Goal: Transaction & Acquisition: Purchase product/service

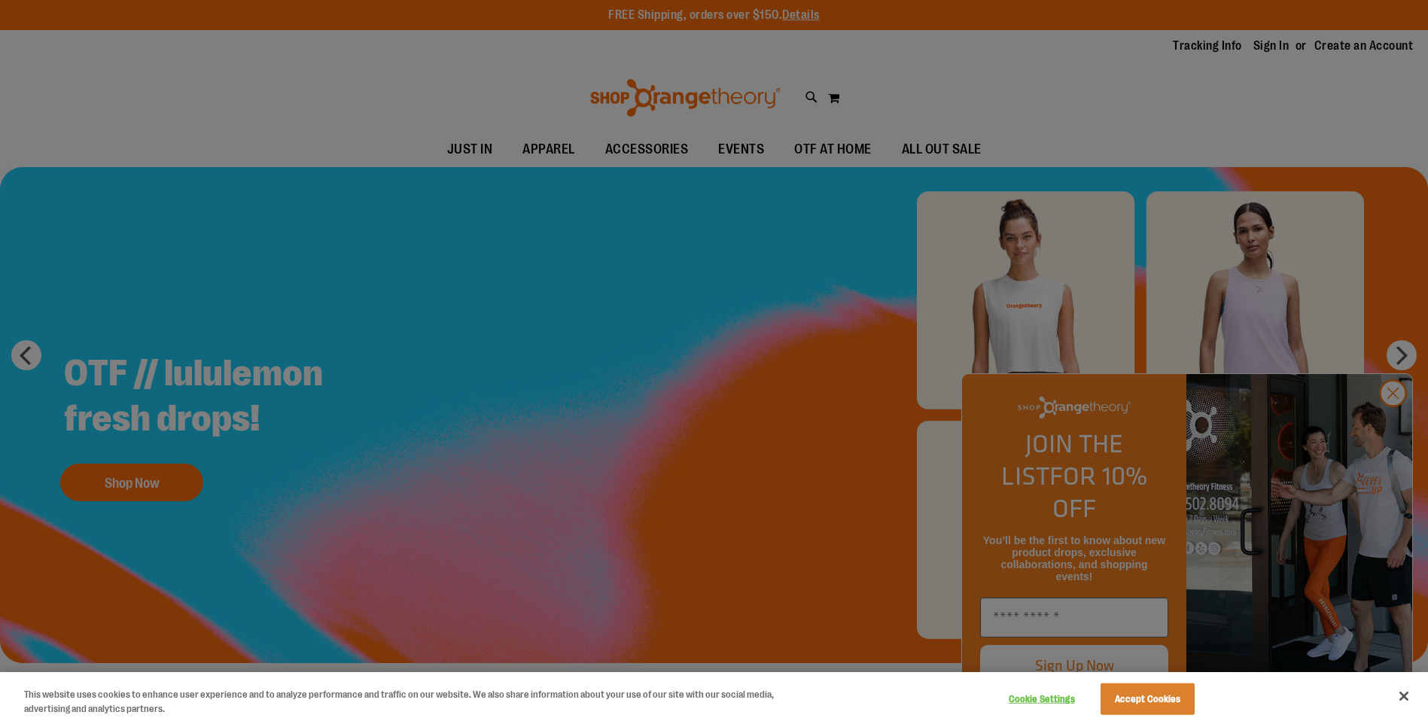
click at [982, 148] on div at bounding box center [714, 362] width 1428 height 724
drag, startPoint x: 982, startPoint y: 148, endPoint x: 1183, endPoint y: 193, distance: 205.1
click at [989, 150] on div at bounding box center [714, 362] width 1428 height 724
click at [1387, 423] on div at bounding box center [714, 362] width 1428 height 724
click at [1397, 422] on div at bounding box center [714, 362] width 1428 height 724
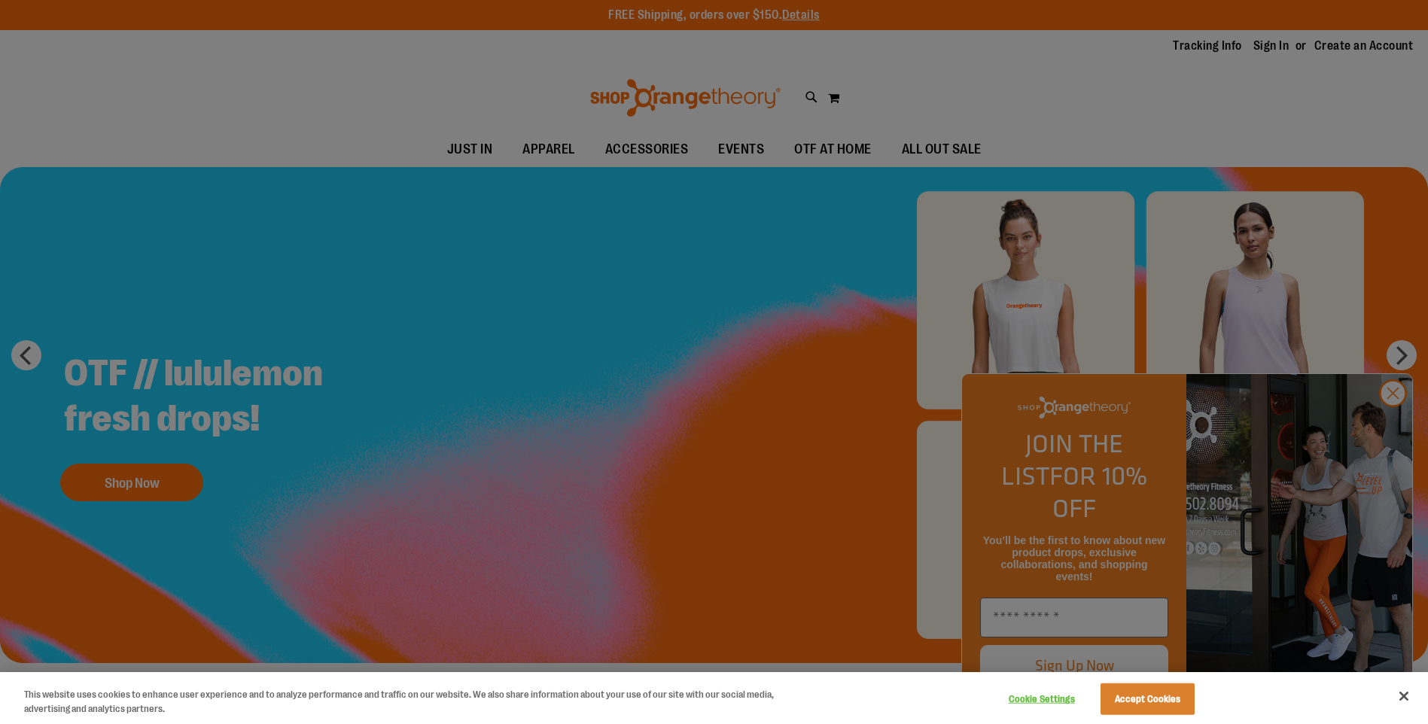
click at [1397, 422] on div at bounding box center [714, 362] width 1428 height 724
click at [1398, 693] on button "Close" at bounding box center [1403, 696] width 33 height 33
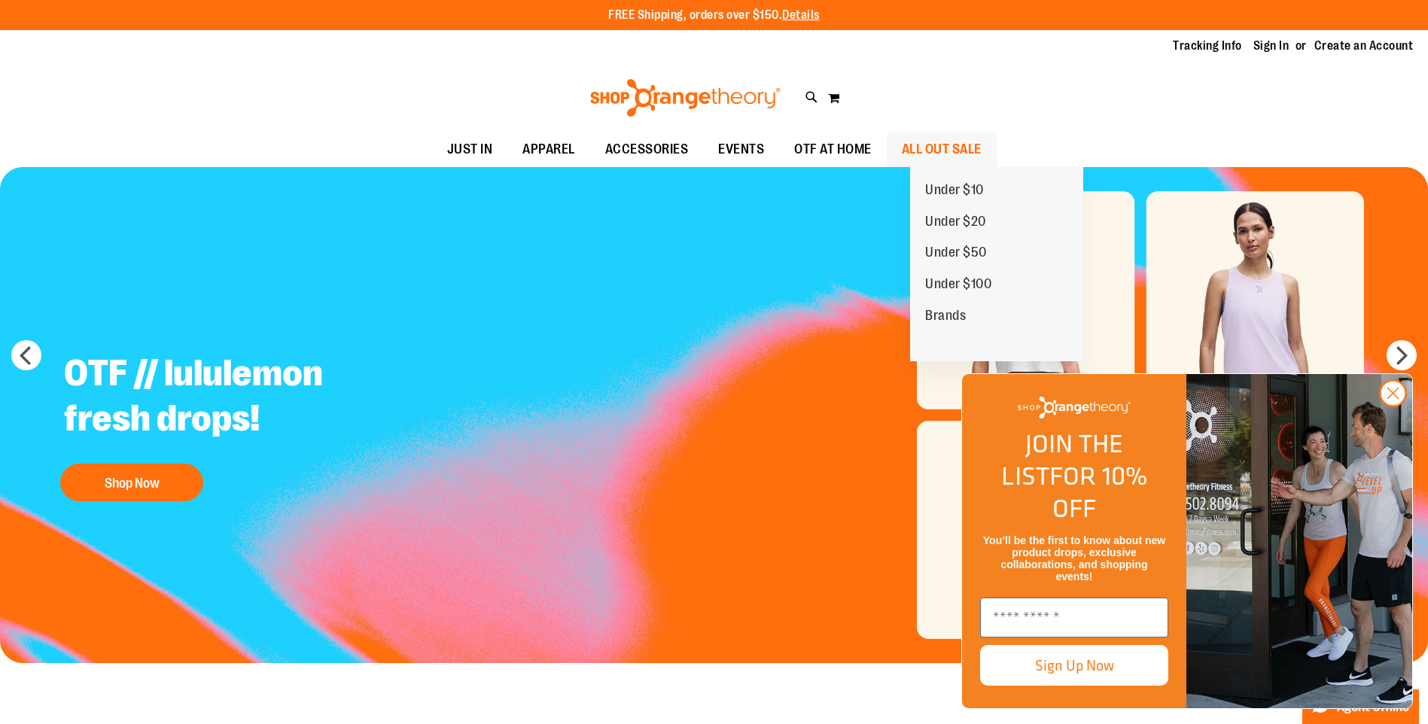
click at [982, 141] on span "ALL OUT SALE" at bounding box center [942, 149] width 80 height 34
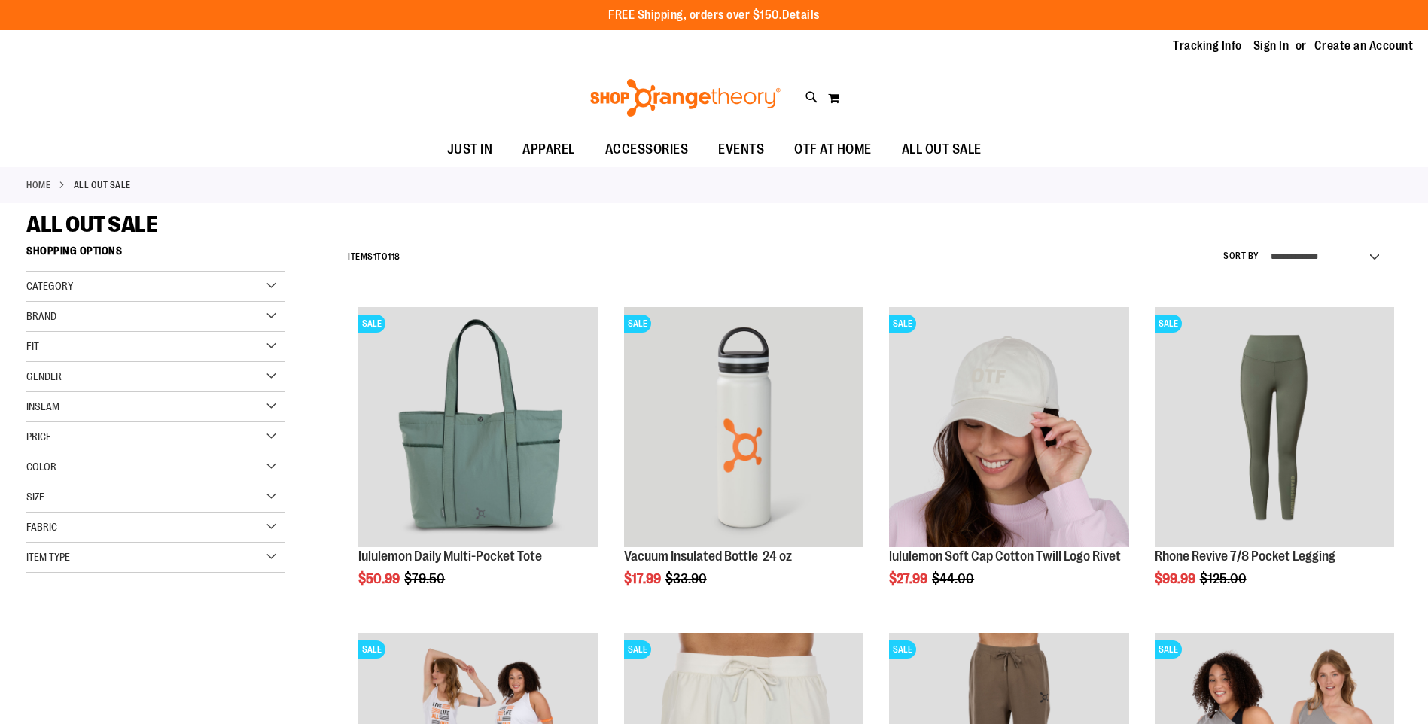
click at [1334, 257] on select "**********" at bounding box center [1328, 257] width 123 height 24
select select "*********"
click at [1267, 245] on select "**********" at bounding box center [1328, 257] width 123 height 24
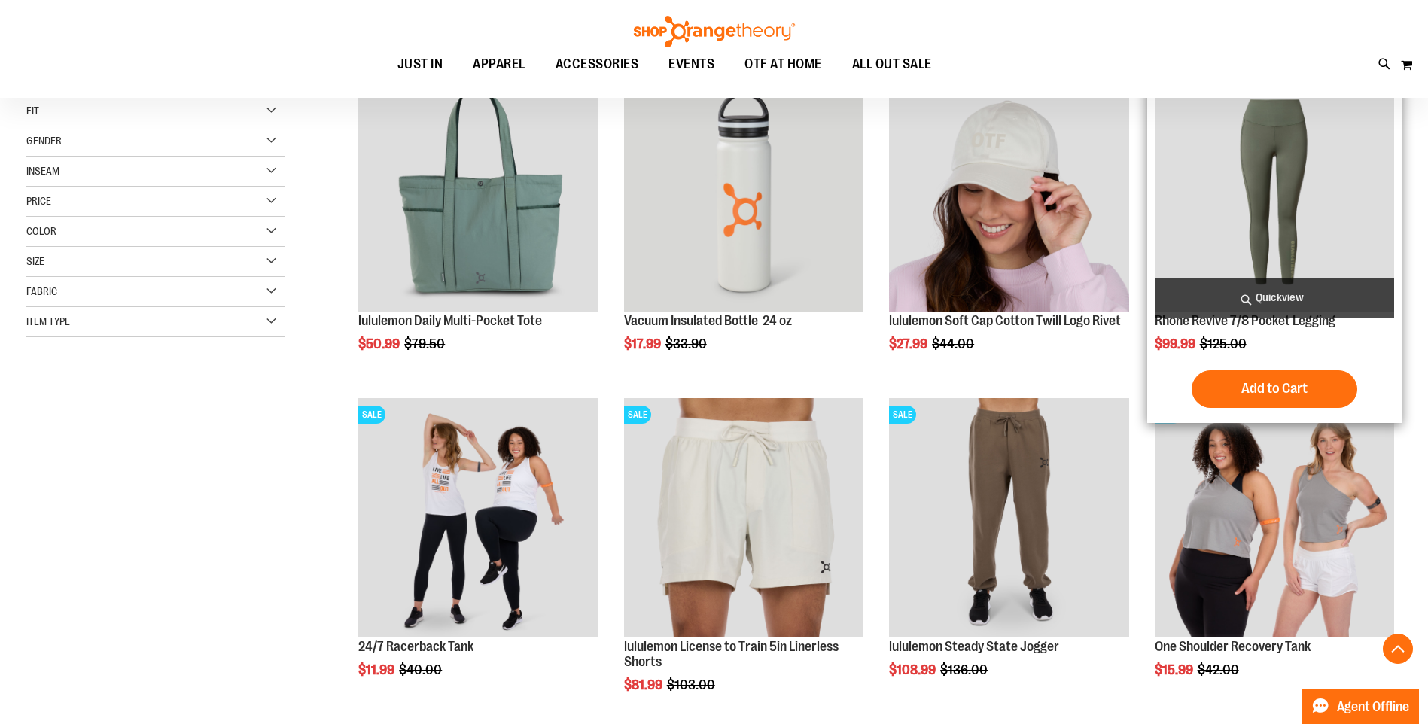
scroll to position [238, 0]
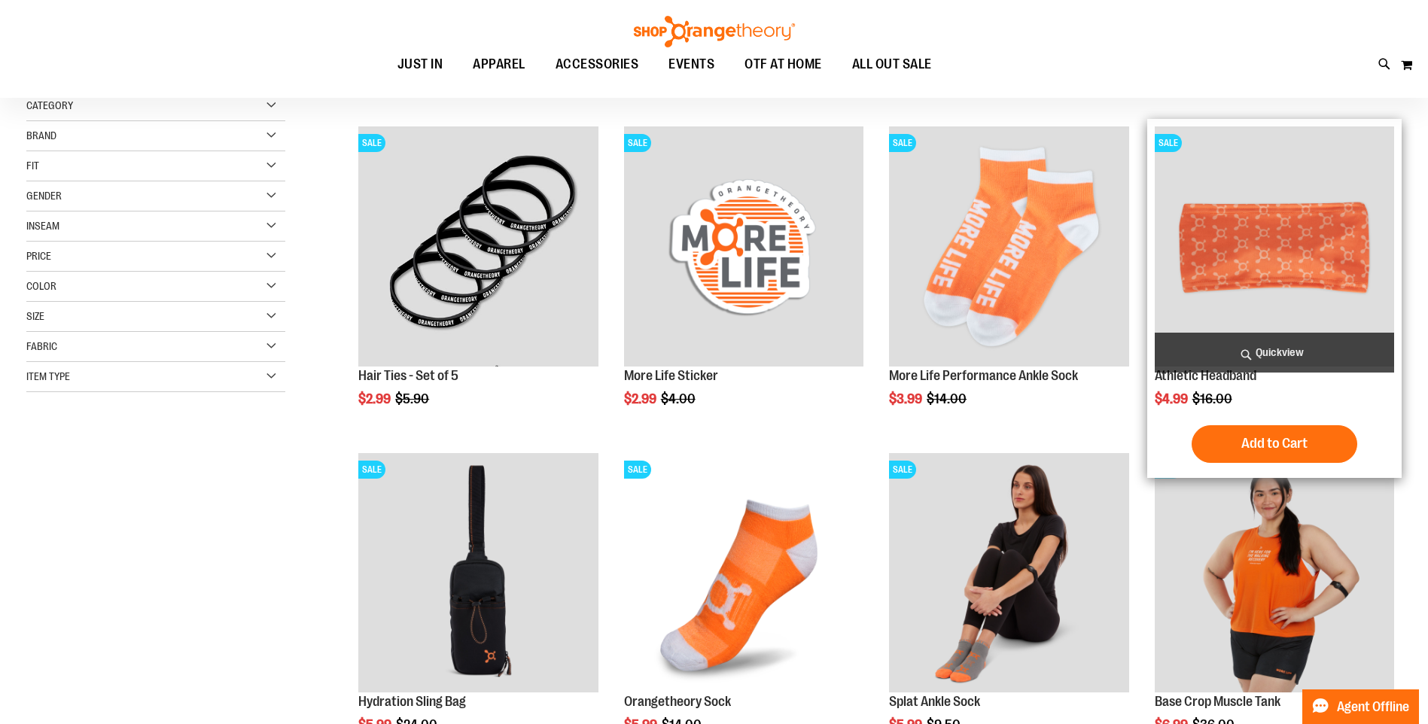
scroll to position [163, 0]
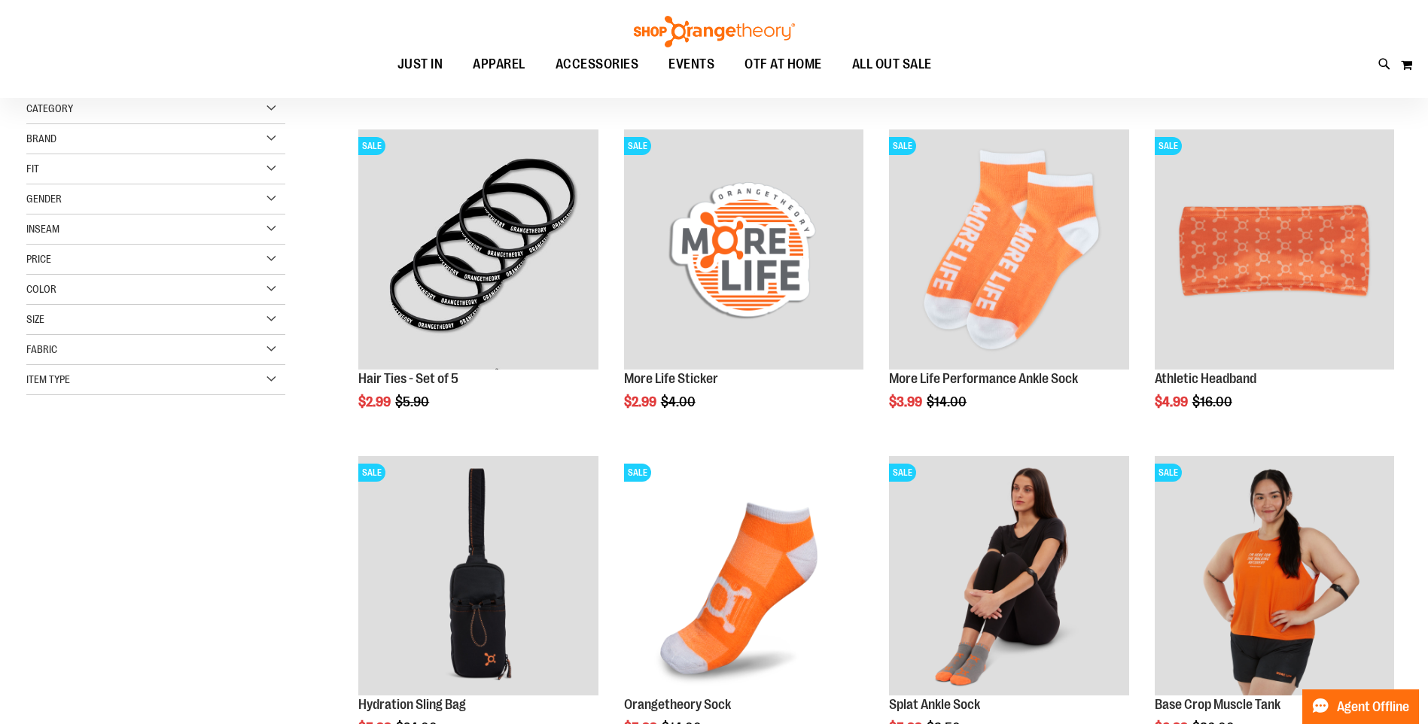
scroll to position [226, 0]
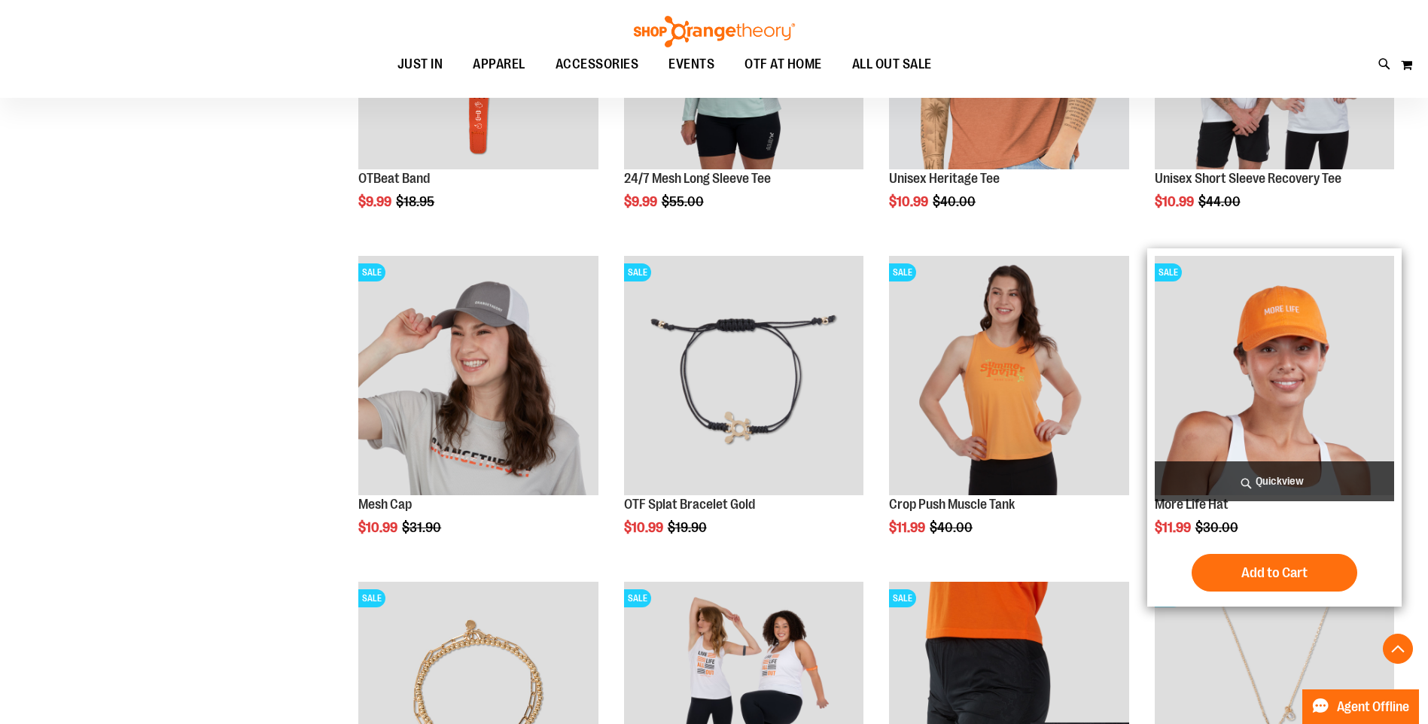
scroll to position [1581, 0]
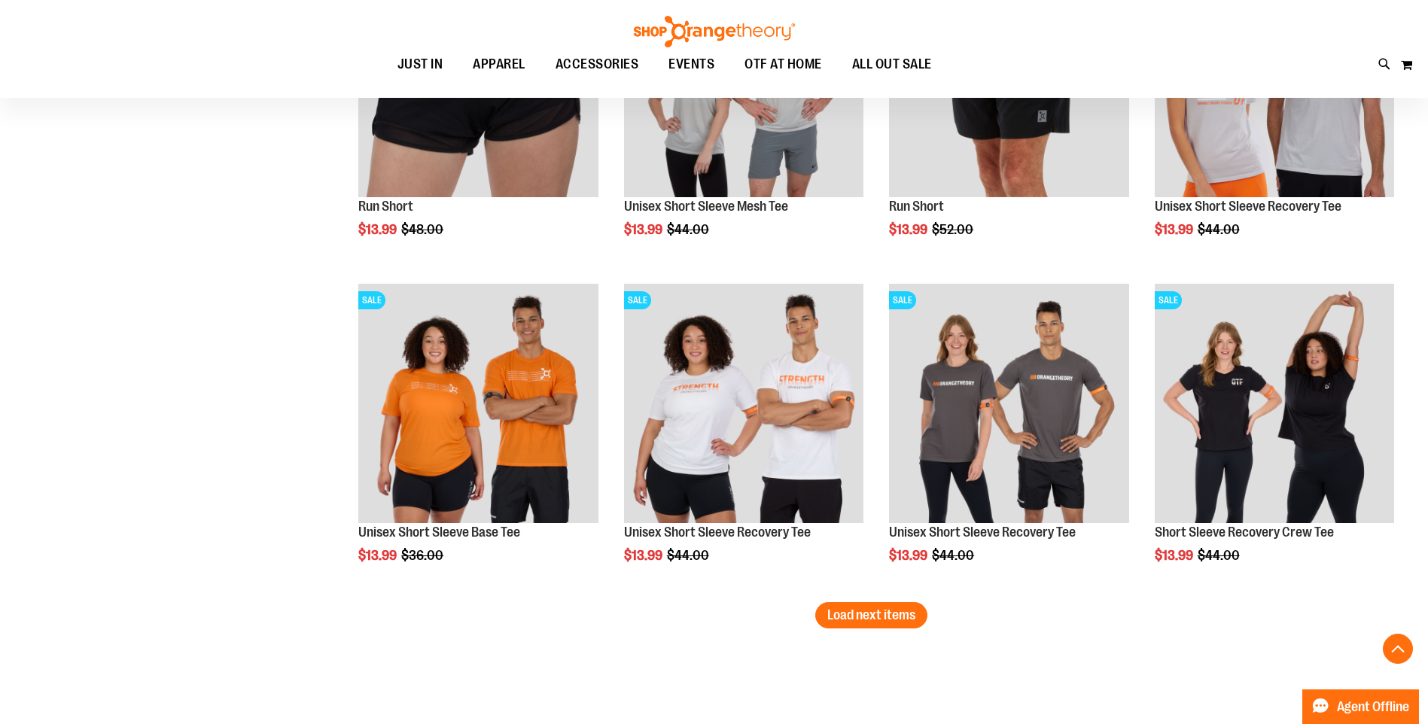
scroll to position [2710, 0]
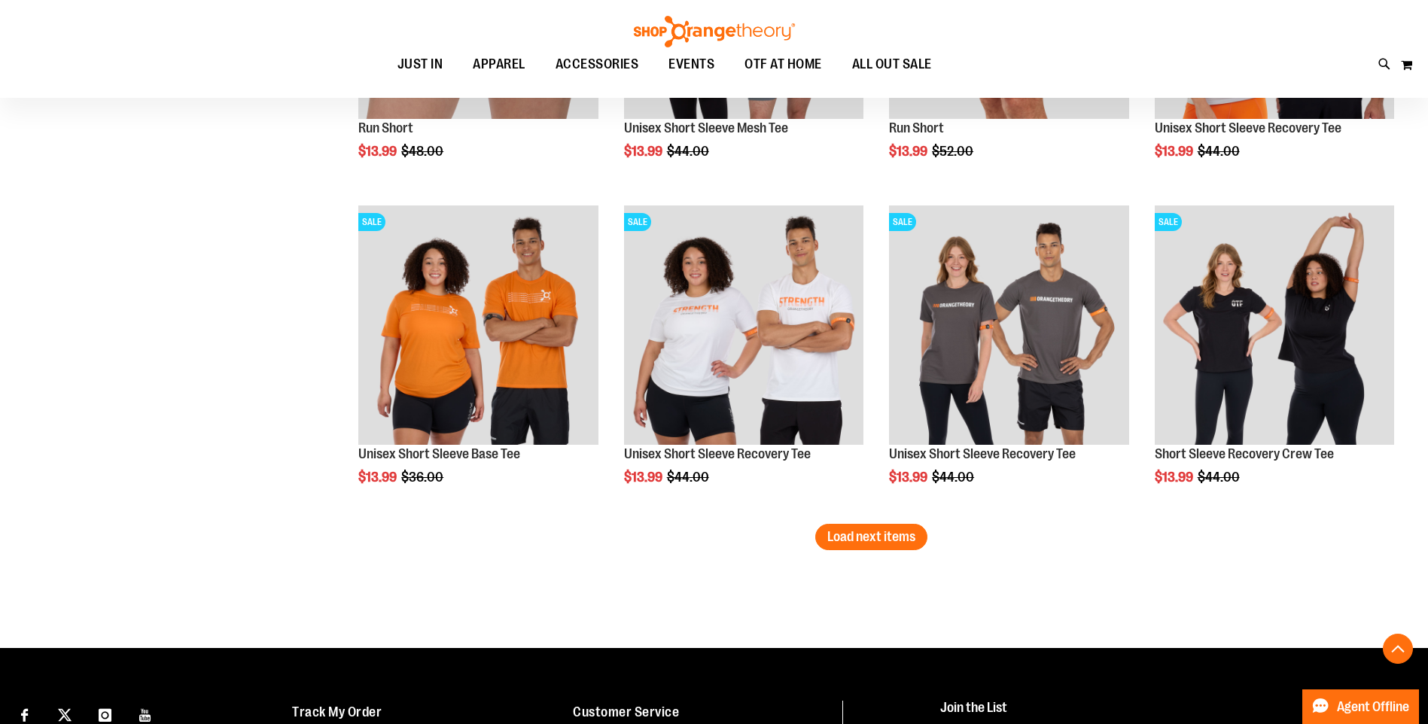
drag, startPoint x: 872, startPoint y: 533, endPoint x: 890, endPoint y: 546, distance: 22.6
click at [875, 536] on span "Load next items" at bounding box center [871, 536] width 88 height 15
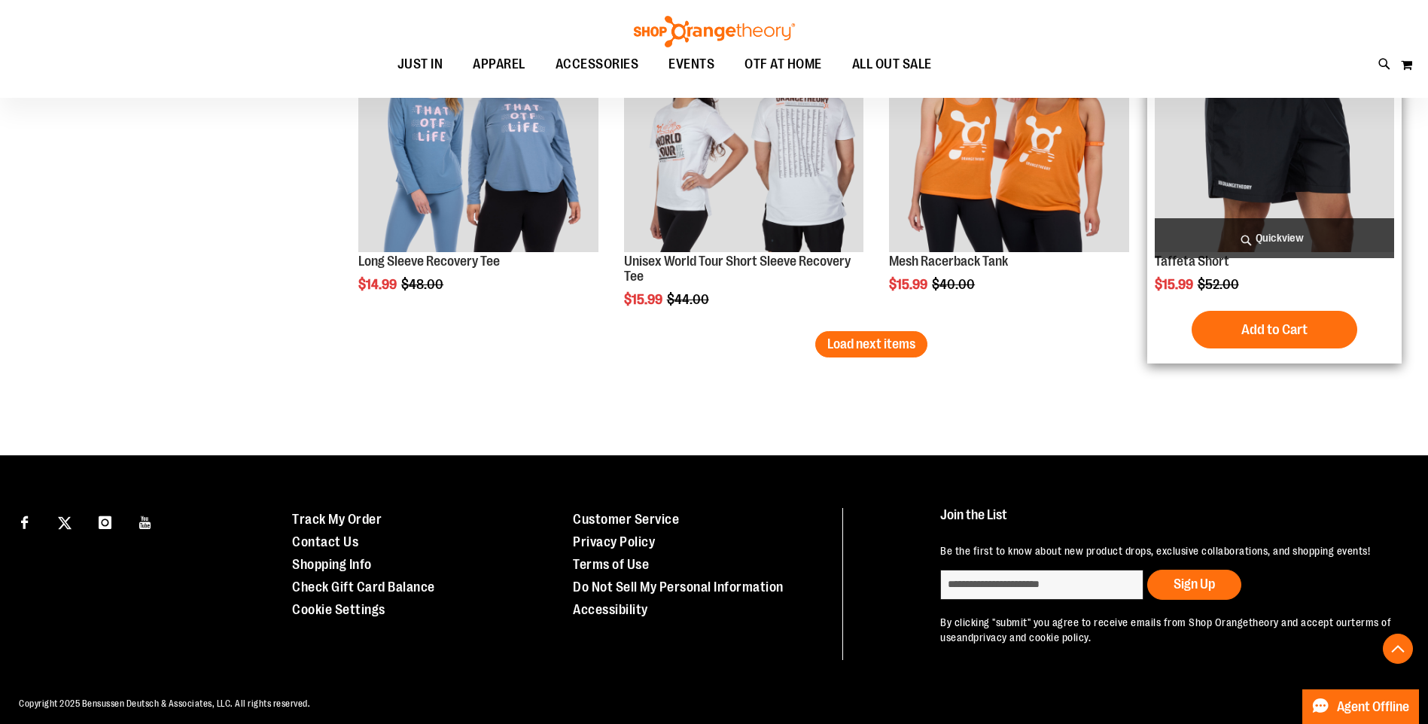
scroll to position [3882, 0]
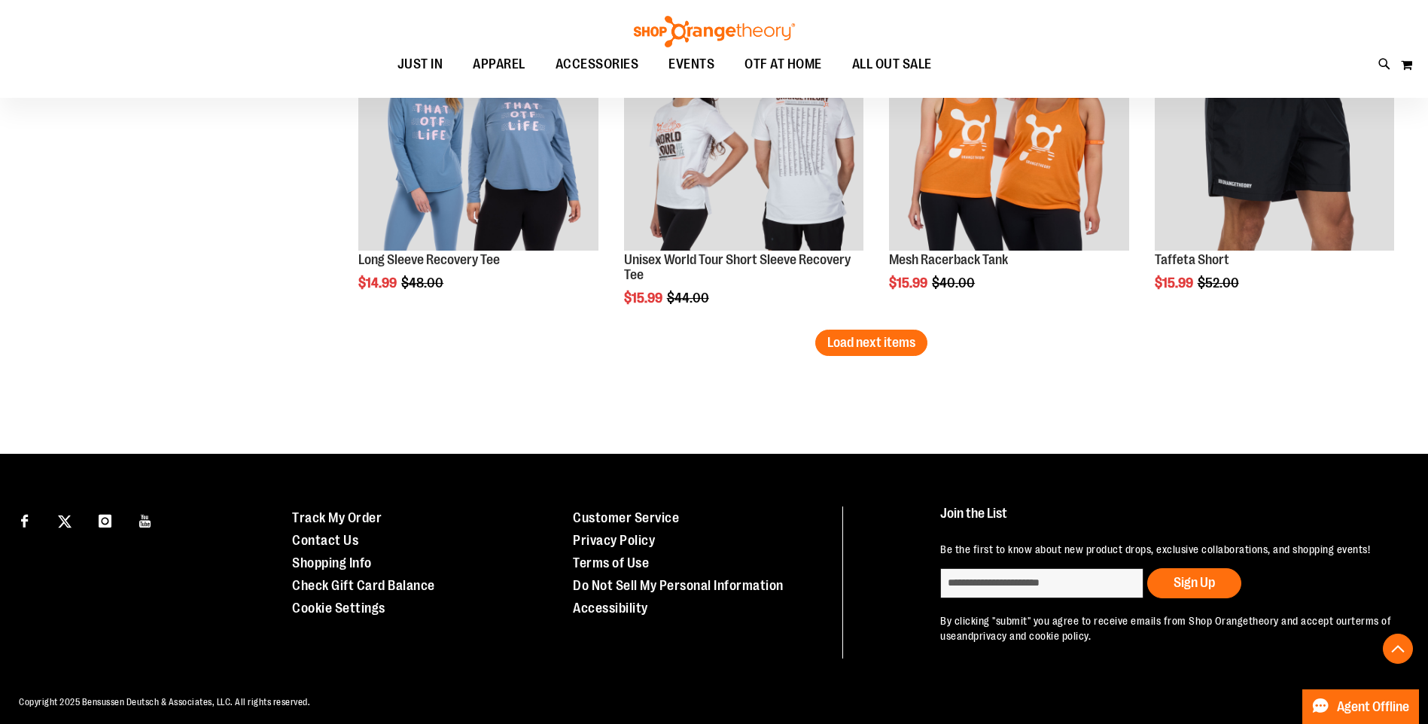
click at [904, 352] on button "Load next items" at bounding box center [871, 343] width 112 height 26
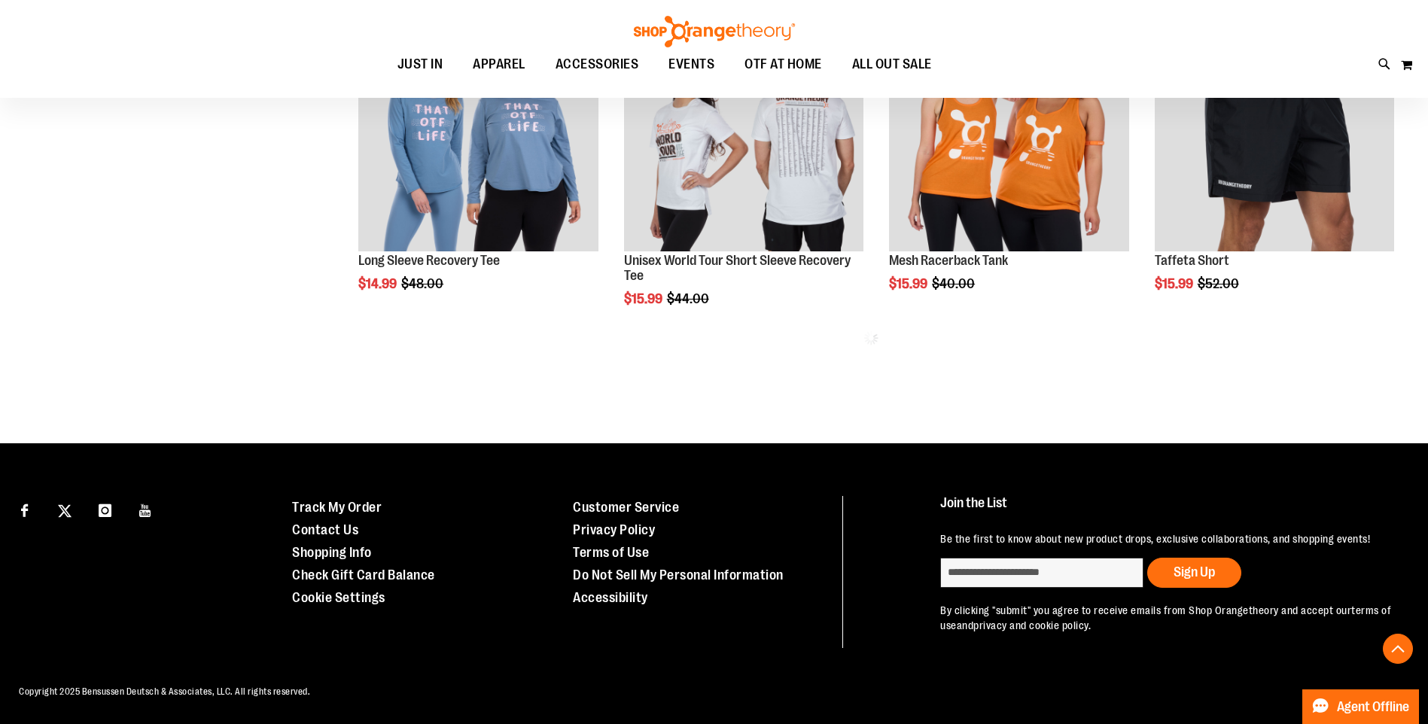
scroll to position [3881, 0]
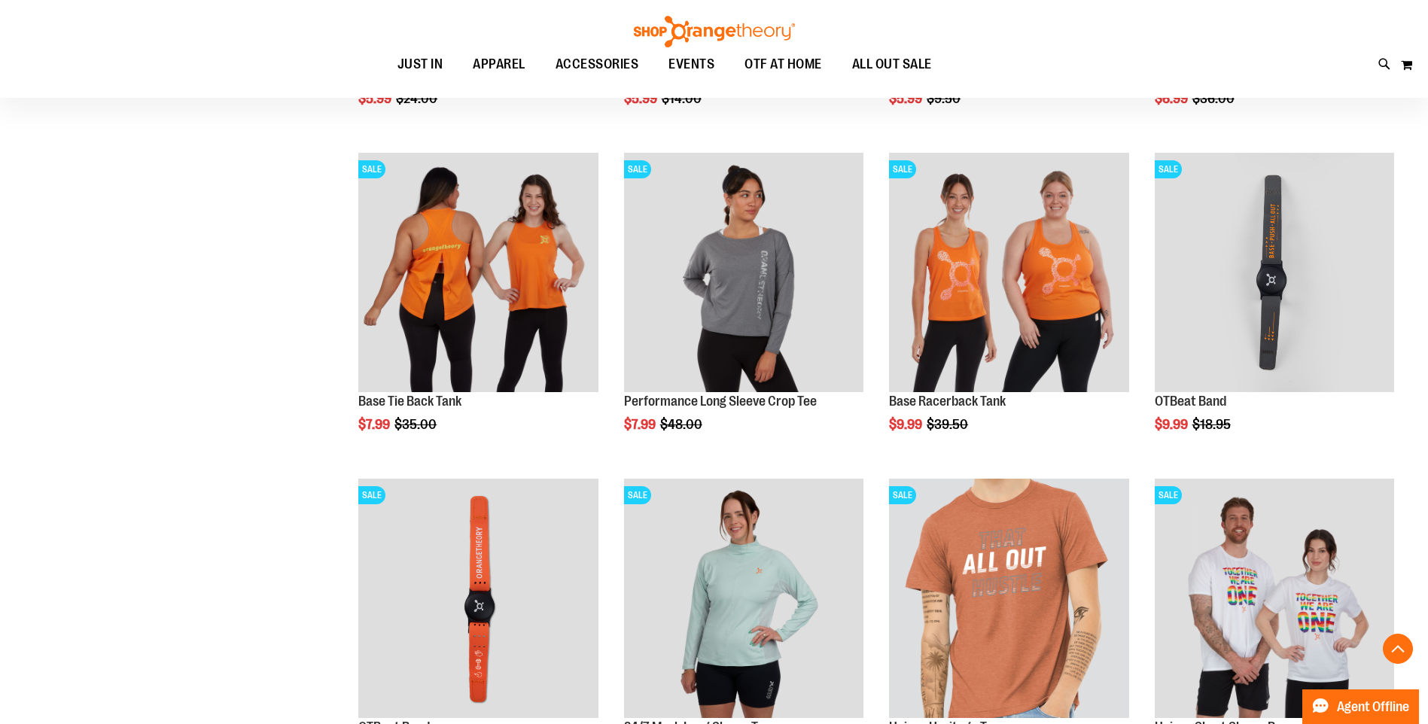
scroll to position [795, 0]
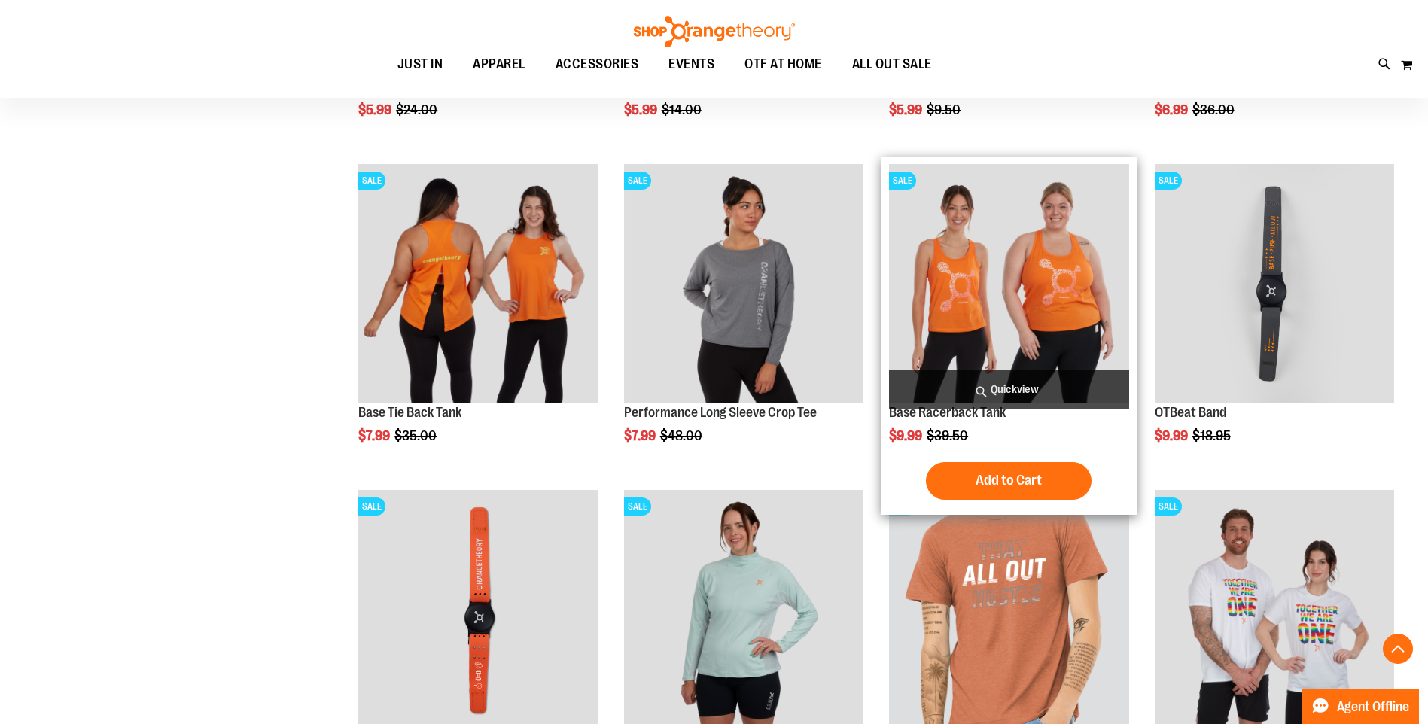
click at [977, 339] on img "product" at bounding box center [1008, 283] width 239 height 239
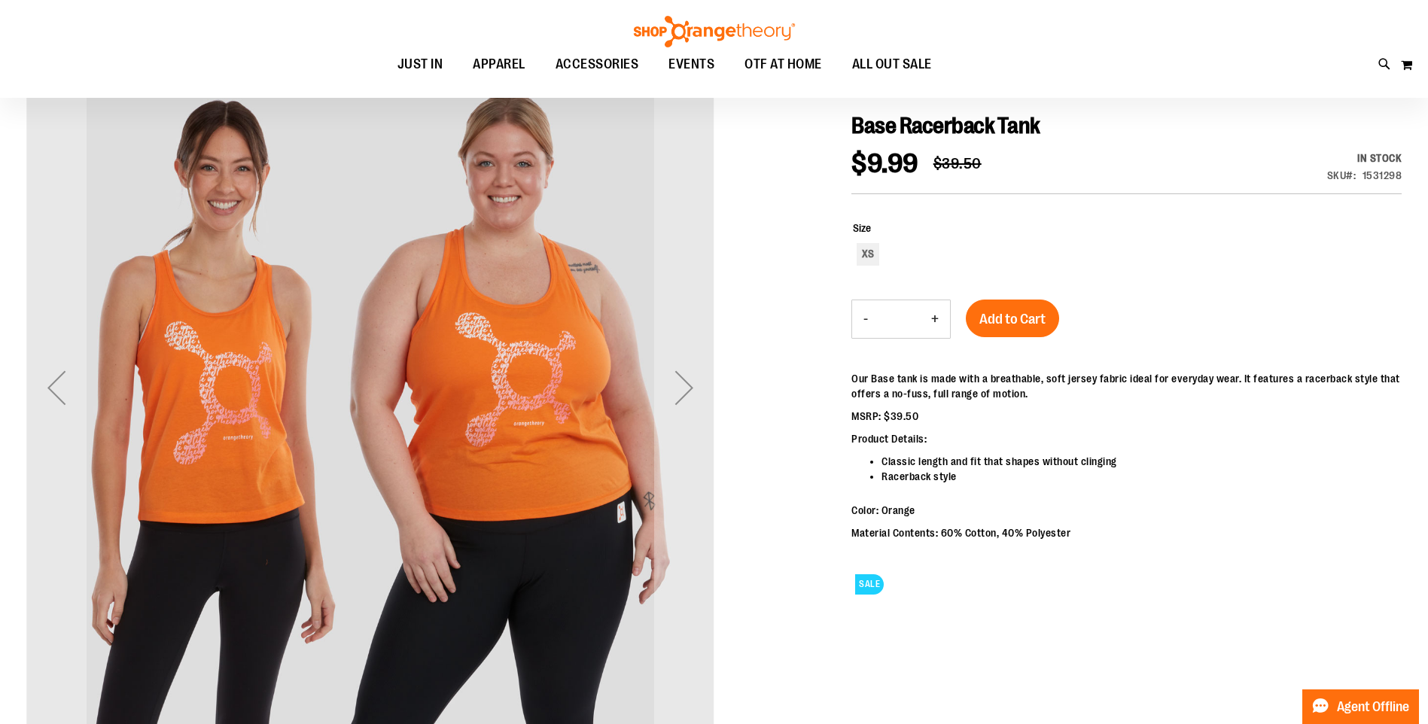
scroll to position [150, 0]
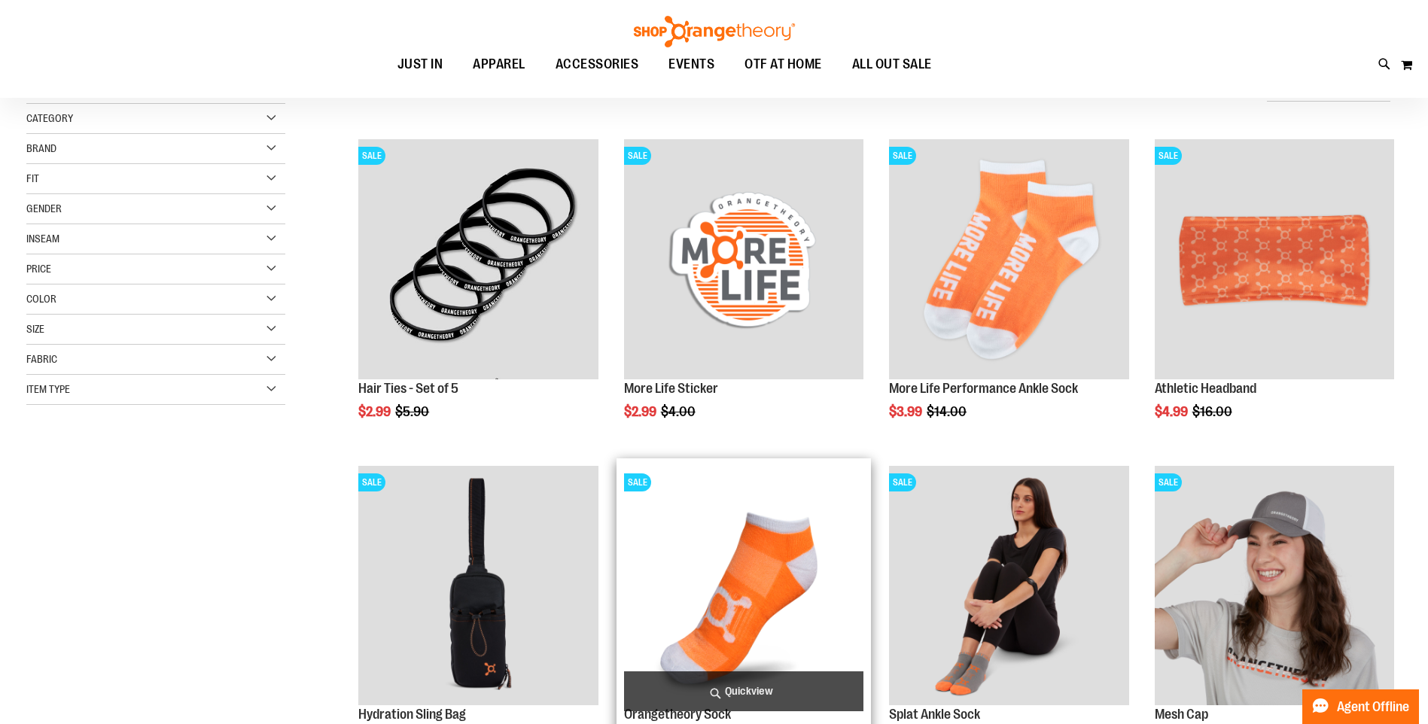
scroll to position [163, 0]
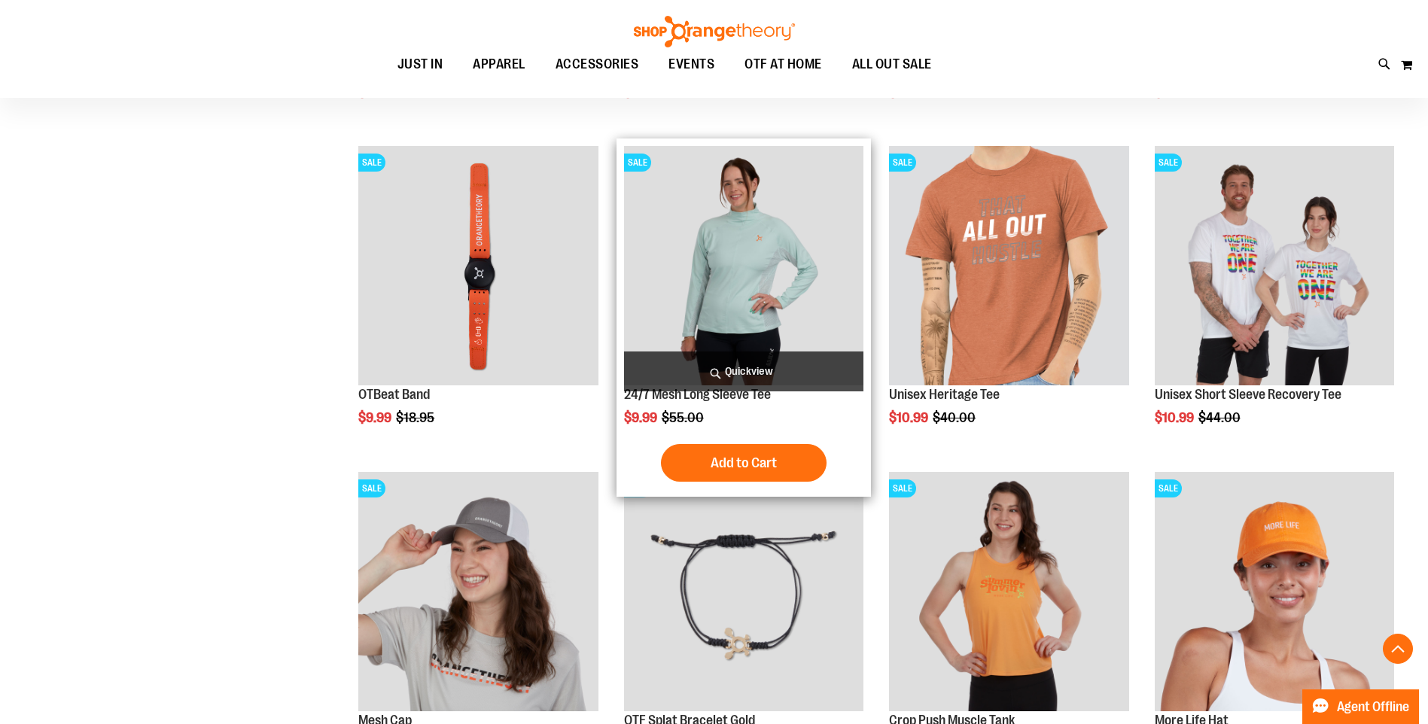
scroll to position [1141, 0]
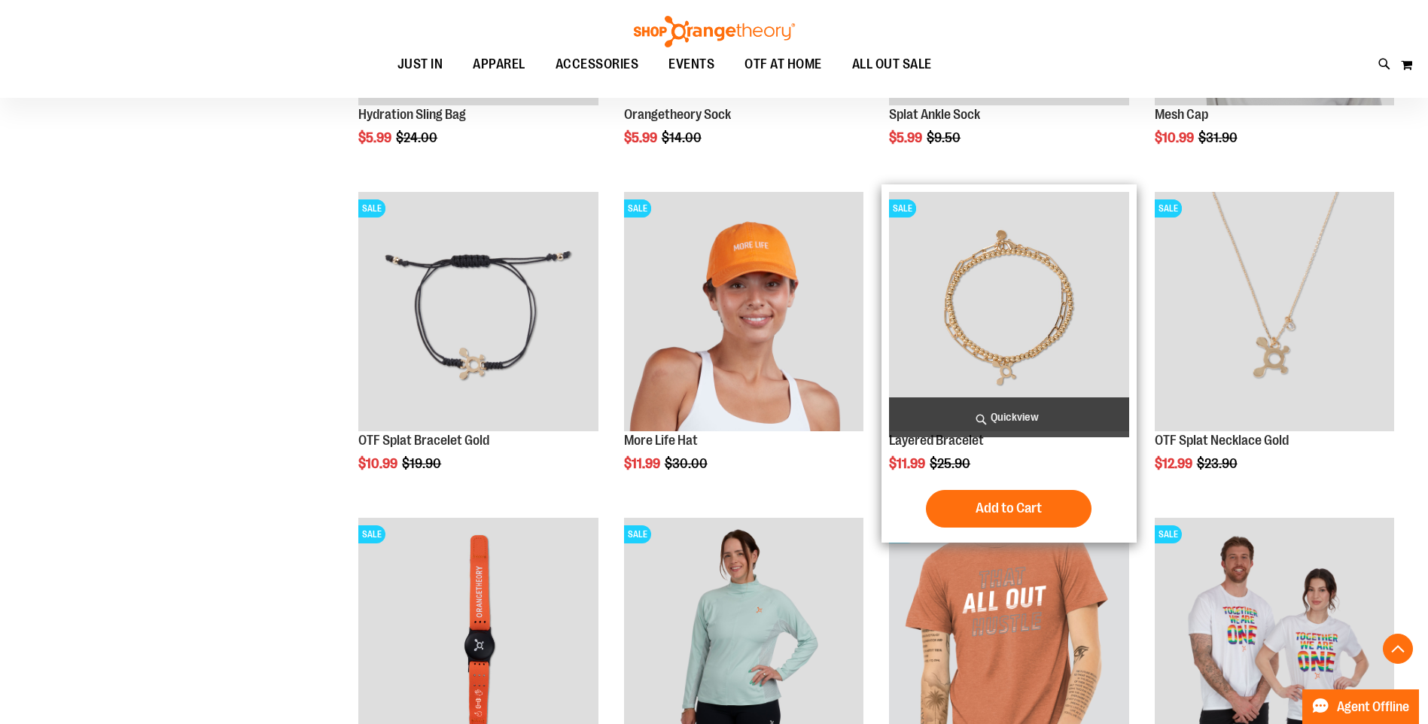
scroll to position [765, 0]
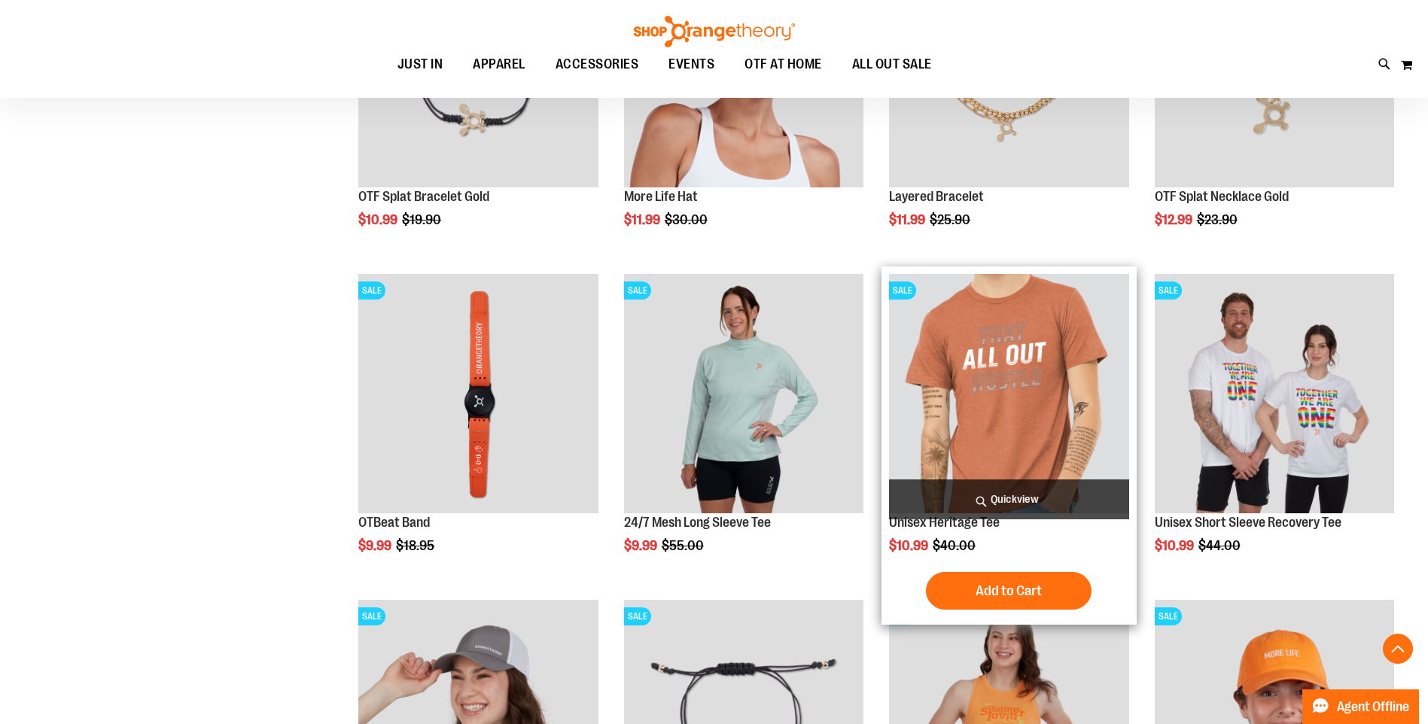
scroll to position [1141, 0]
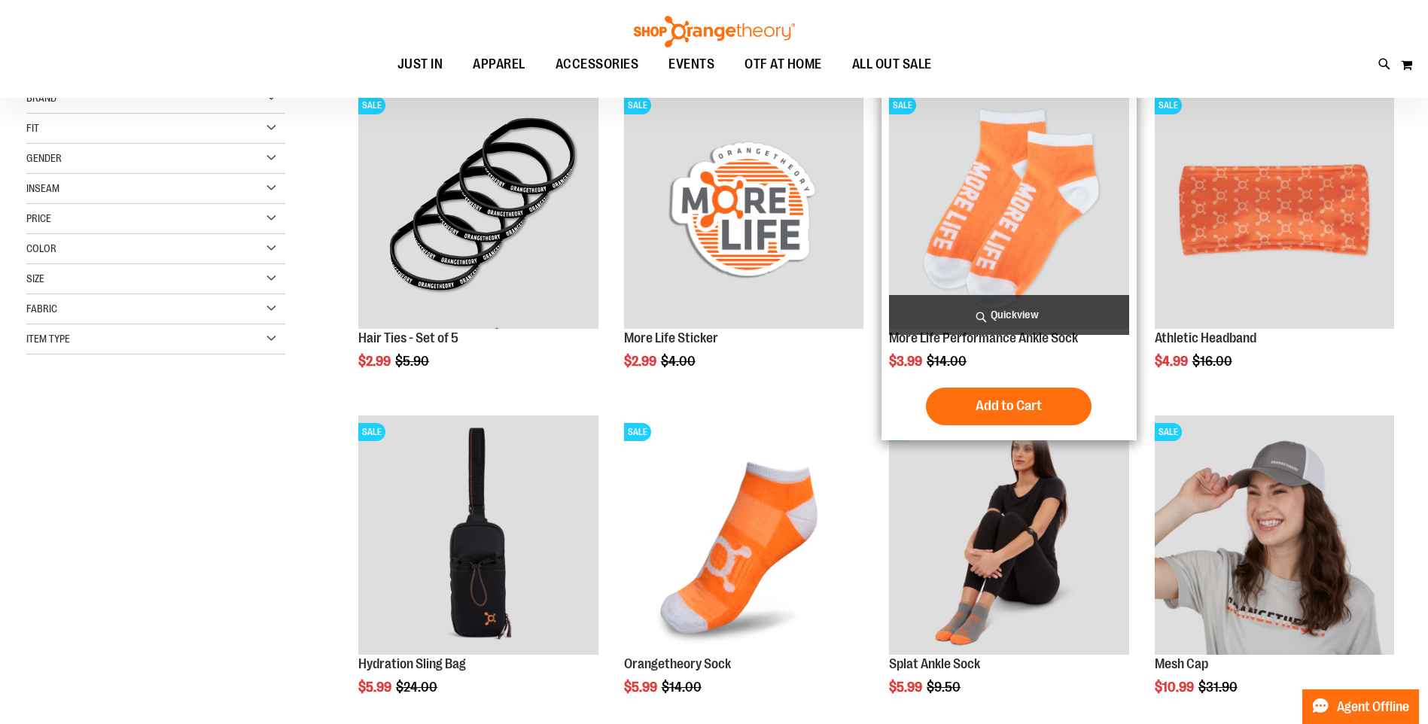
scroll to position [87, 0]
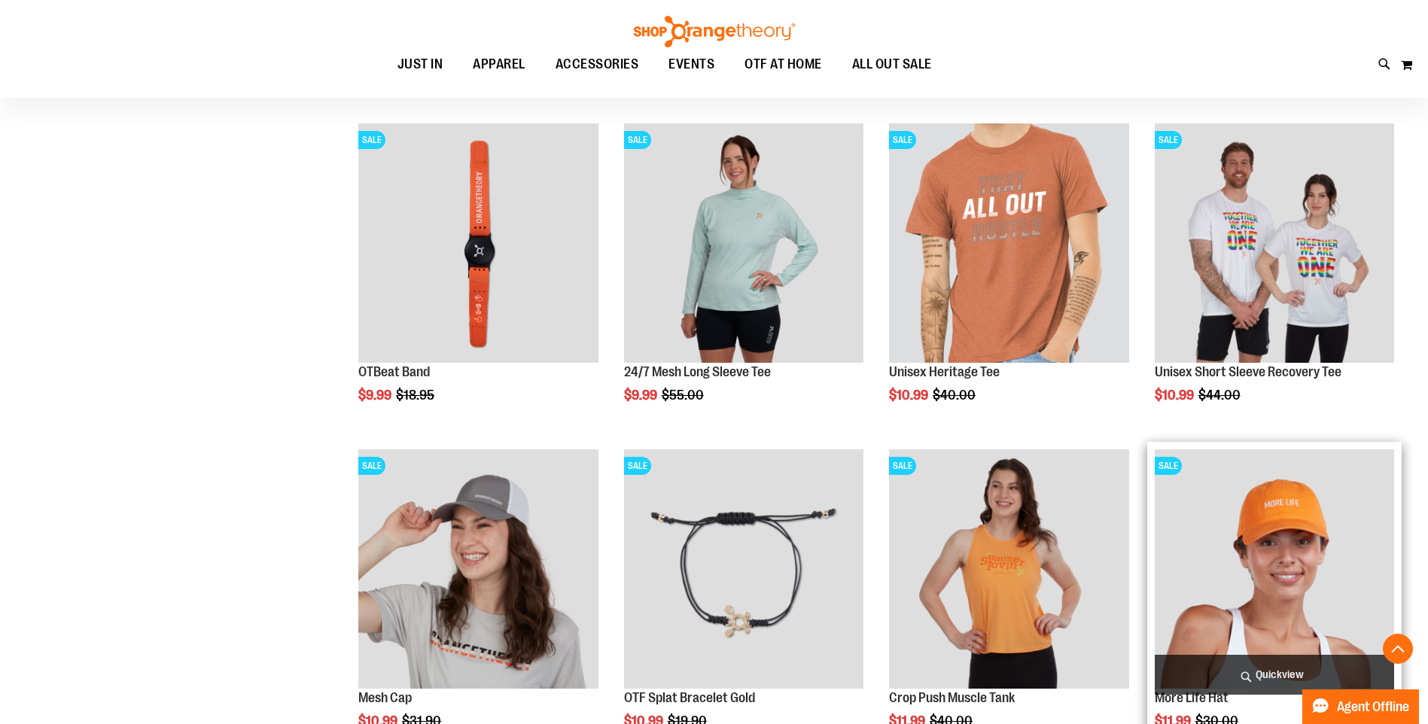
scroll to position [1141, 0]
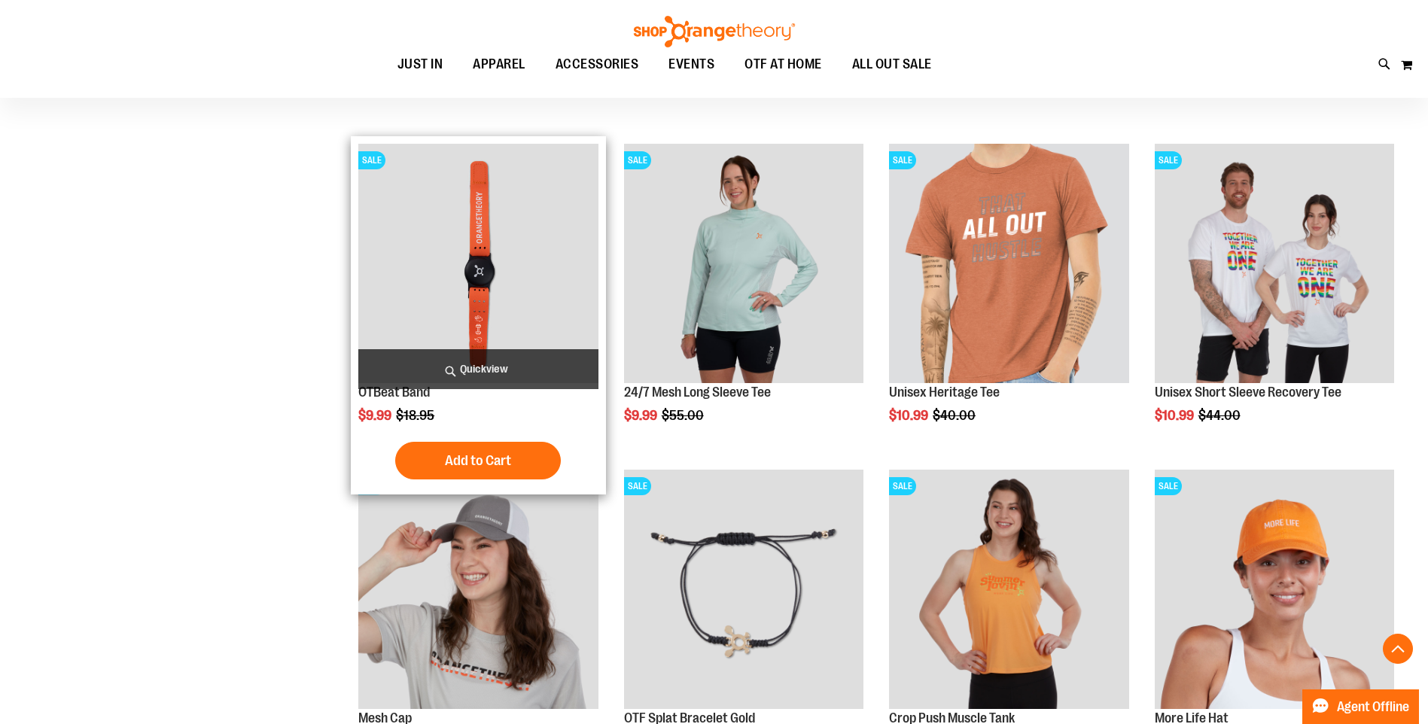
click at [532, 269] on img "product" at bounding box center [477, 263] width 239 height 239
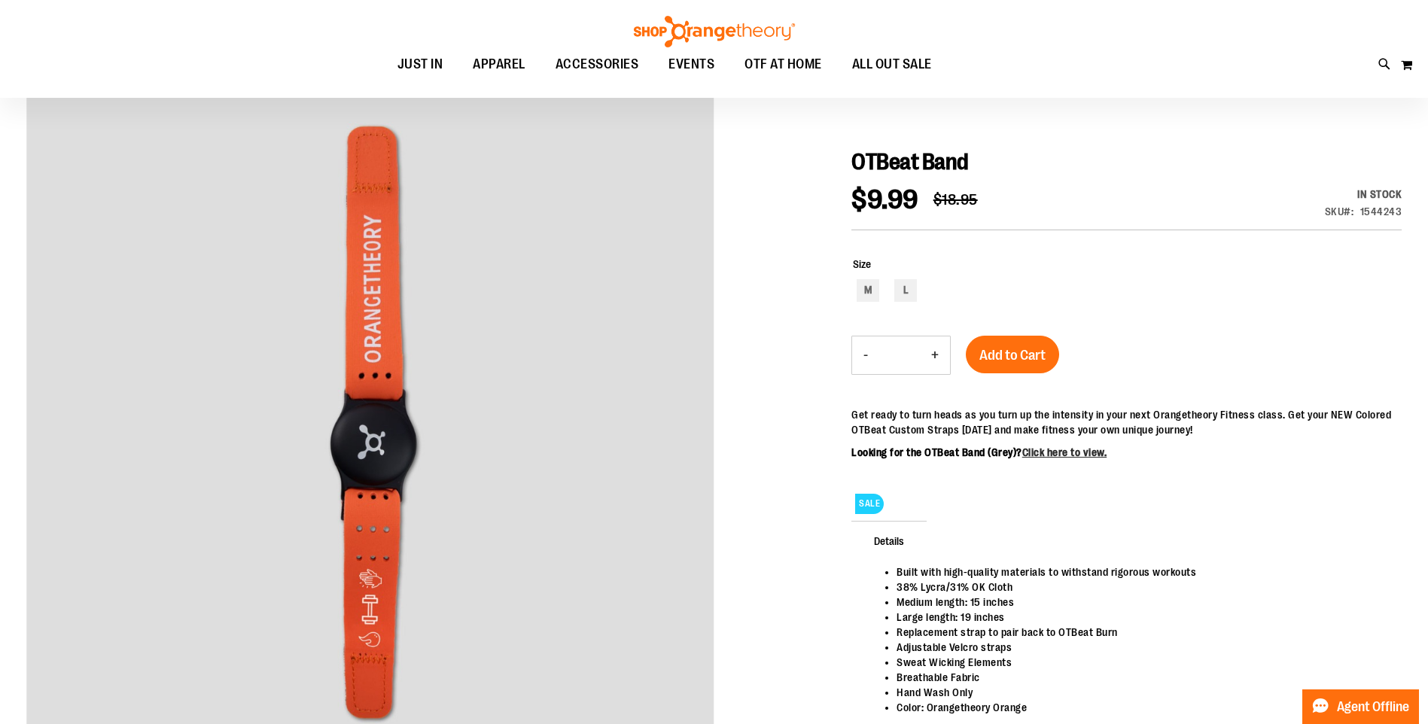
scroll to position [150, 0]
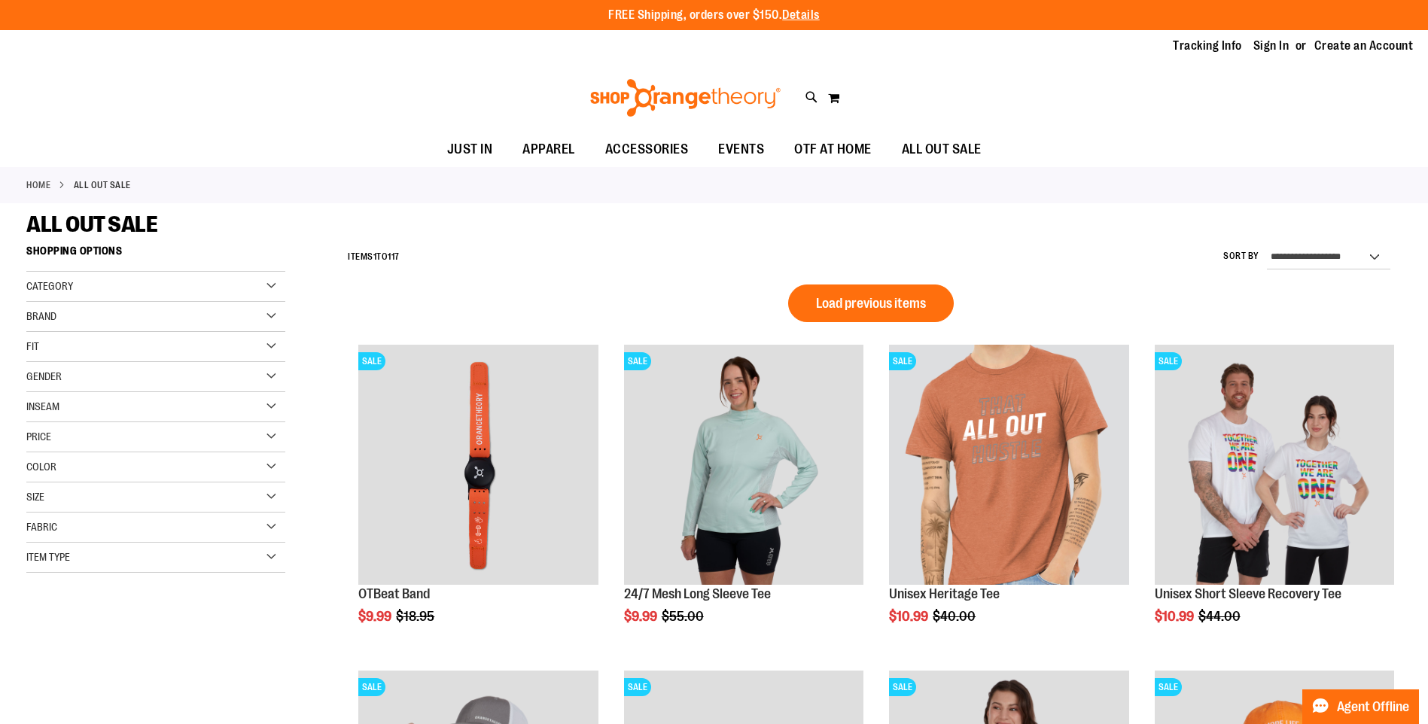
click at [899, 288] on button "Load previous items" at bounding box center [871, 304] width 166 height 38
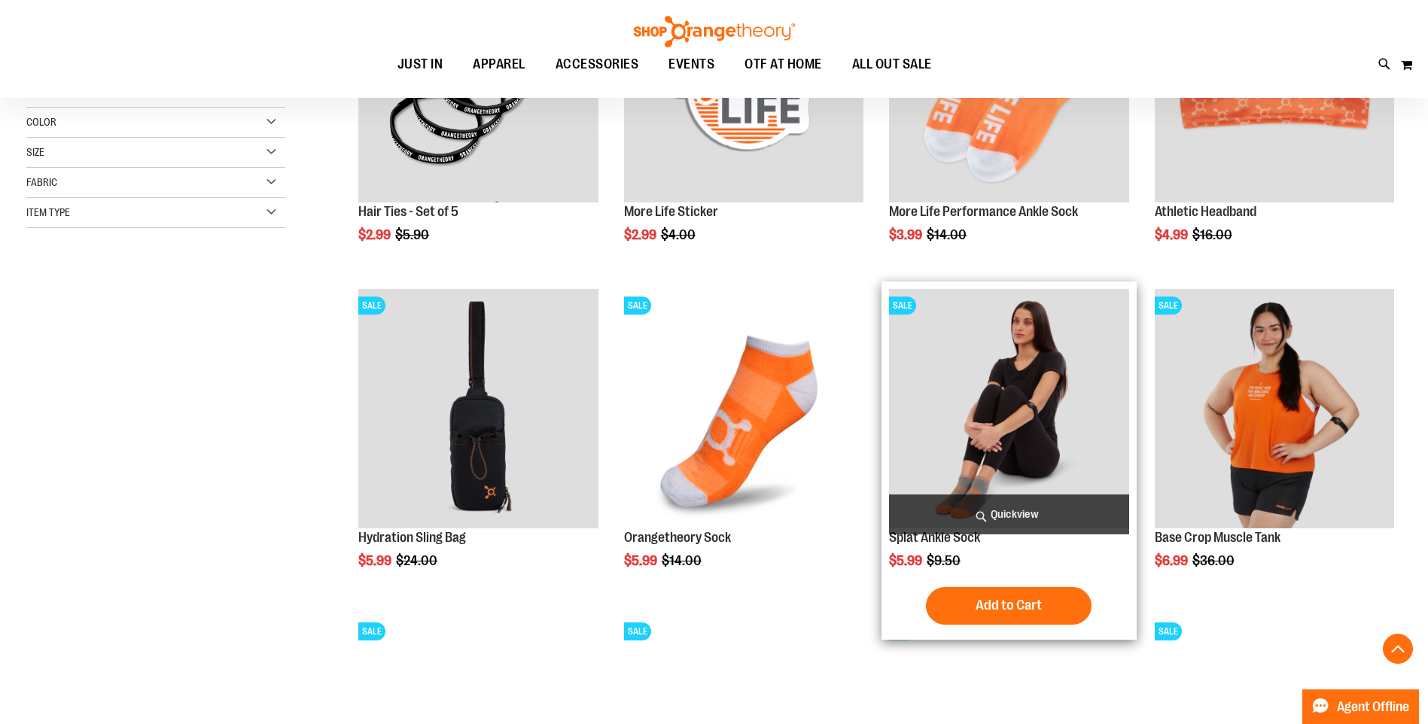
scroll to position [526, 0]
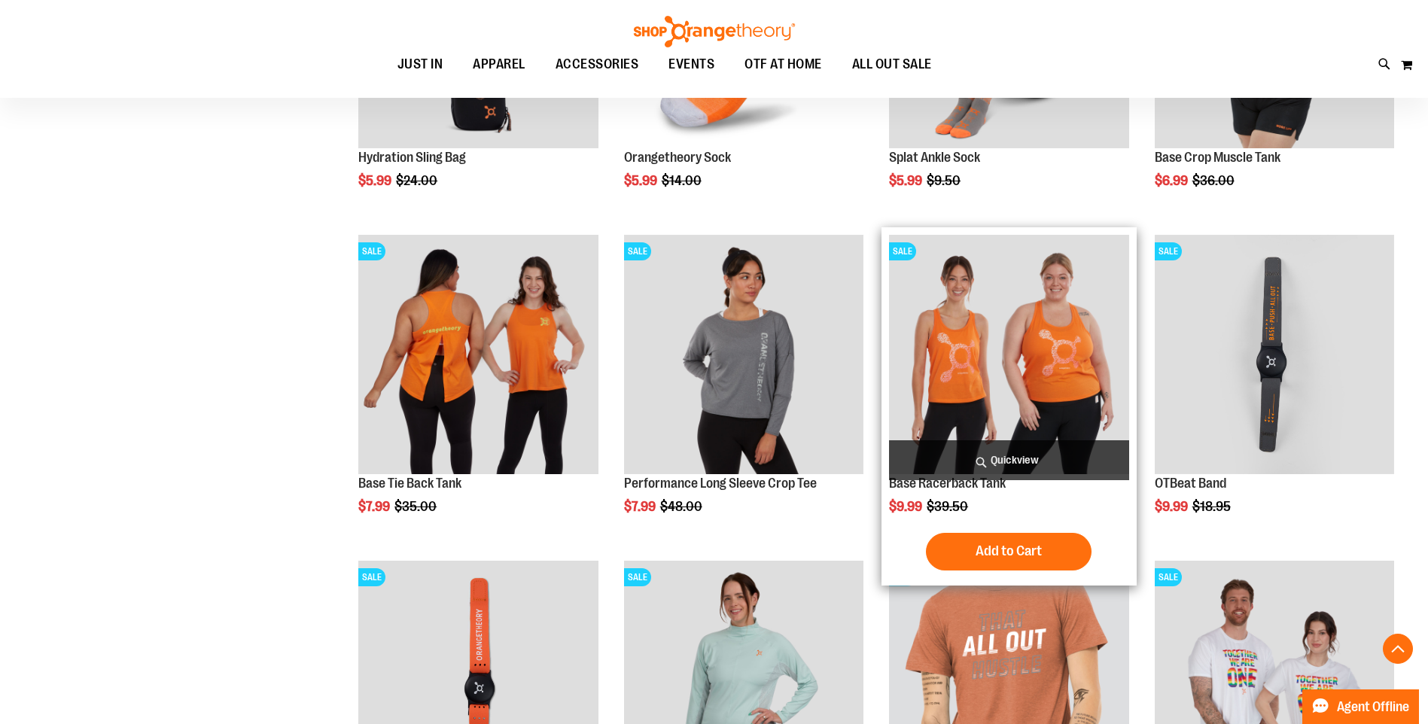
scroll to position [752, 0]
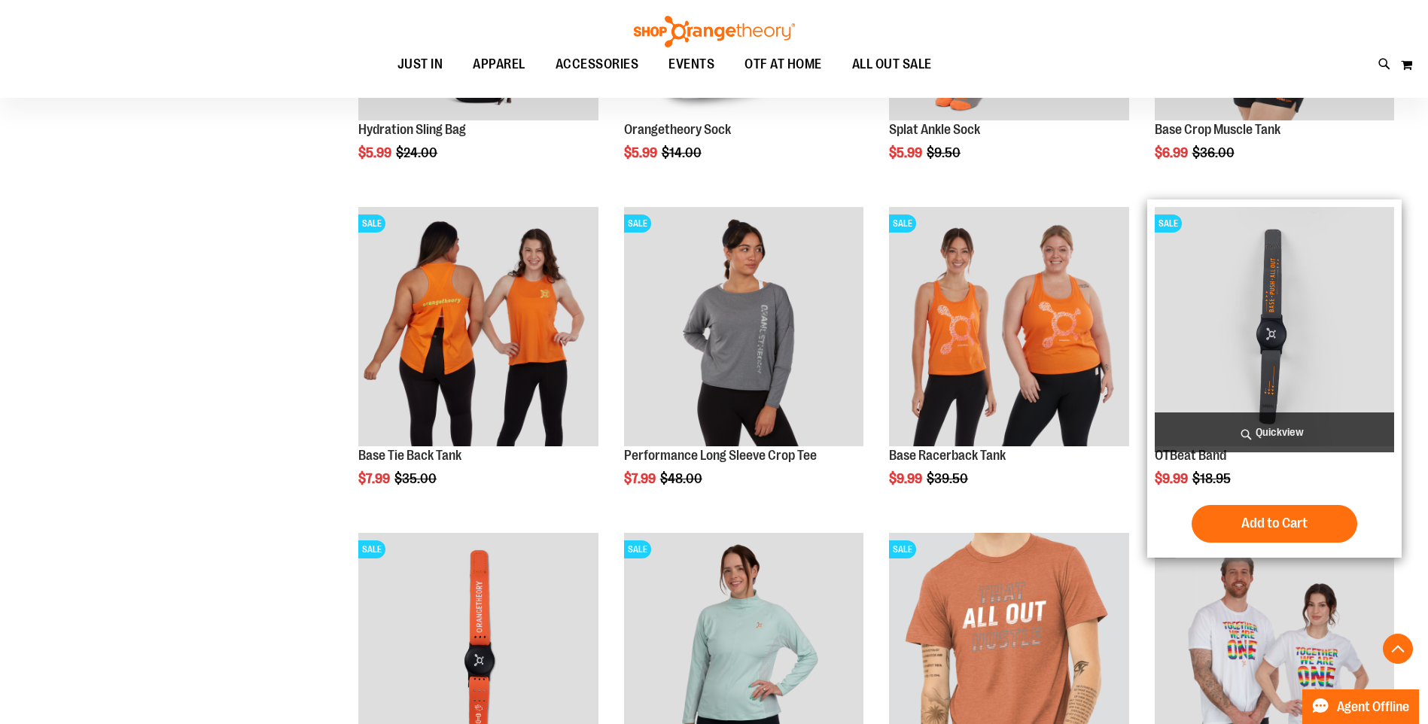
click at [1341, 332] on img "product" at bounding box center [1274, 326] width 239 height 239
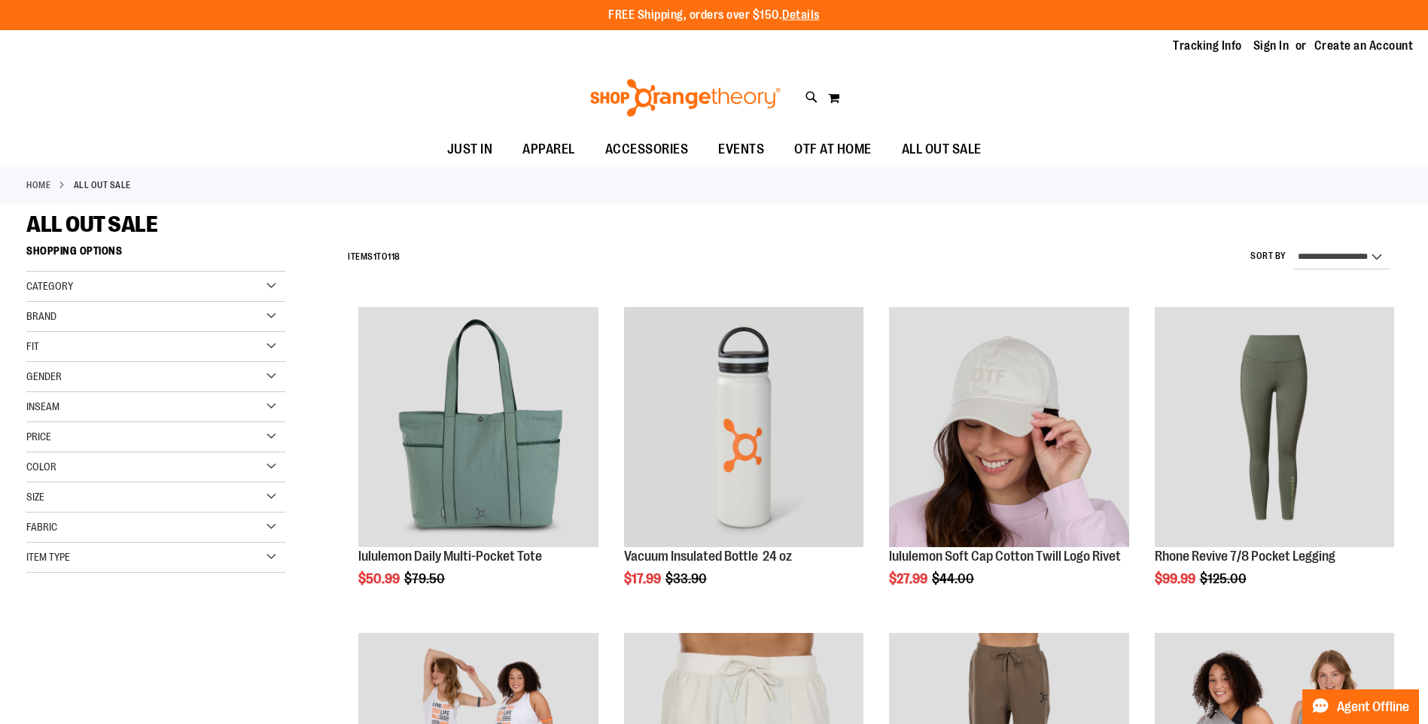
select select "*********"
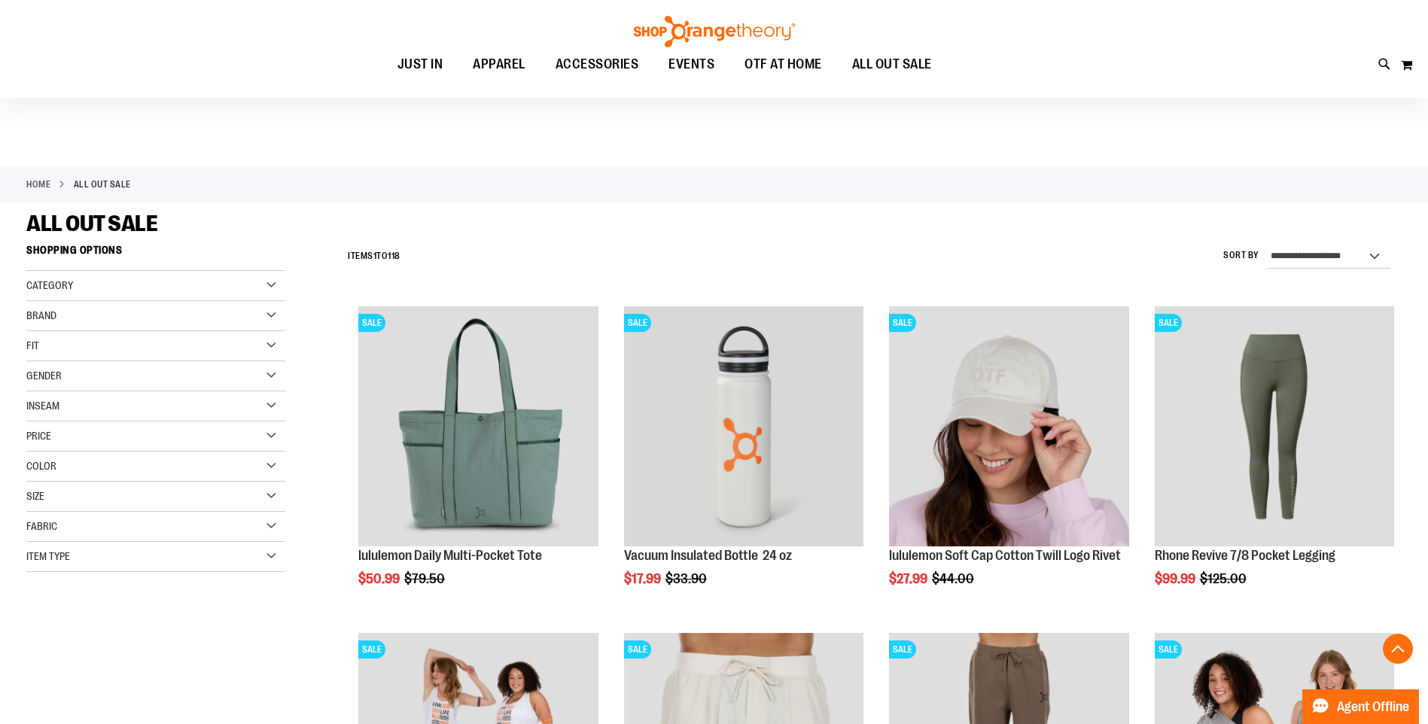
scroll to position [237, 0]
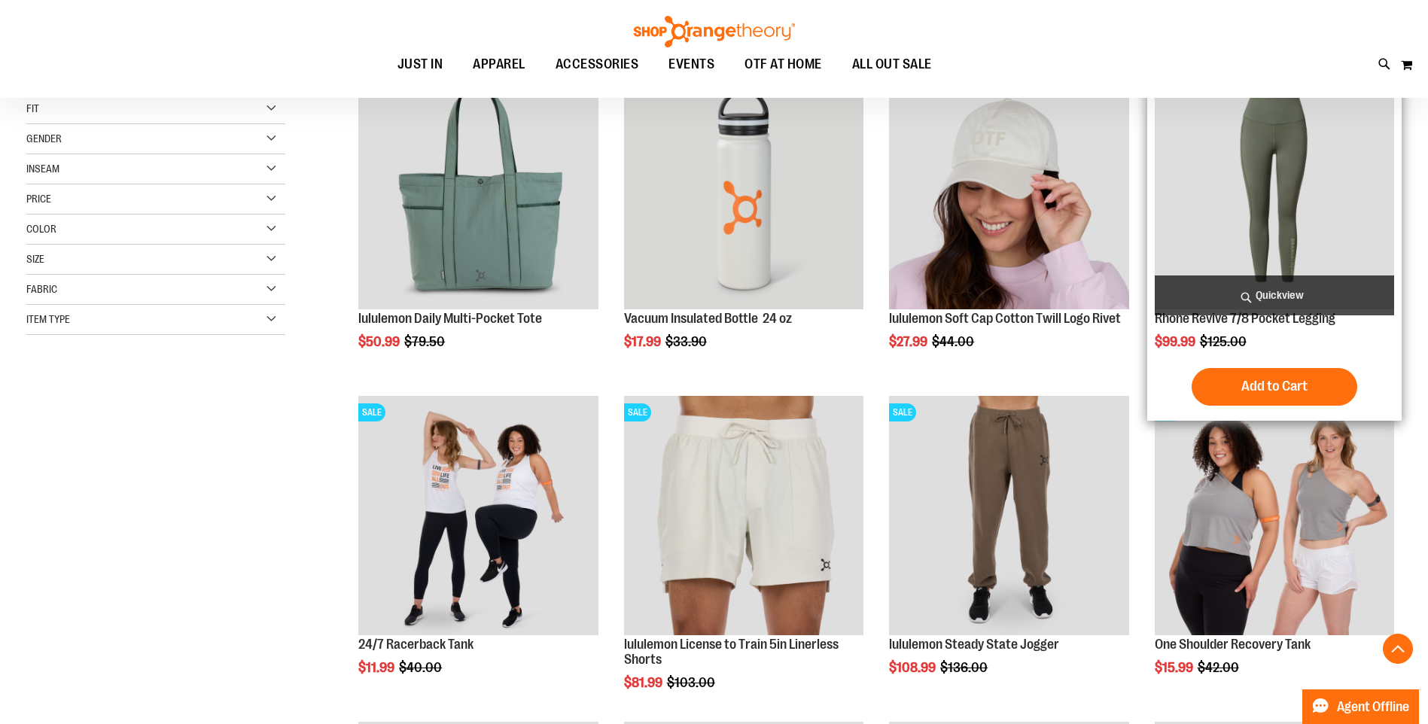
click at [1252, 210] on img "product" at bounding box center [1274, 188] width 239 height 239
click at [1264, 204] on img "product" at bounding box center [1274, 188] width 239 height 239
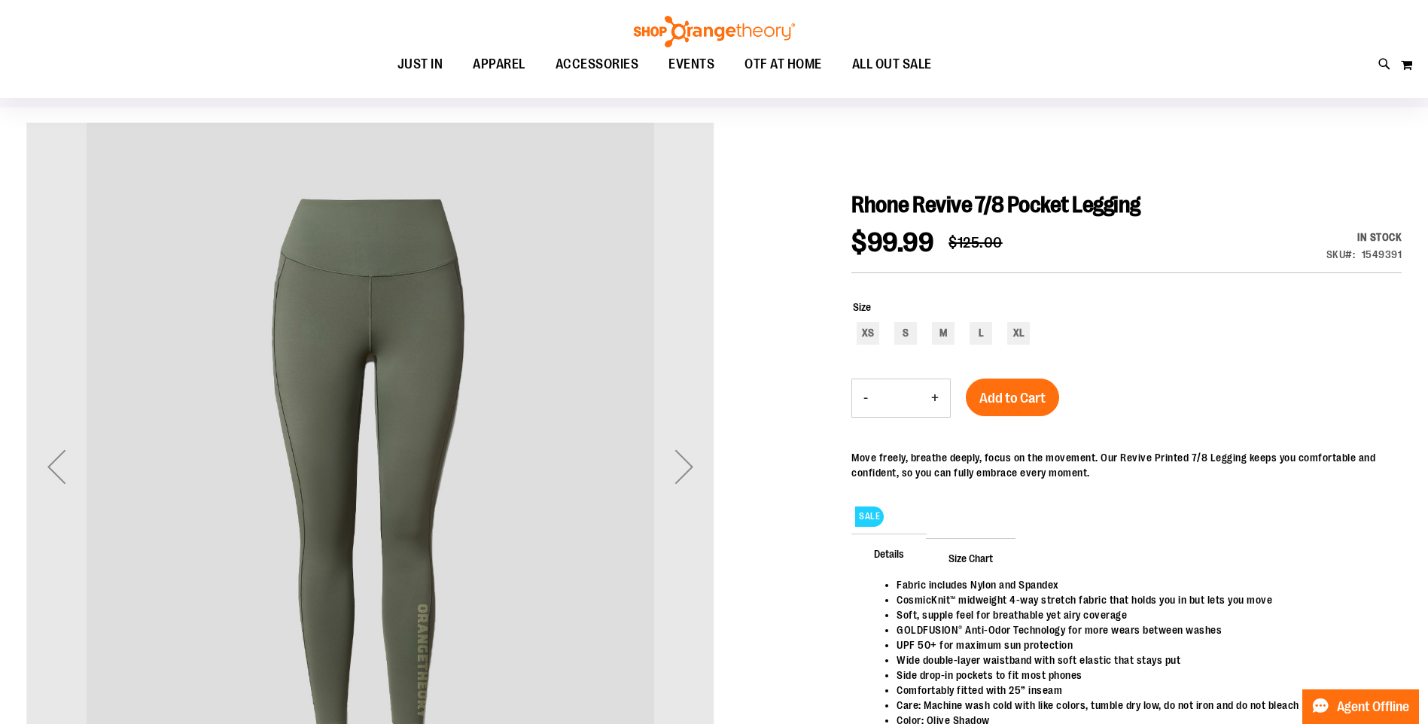
scroll to position [225, 0]
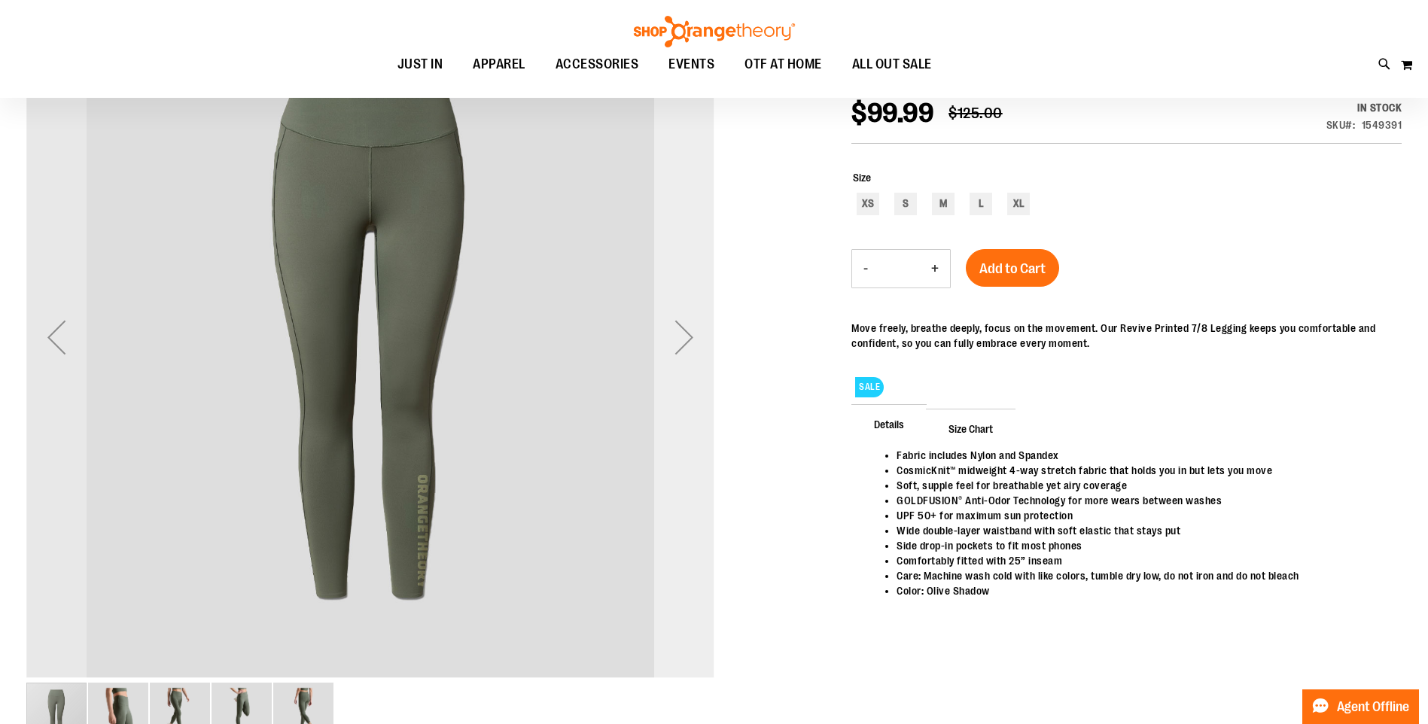
click at [678, 345] on div "Next" at bounding box center [684, 337] width 60 height 60
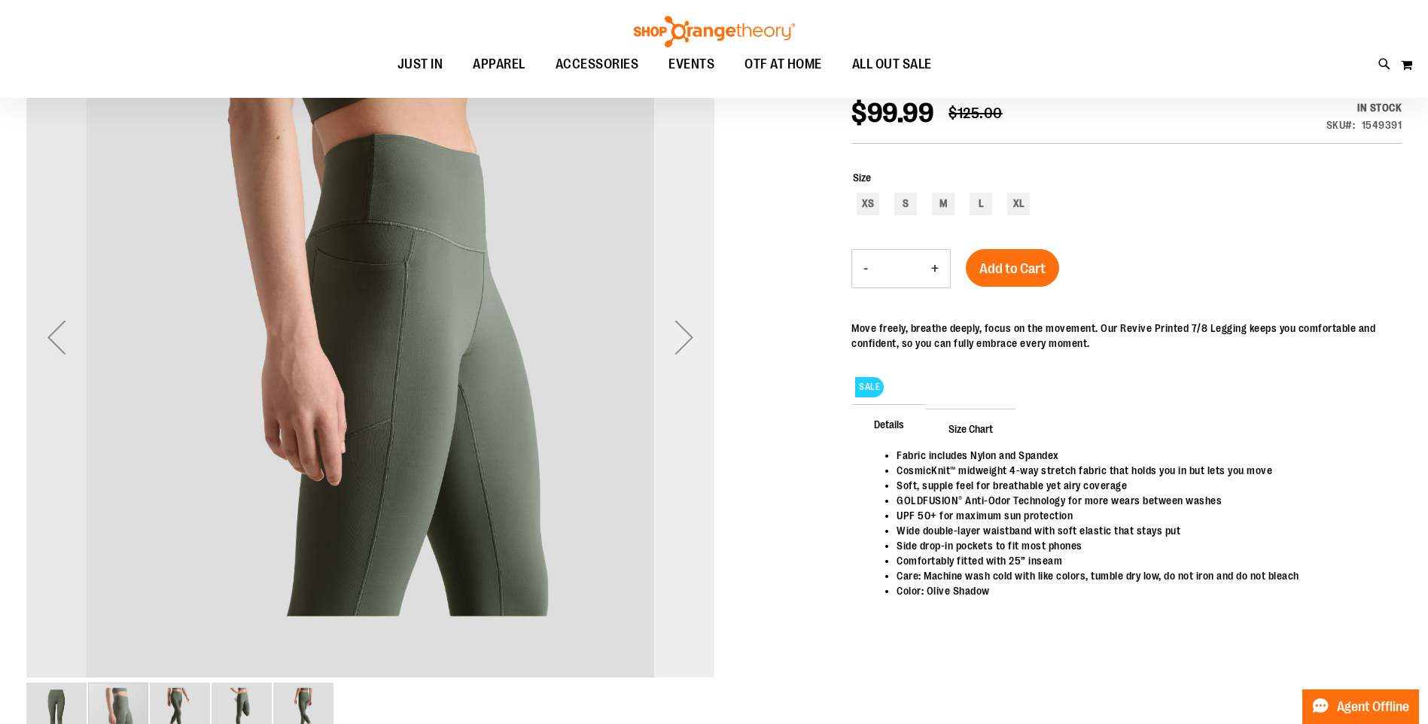
click at [678, 345] on div "Next" at bounding box center [684, 337] width 60 height 60
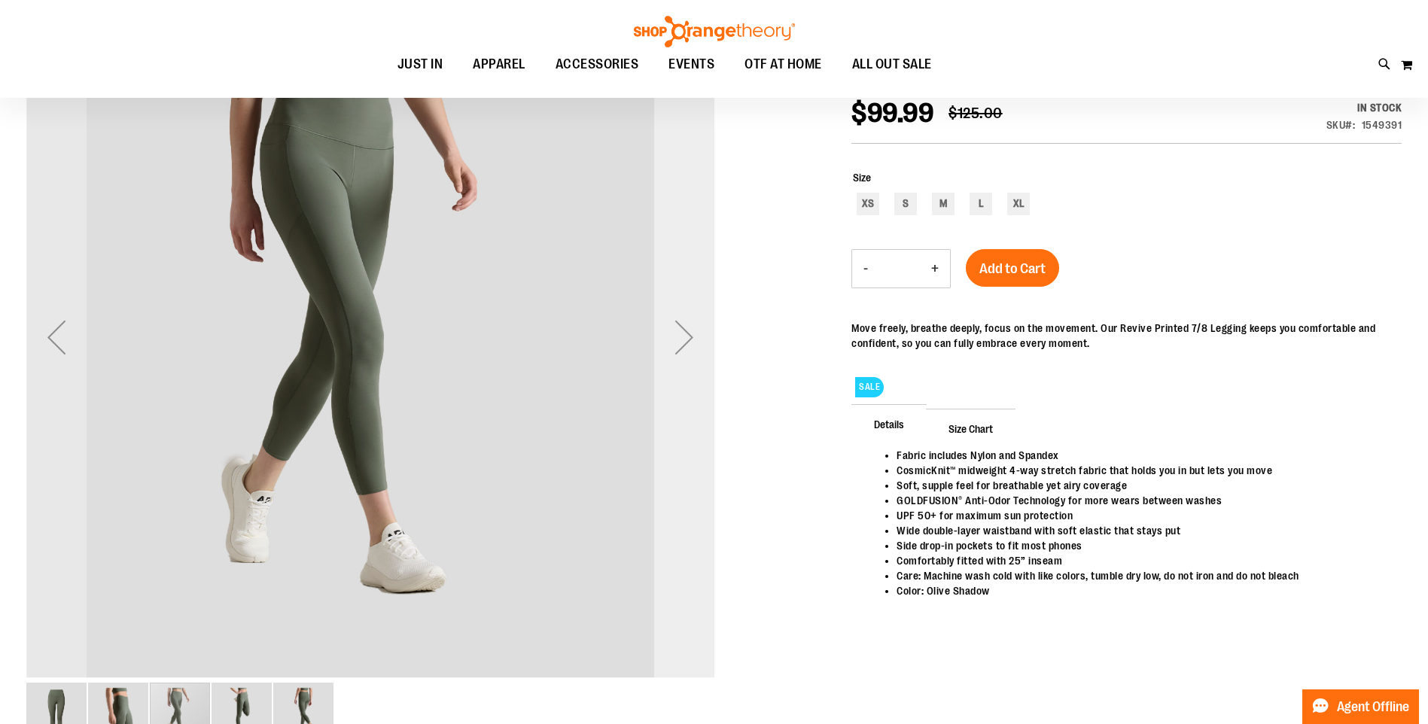
click at [678, 345] on div "Next" at bounding box center [684, 337] width 60 height 60
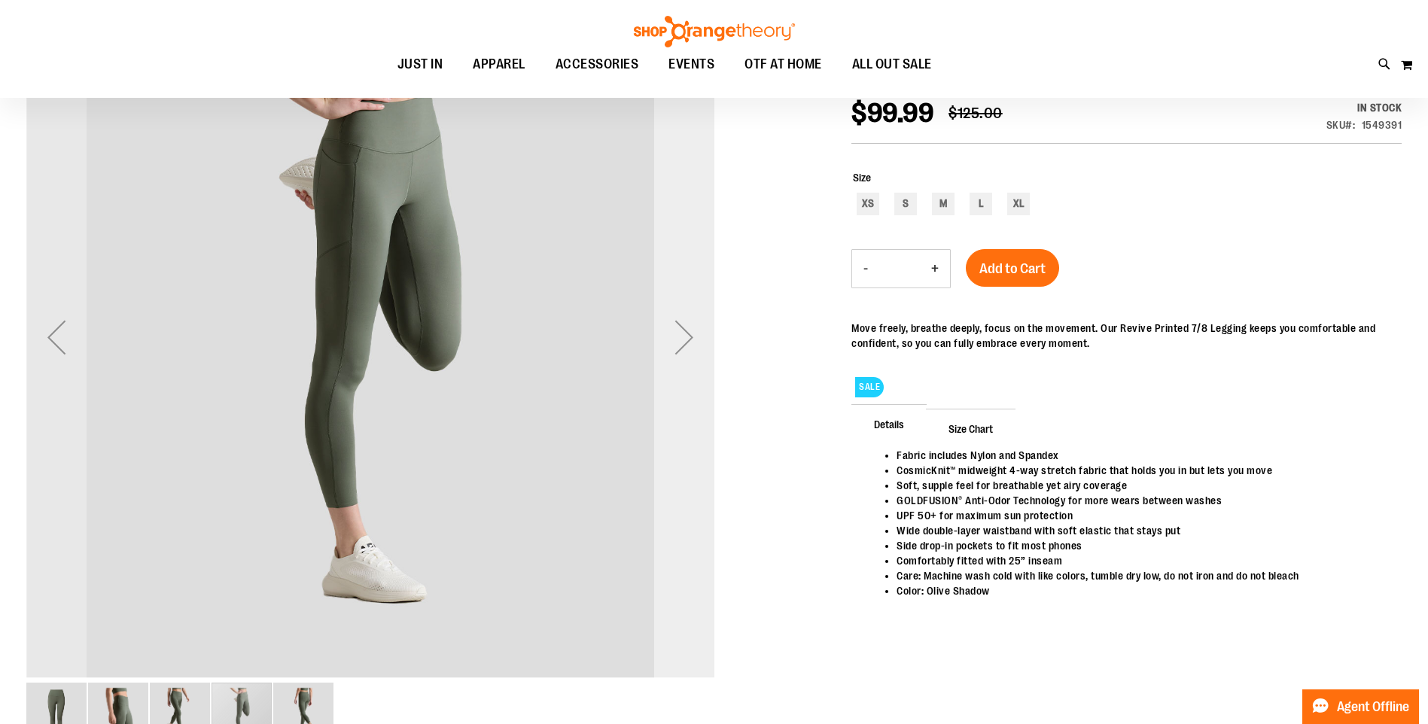
click at [678, 345] on div "Next" at bounding box center [684, 337] width 60 height 60
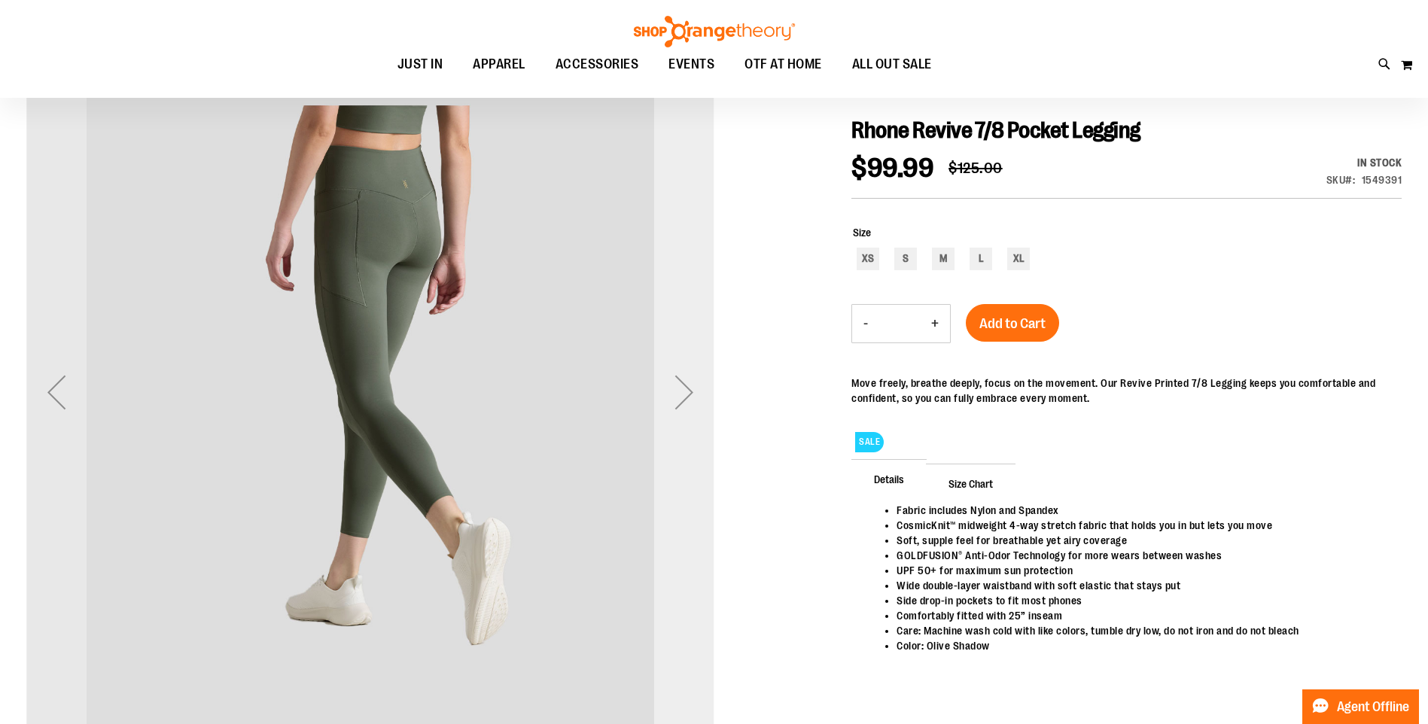
scroll to position [150, 0]
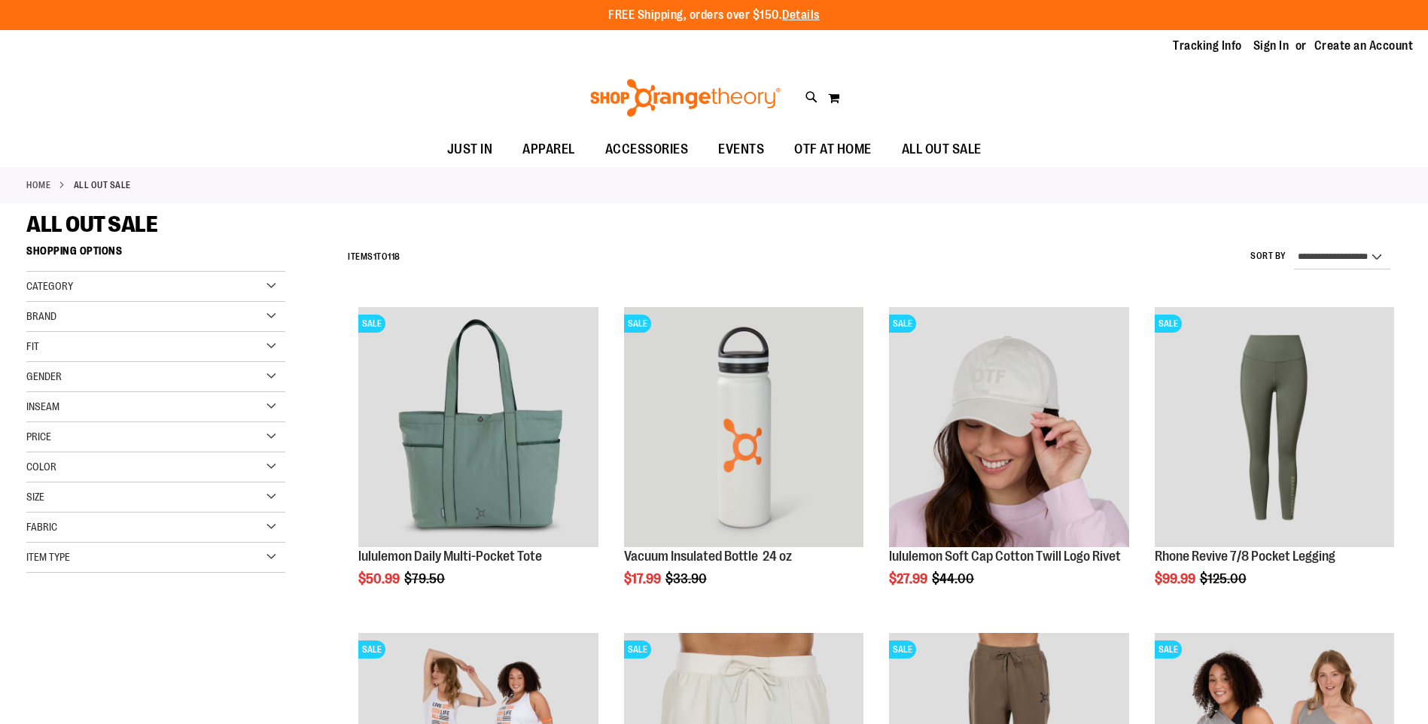
select select "*********"
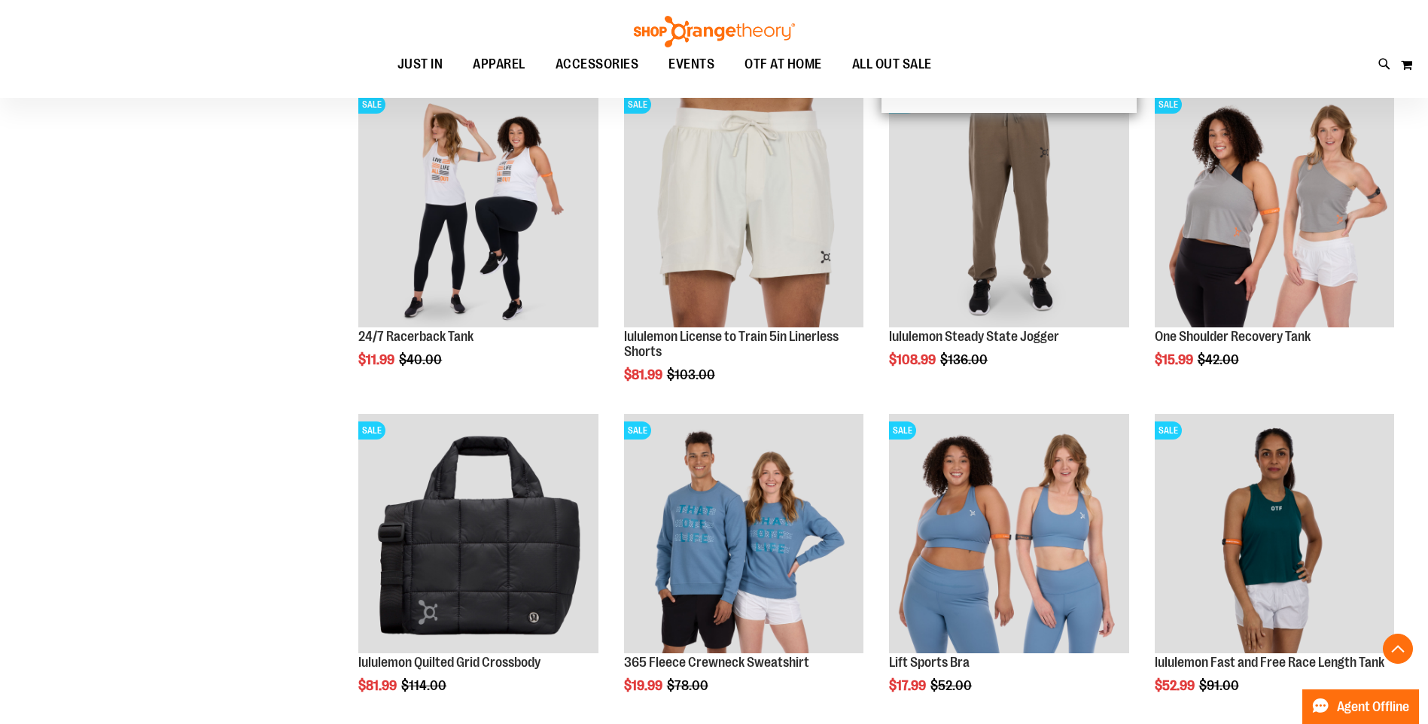
scroll to position [695, 0]
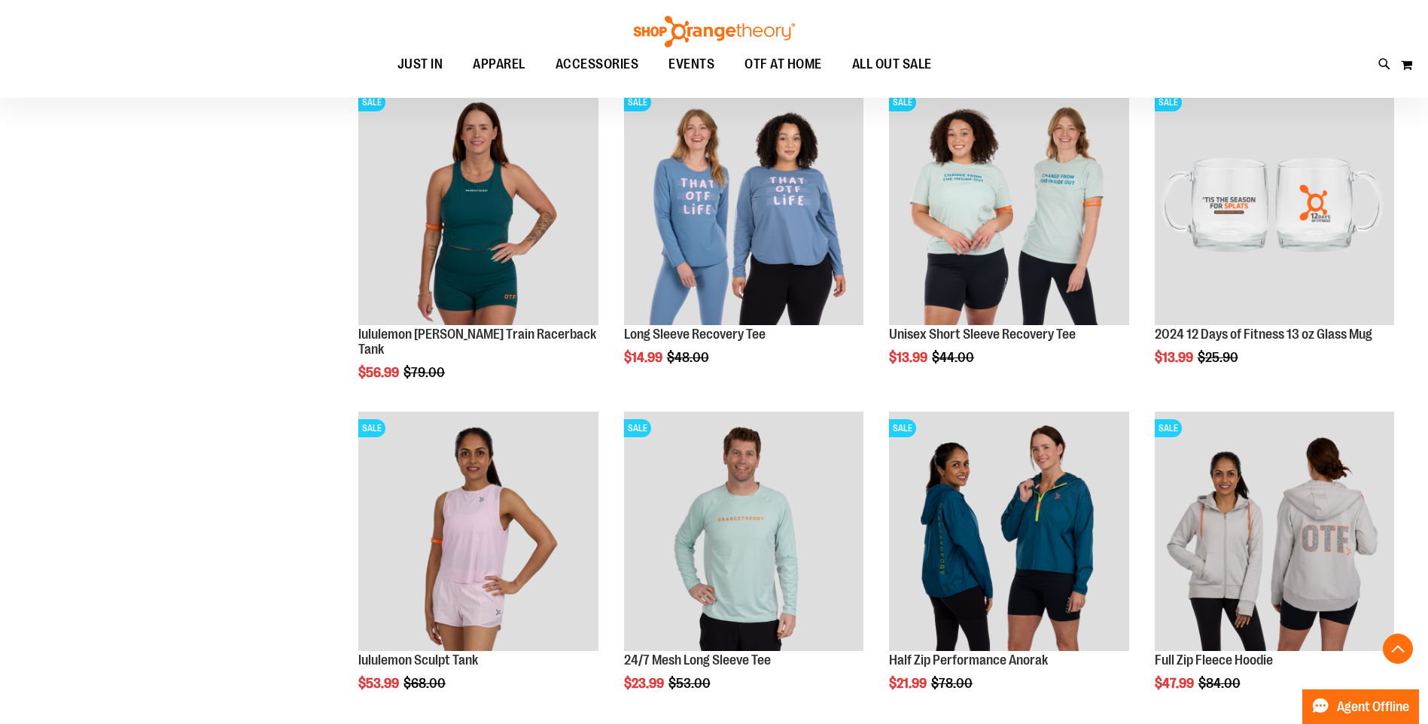
scroll to position [1222, 0]
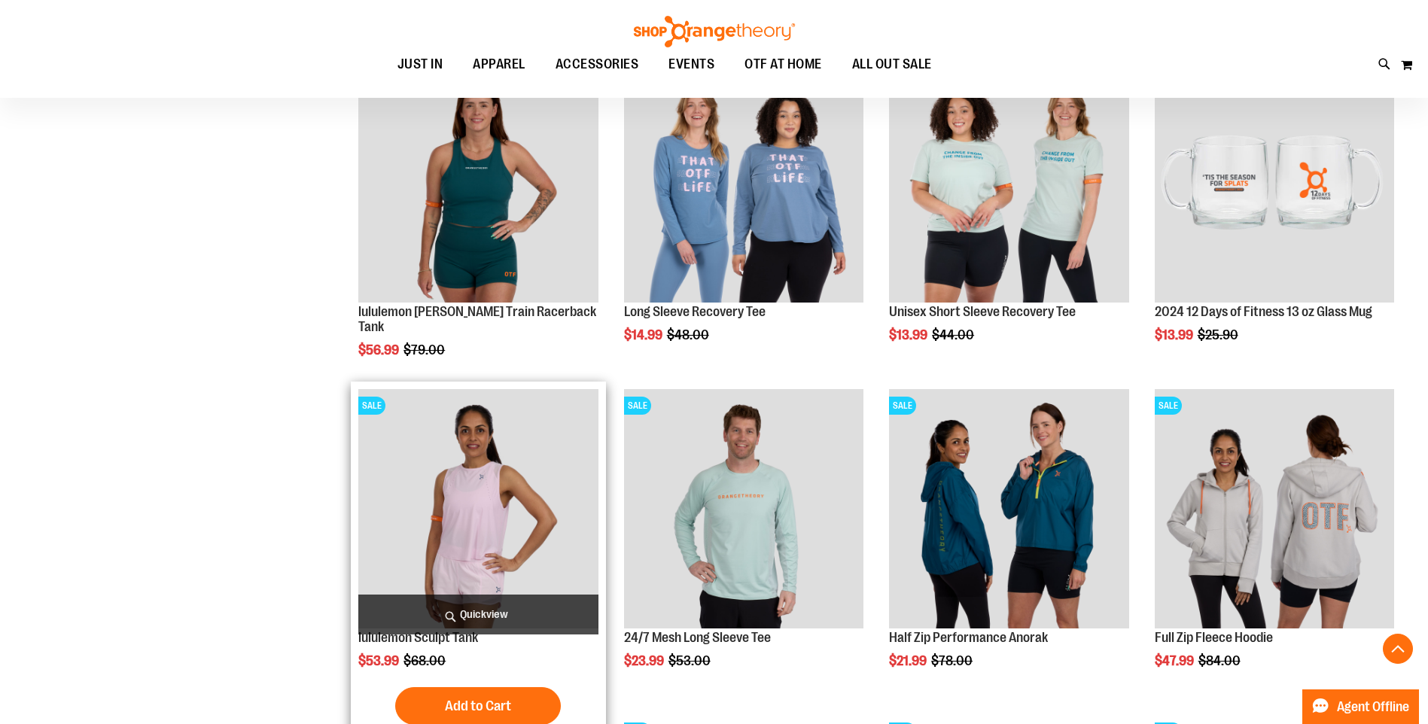
click at [483, 521] on img "product" at bounding box center [477, 508] width 239 height 239
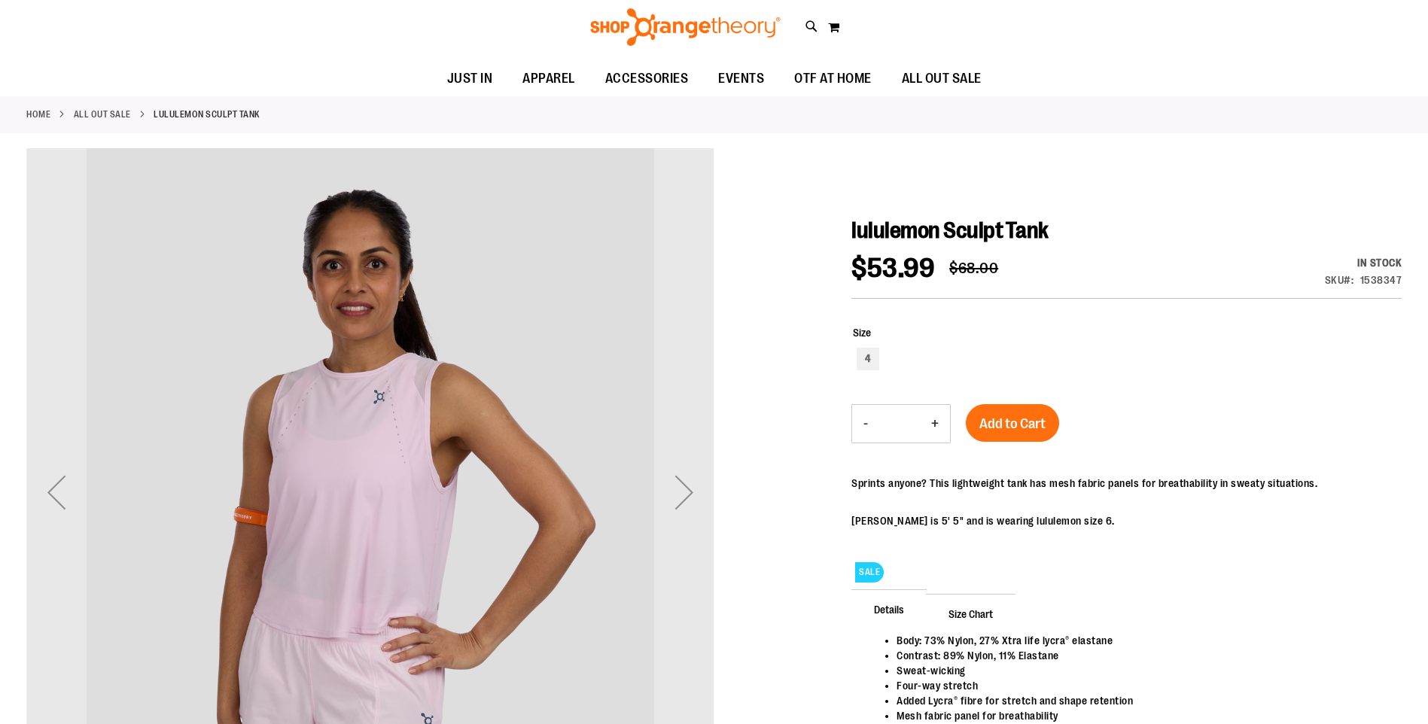
scroll to position [75, 0]
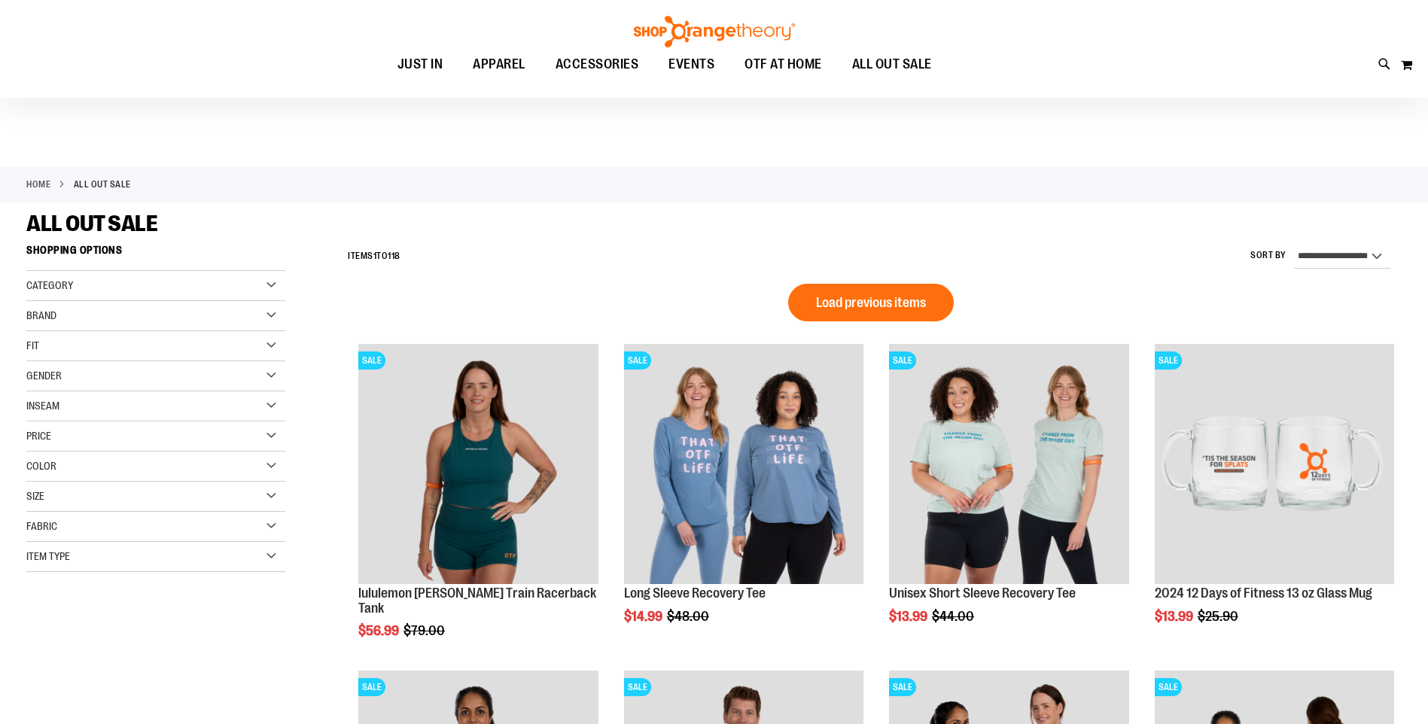
select select "*********"
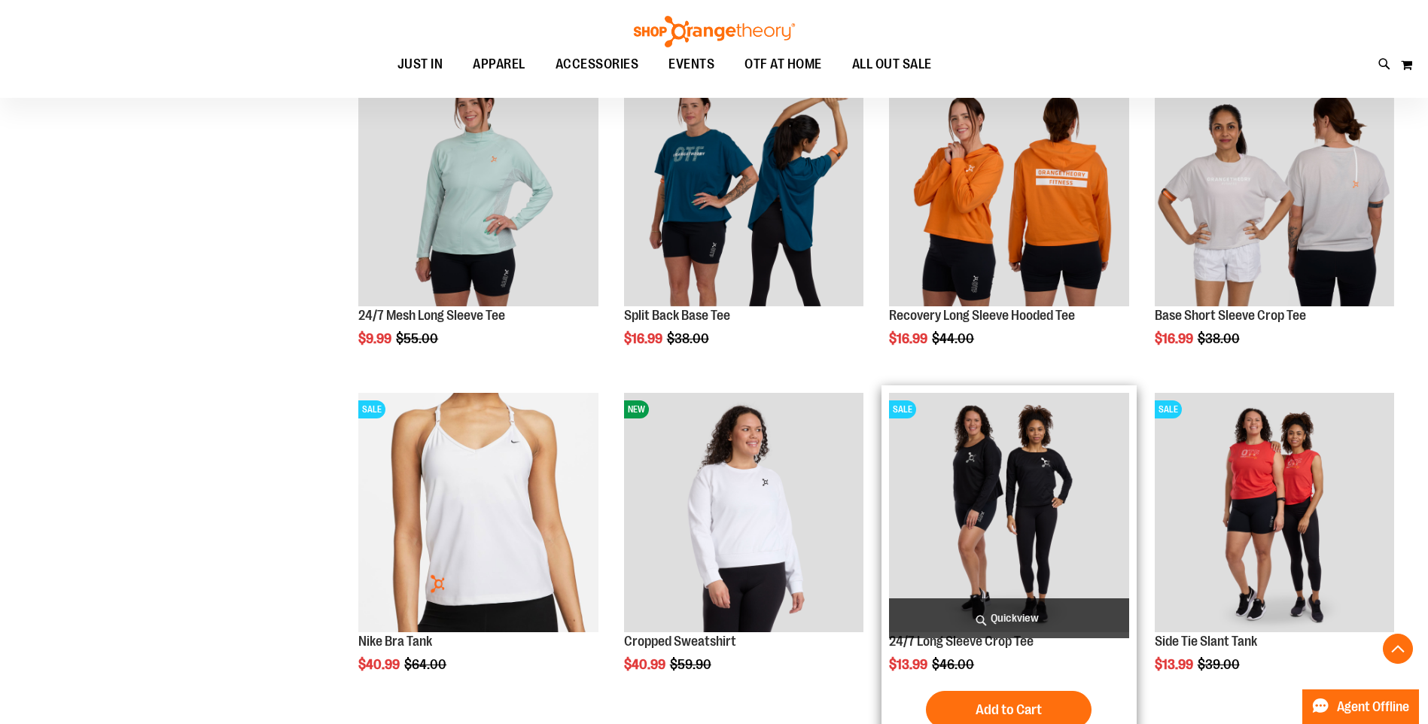
scroll to position [736, 0]
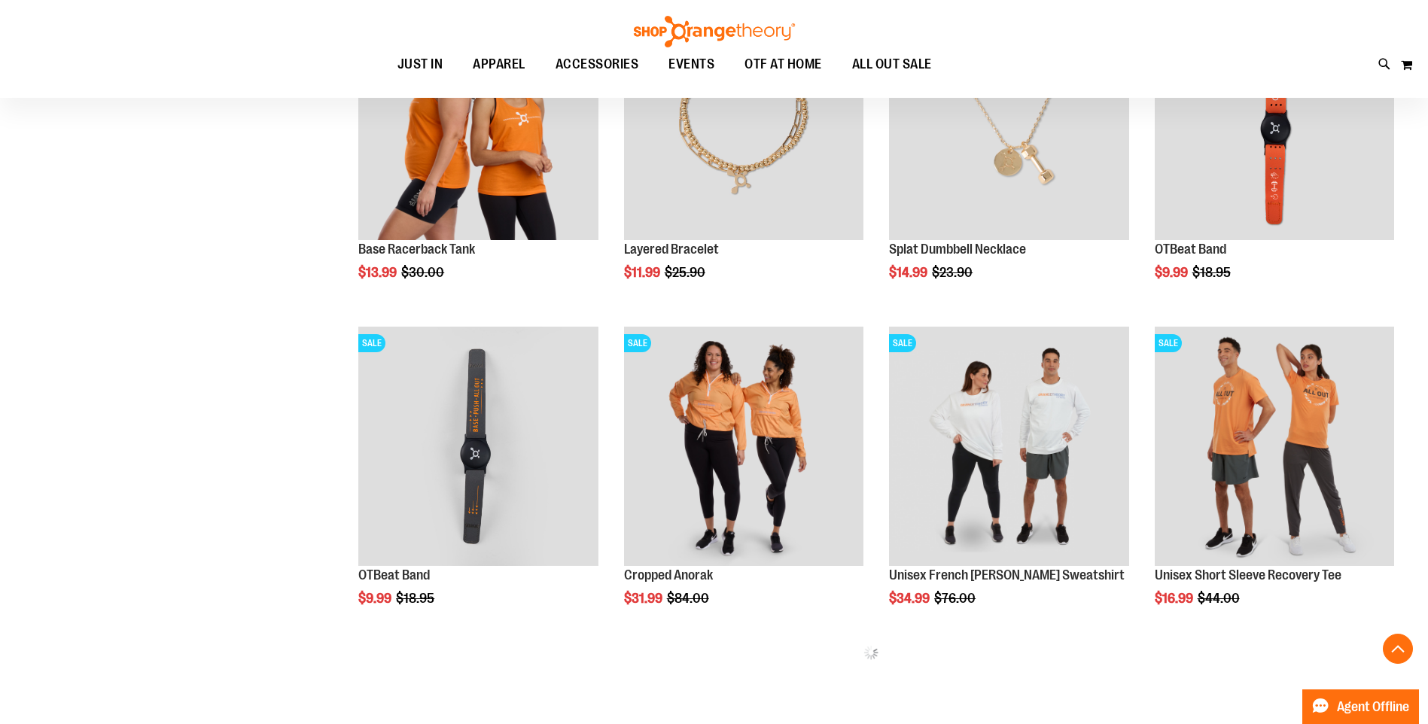
scroll to position [1414, 0]
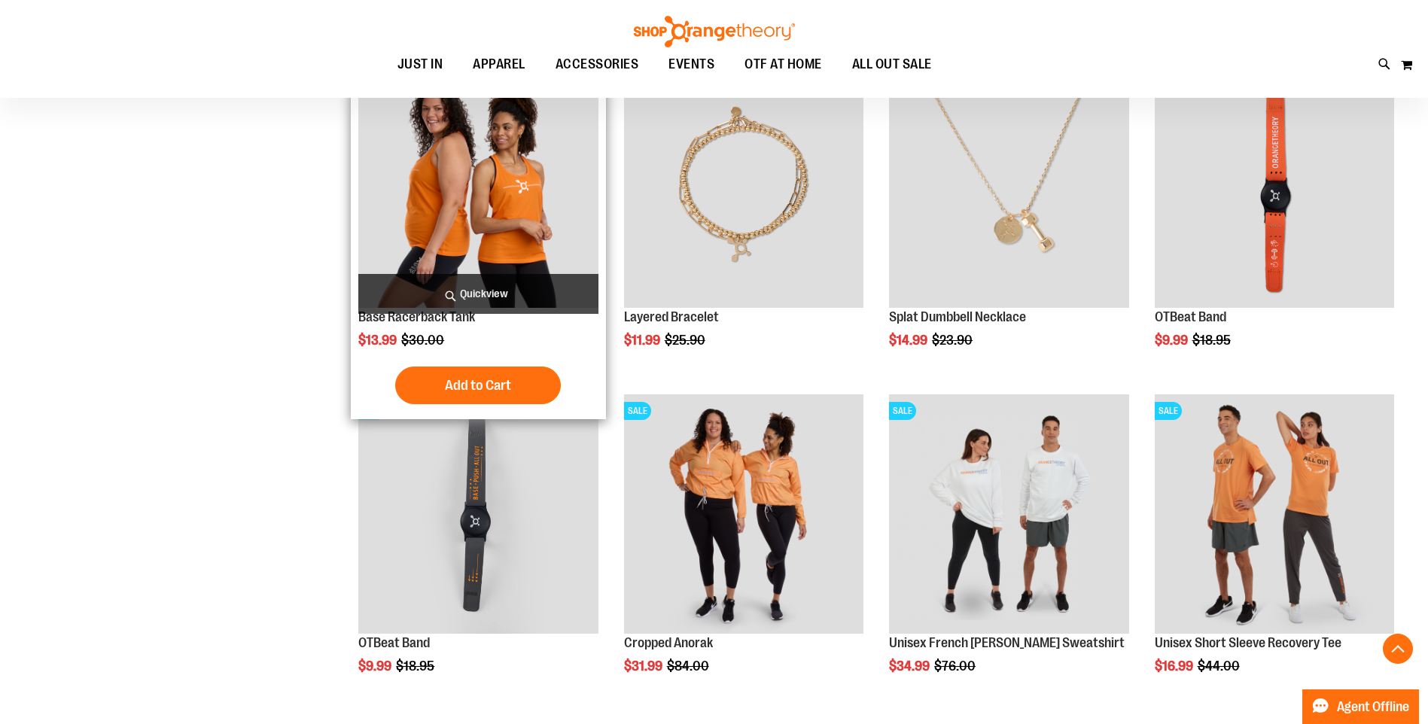
click at [479, 223] on img "product" at bounding box center [477, 187] width 239 height 239
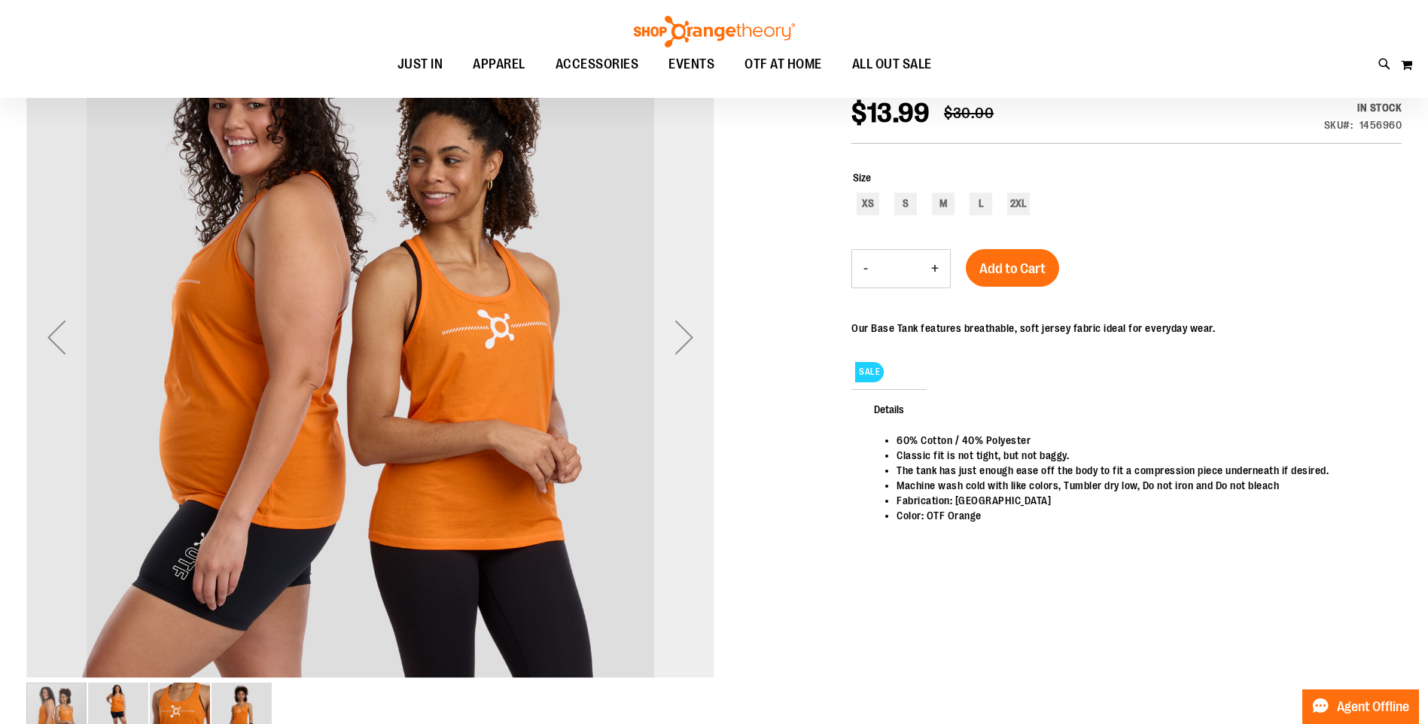
scroll to position [75, 0]
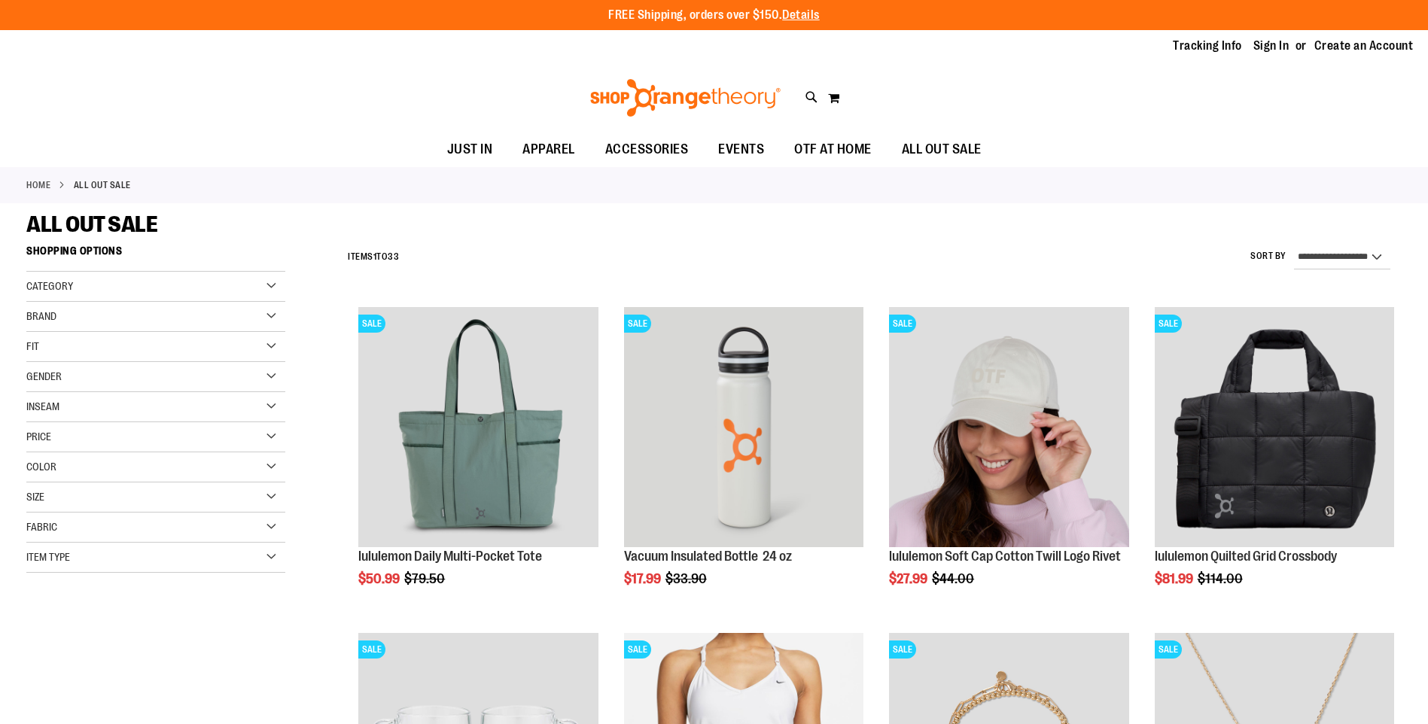
select select "*********"
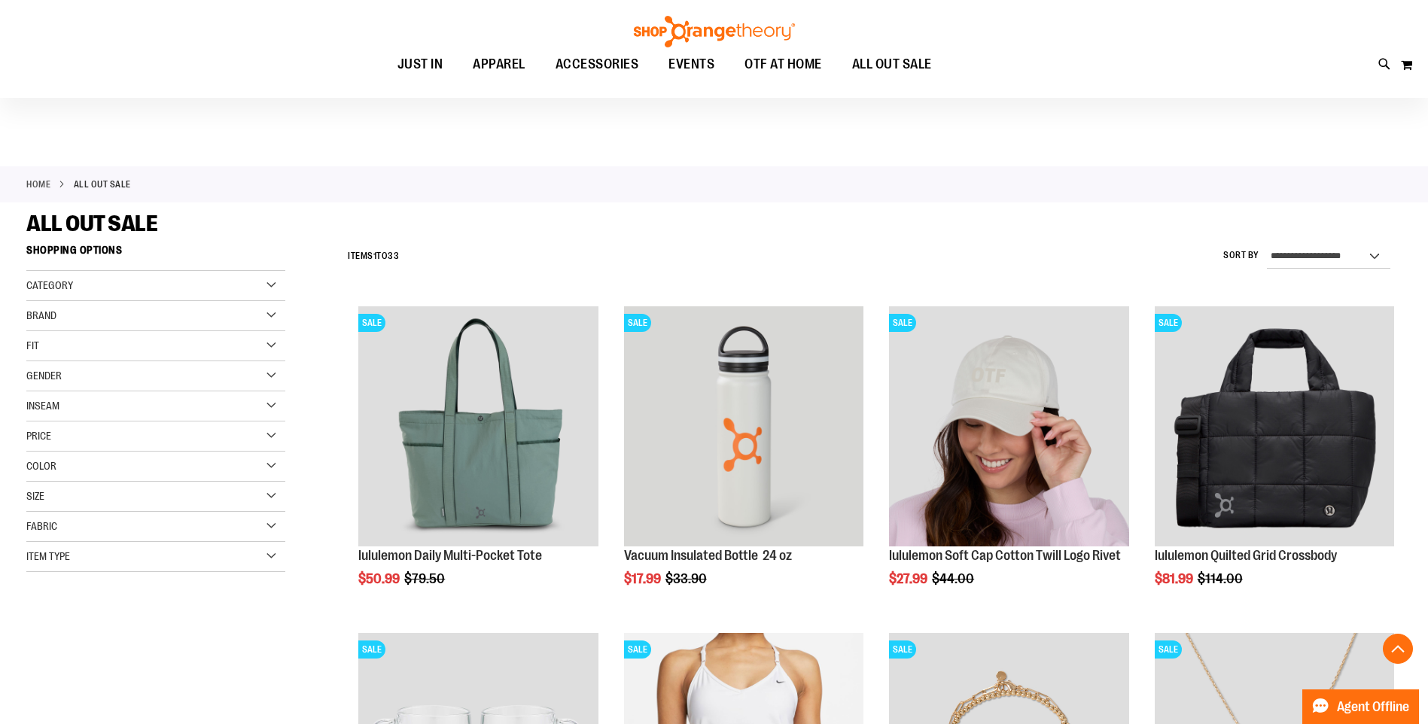
scroll to position [933, 0]
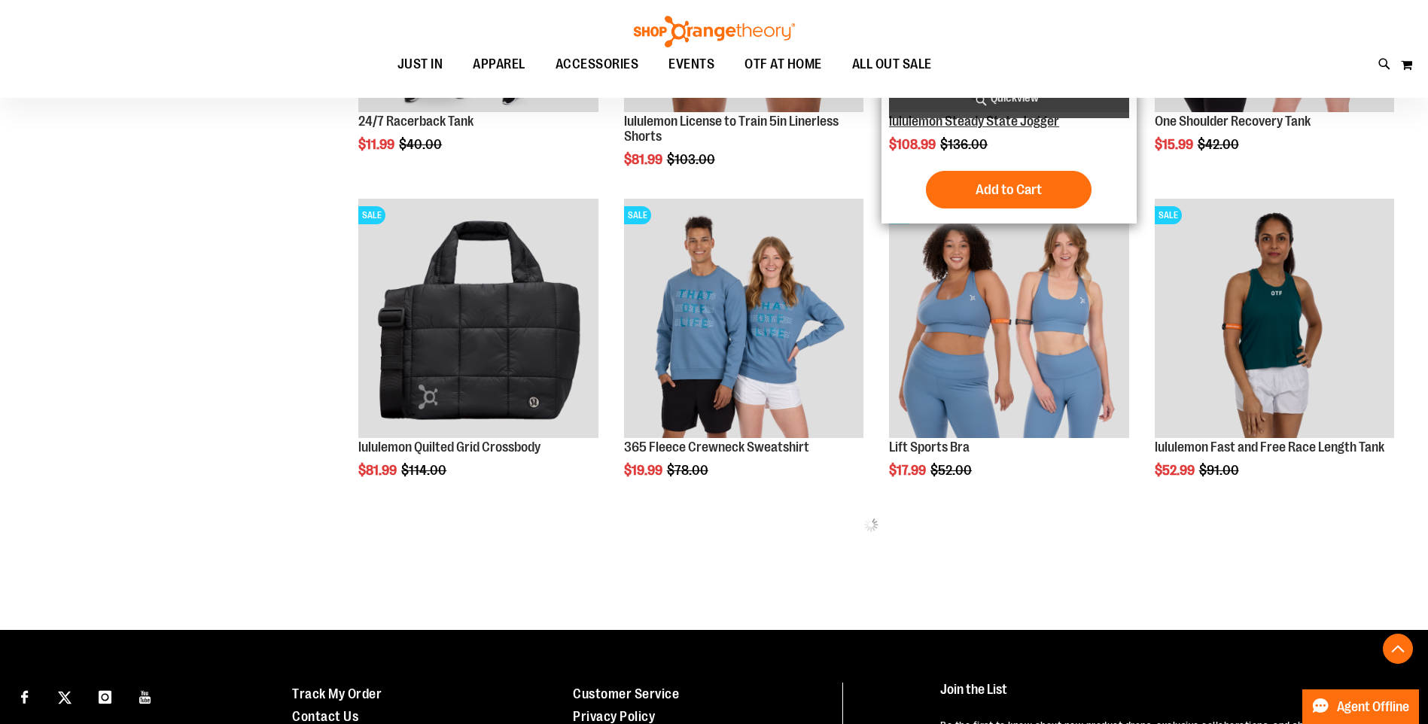
scroll to position [1761, 0]
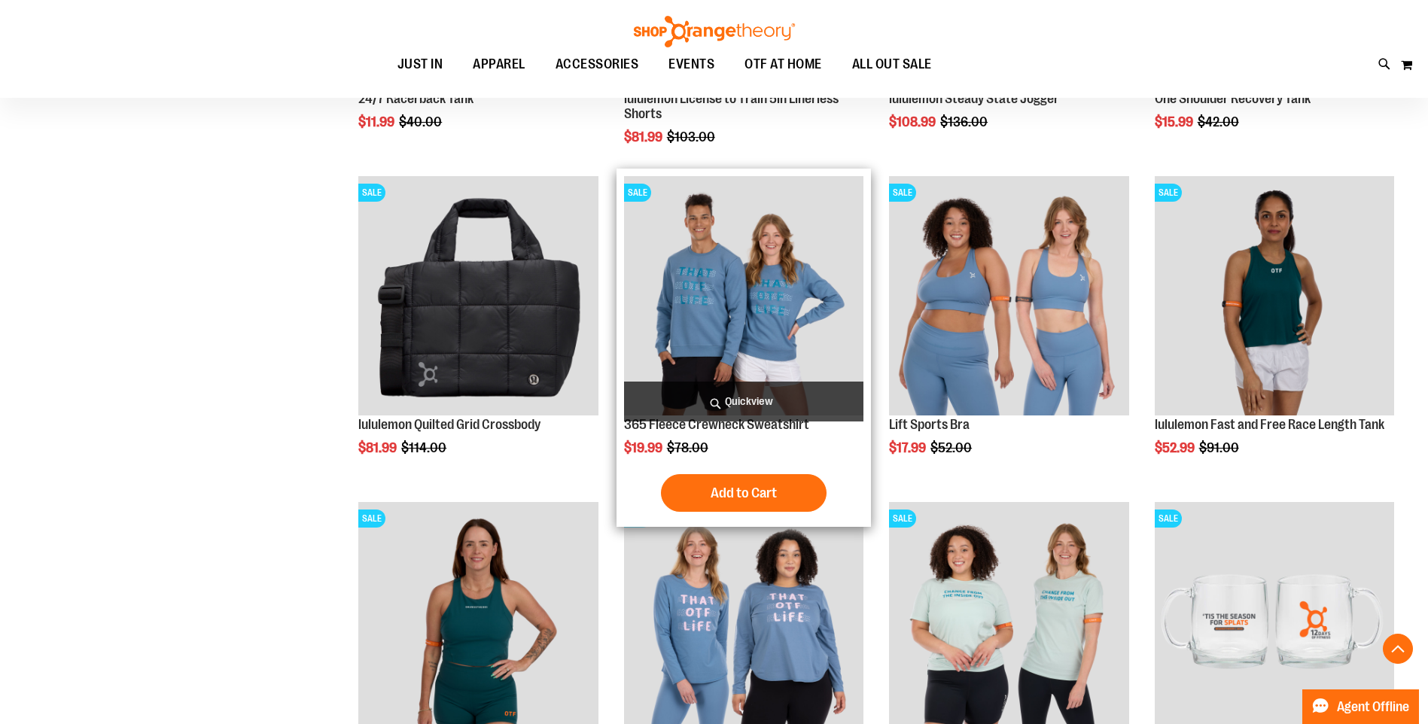
click at [775, 301] on img "product" at bounding box center [743, 295] width 239 height 239
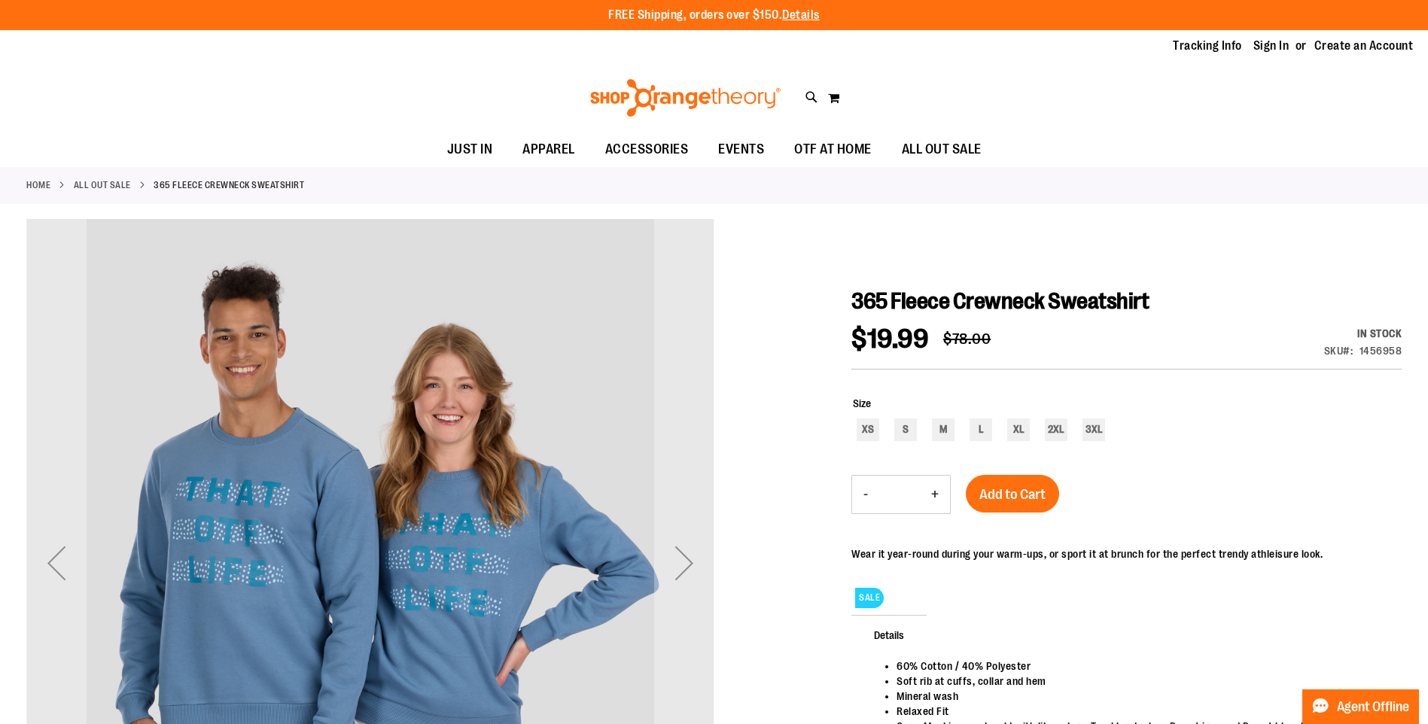
scroll to position [75, 0]
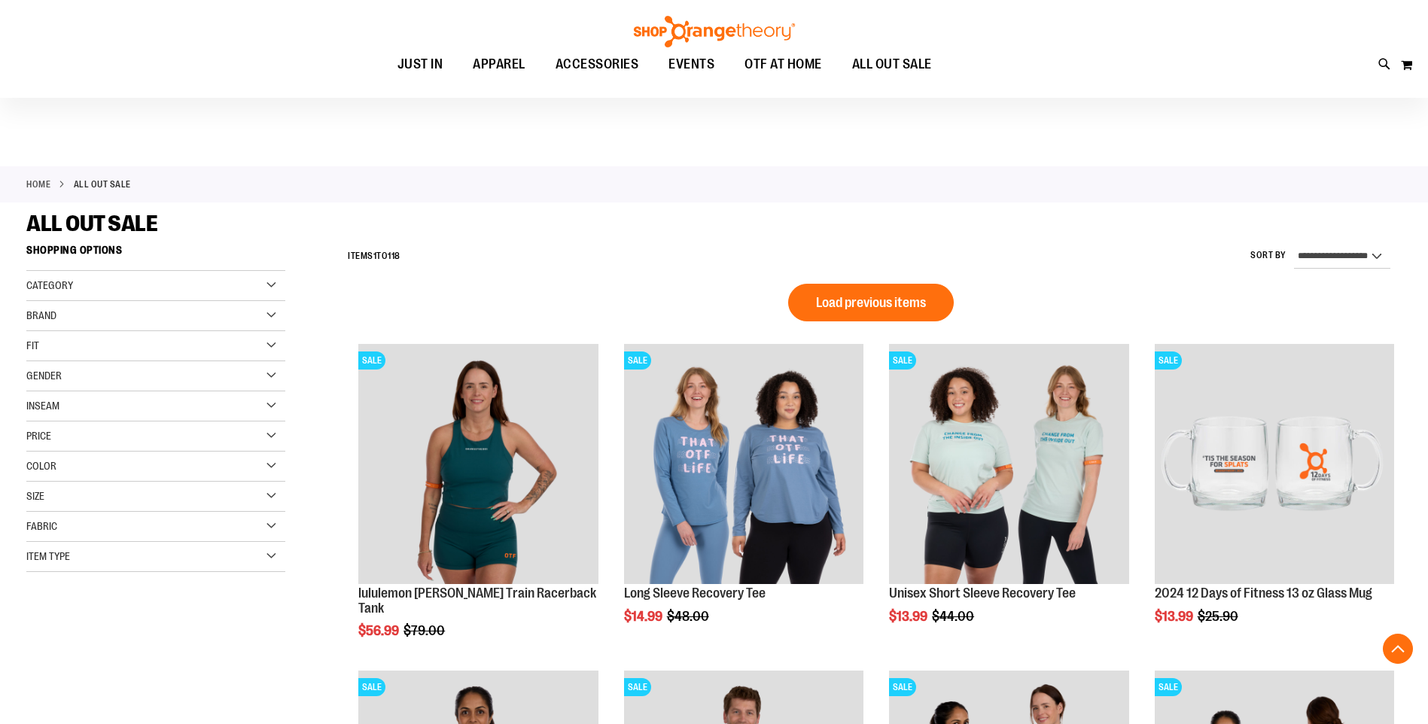
select select "*********"
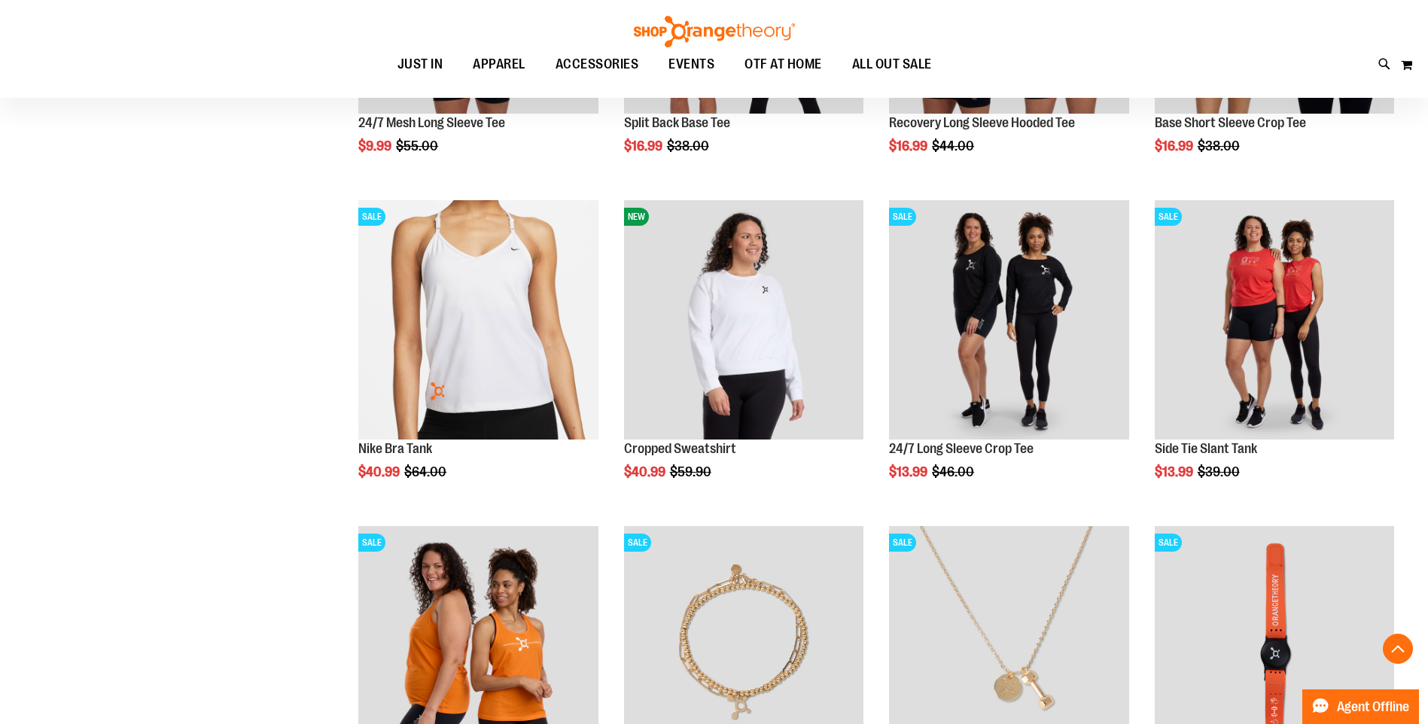
scroll to position [1188, 0]
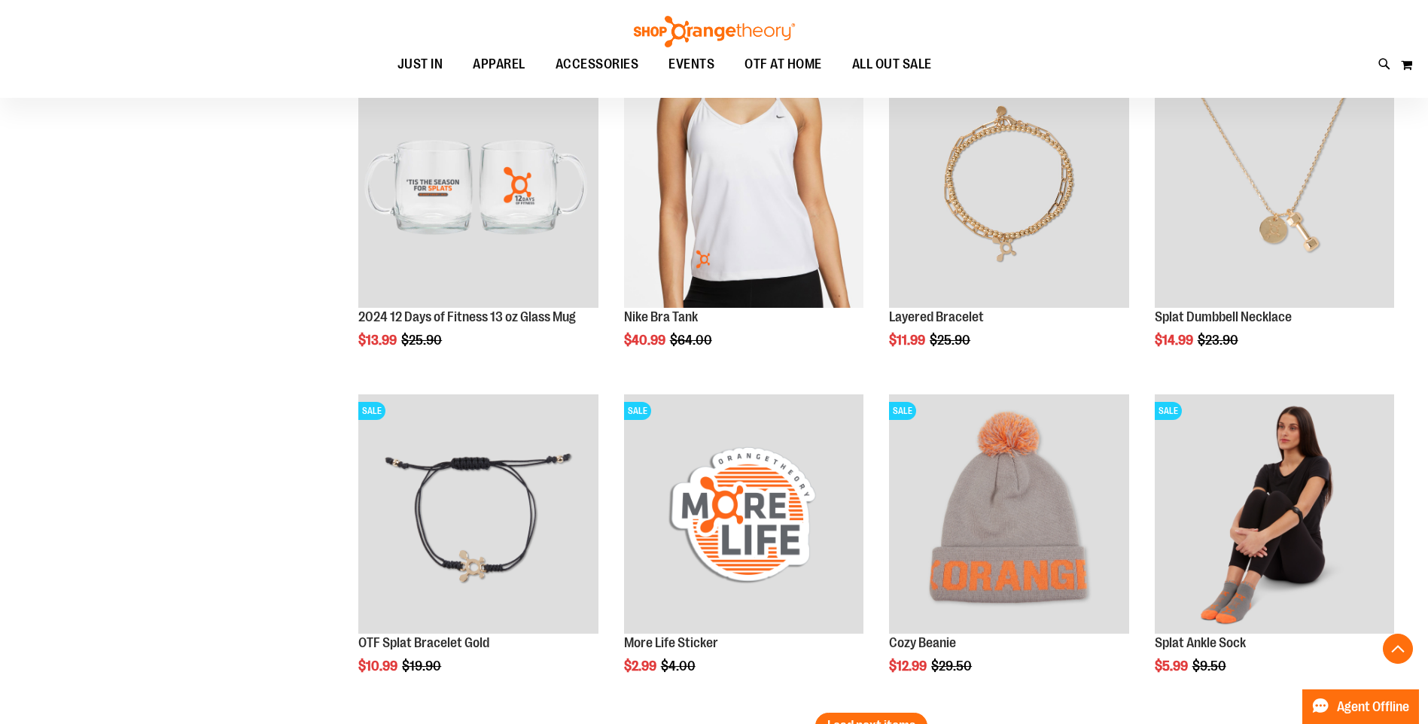
scroll to position [2693, 0]
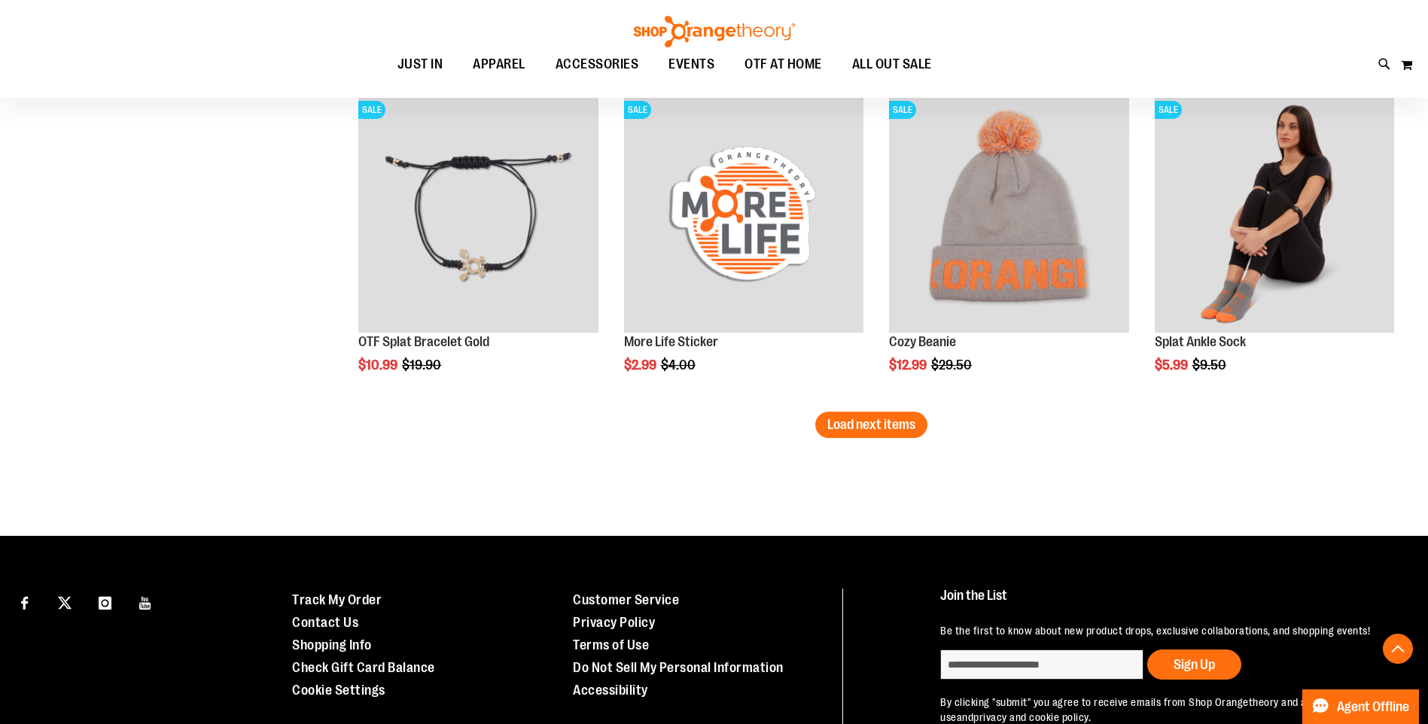
click at [854, 413] on button "Load next items" at bounding box center [871, 425] width 112 height 26
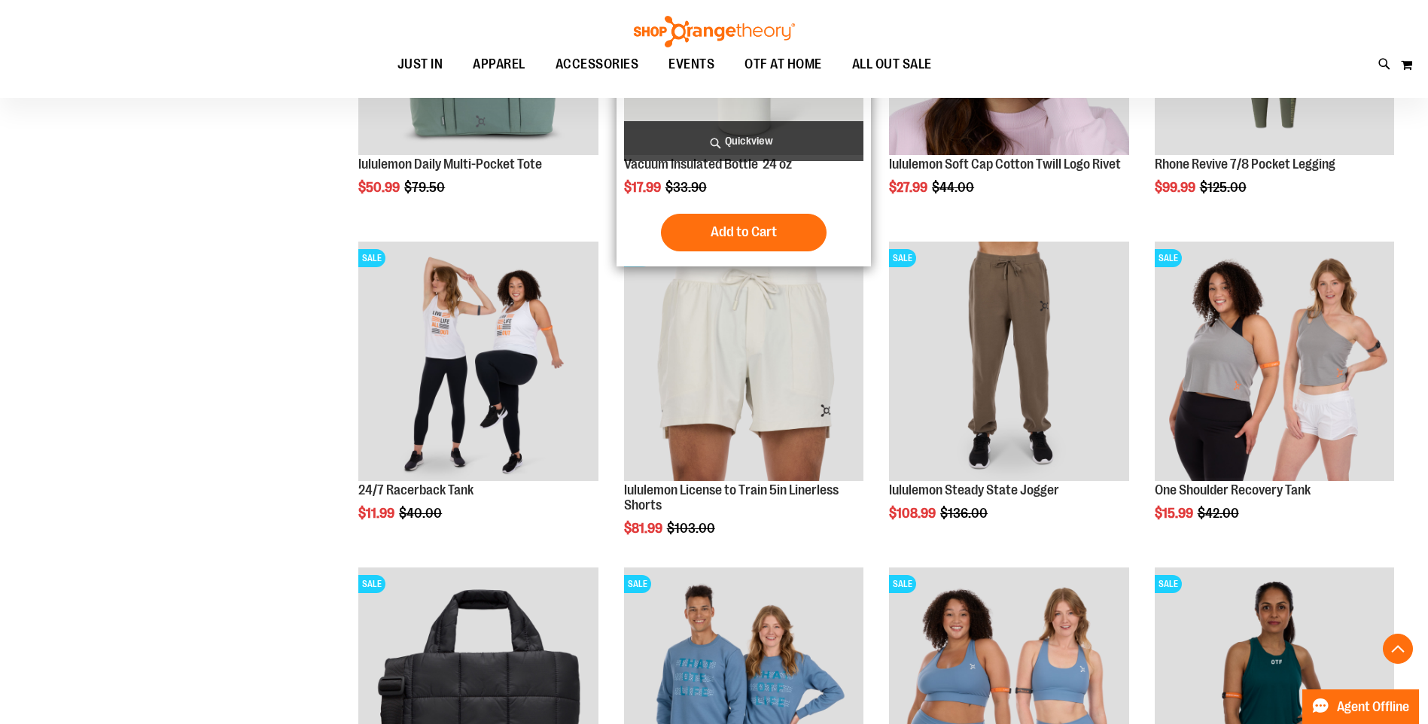
scroll to position [3446, 0]
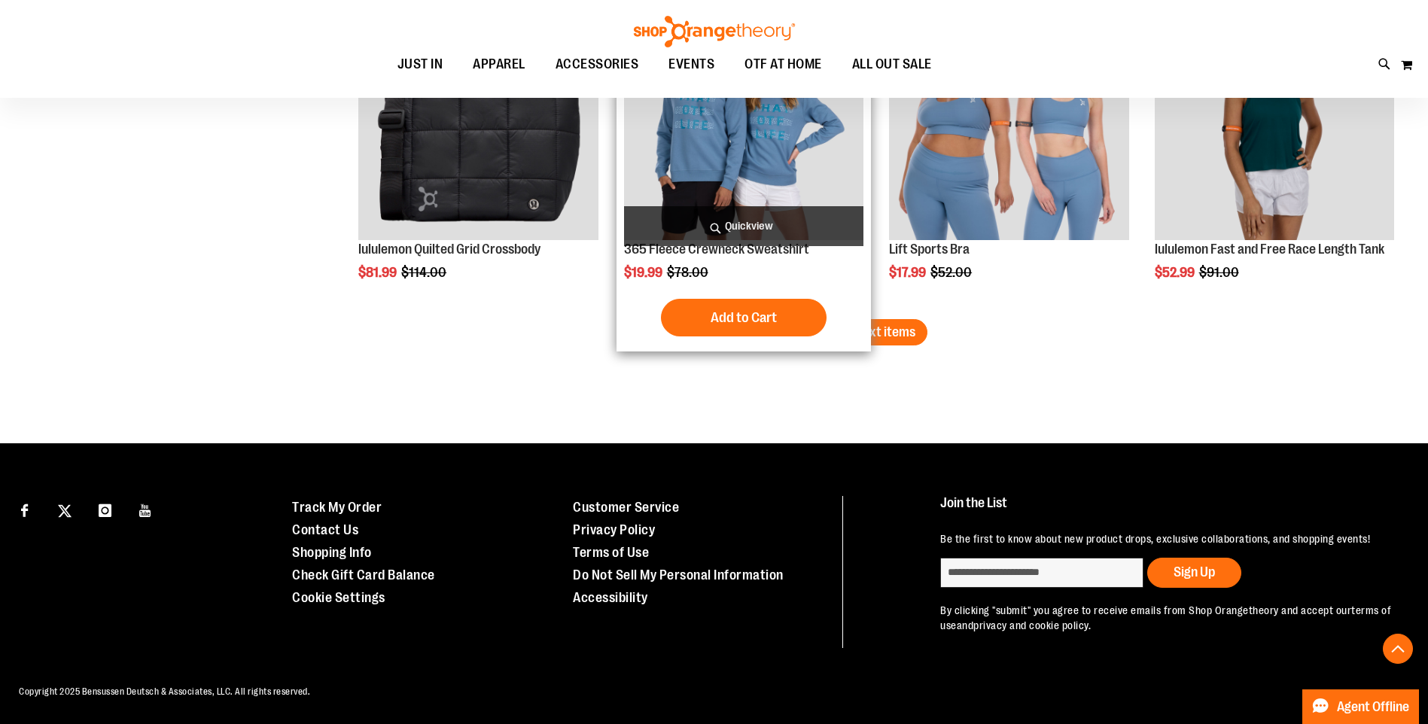
drag, startPoint x: 862, startPoint y: 323, endPoint x: 864, endPoint y: 354, distance: 30.9
click at [863, 324] on button "Load next items" at bounding box center [871, 332] width 112 height 26
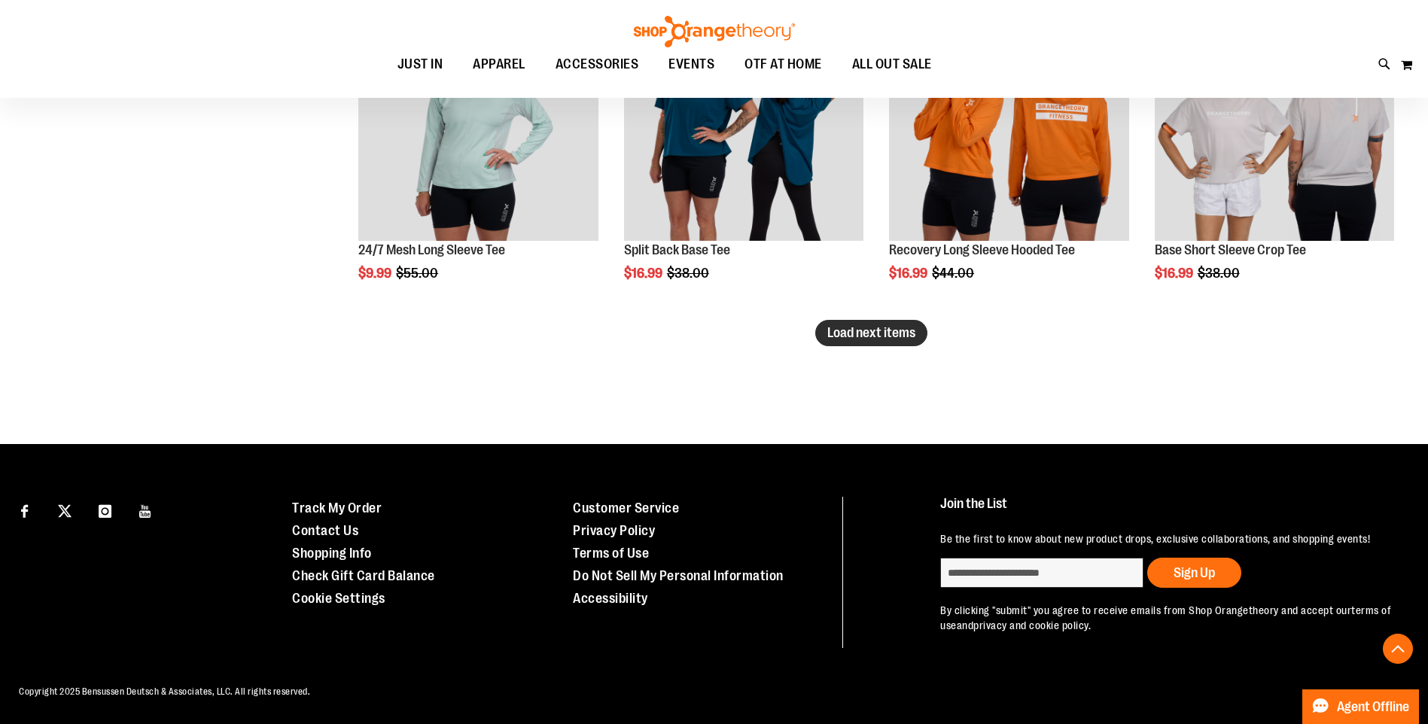
click at [868, 330] on span "Load next items" at bounding box center [871, 332] width 88 height 15
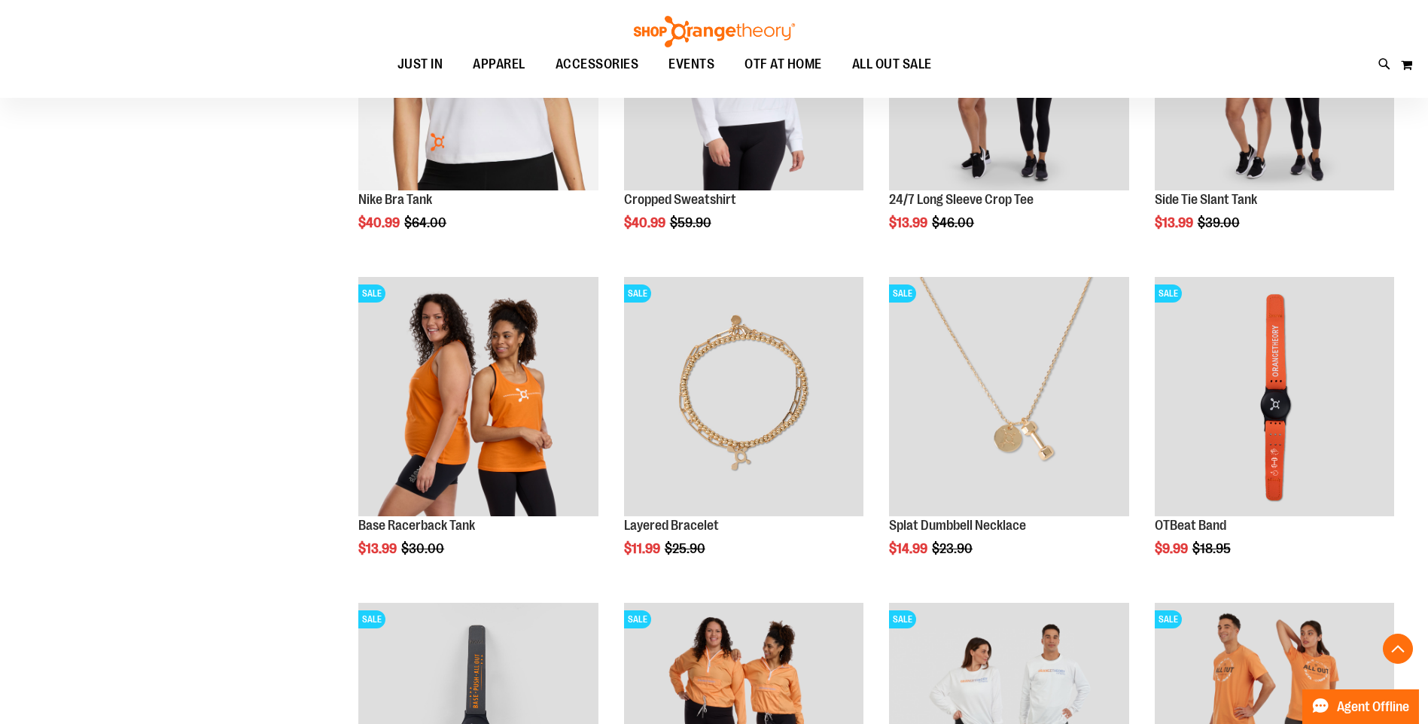
scroll to position [5494, 0]
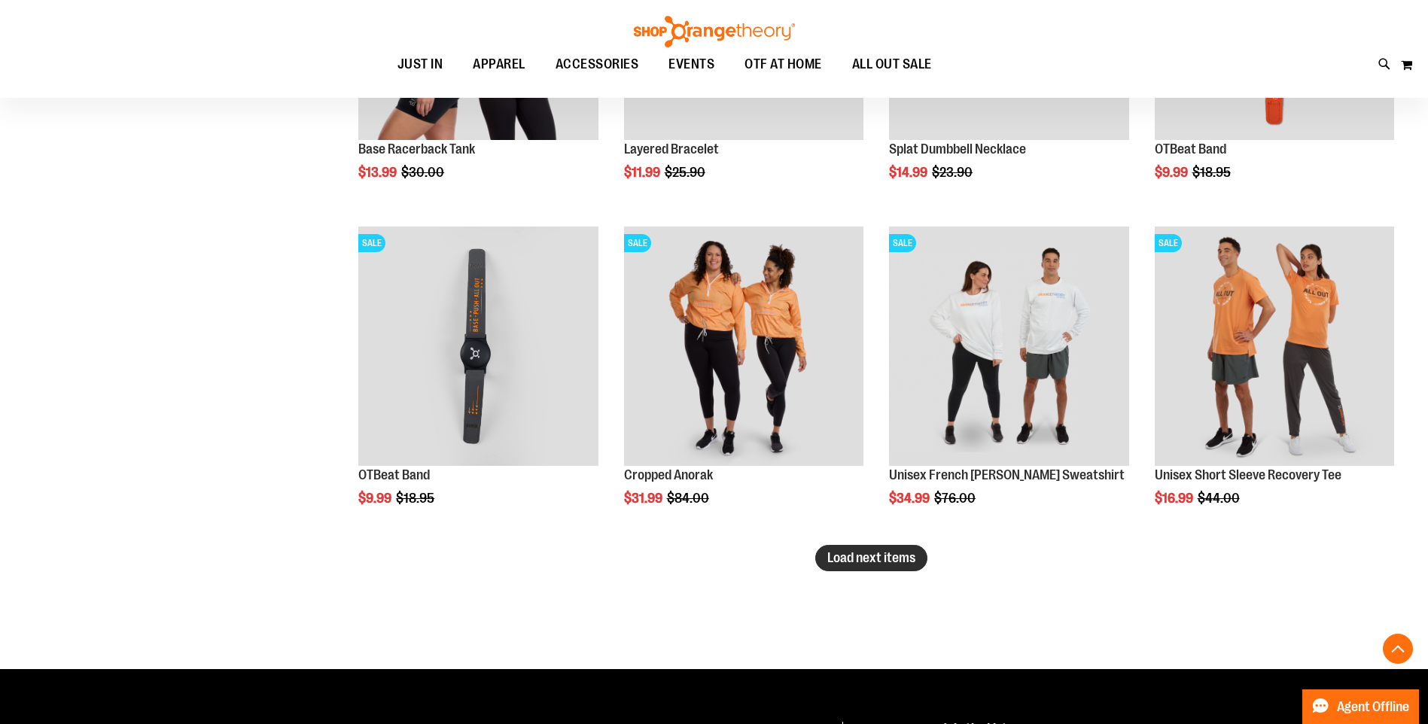
click at [839, 559] on span "Load next items" at bounding box center [871, 557] width 88 height 15
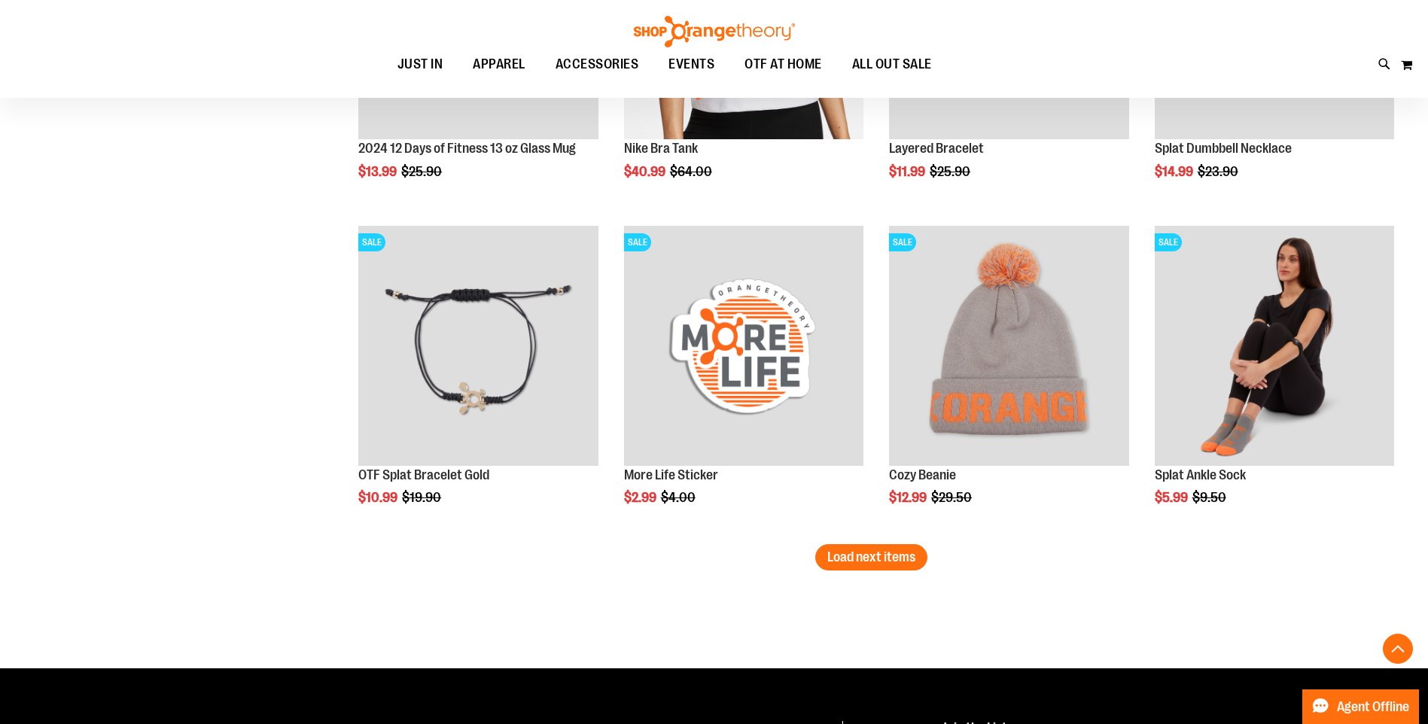
scroll to position [6623, 0]
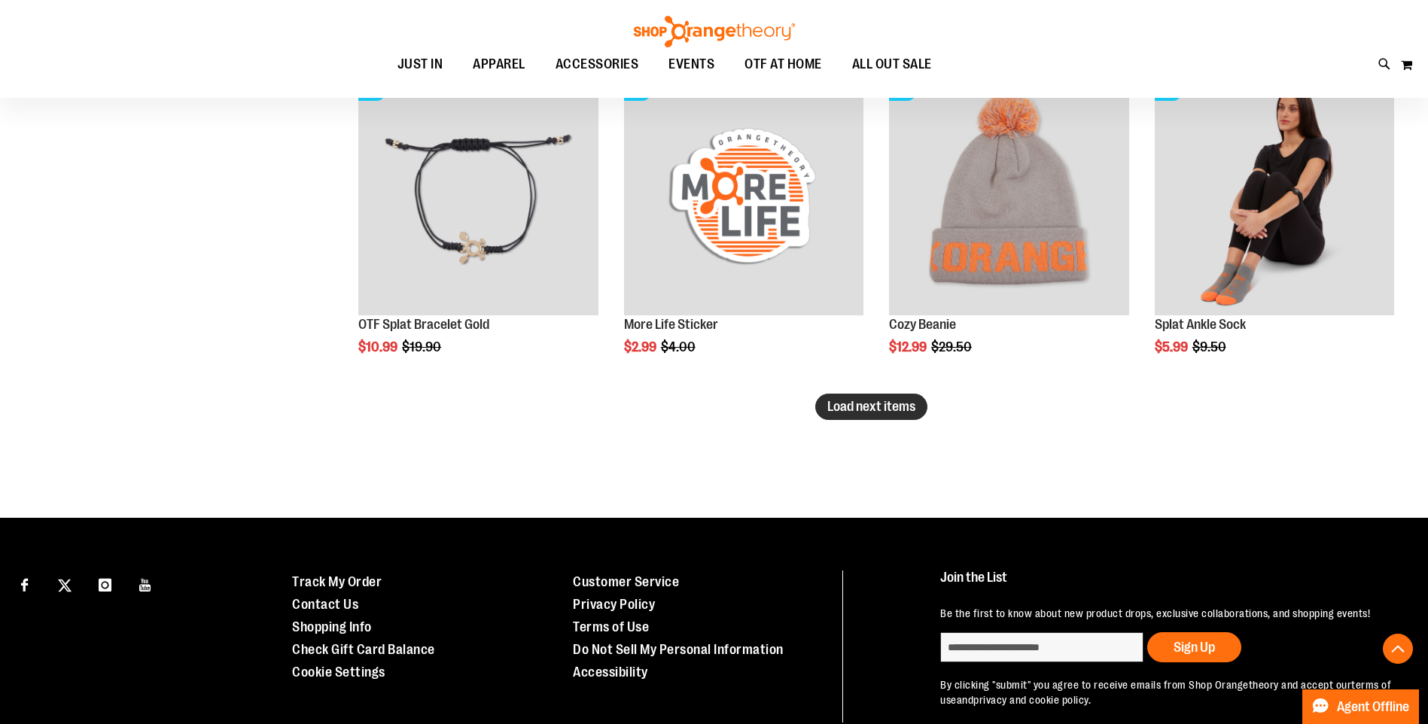
click at [919, 409] on button "Load next items" at bounding box center [871, 407] width 112 height 26
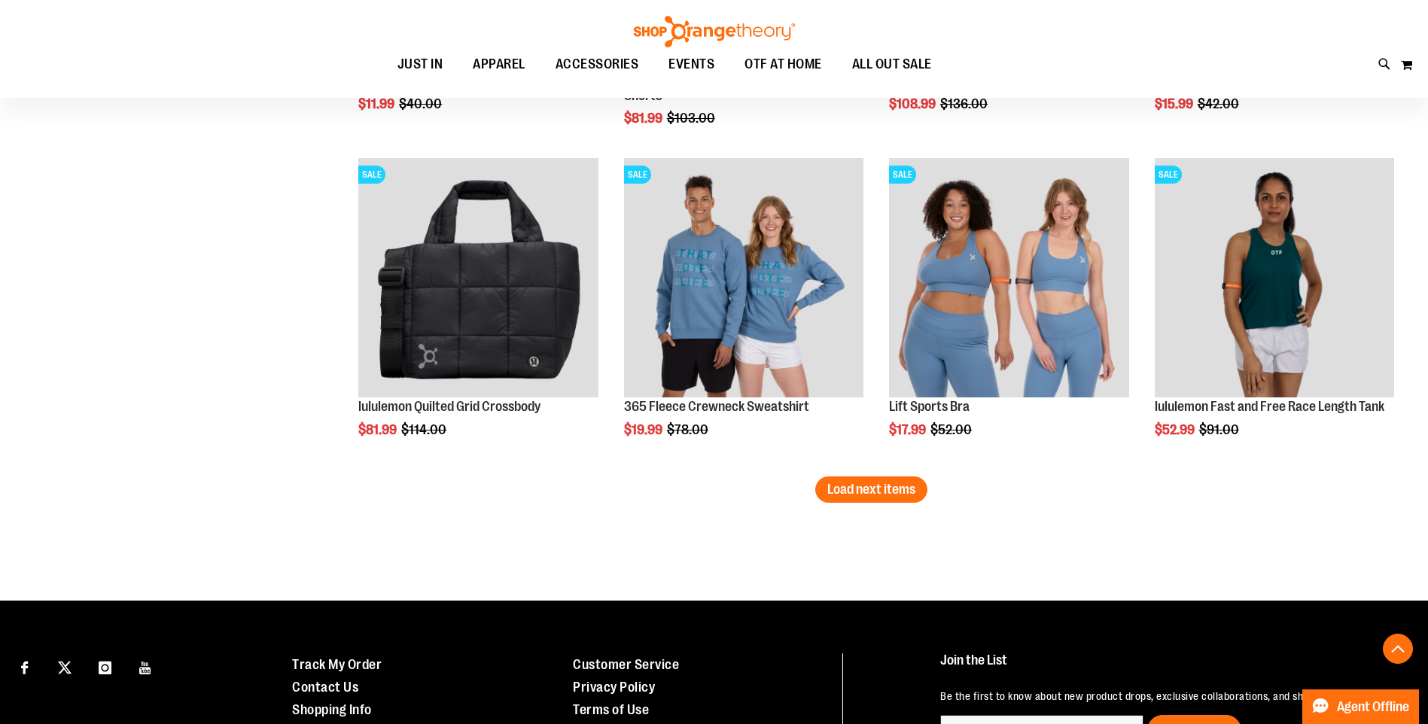
scroll to position [7602, 0]
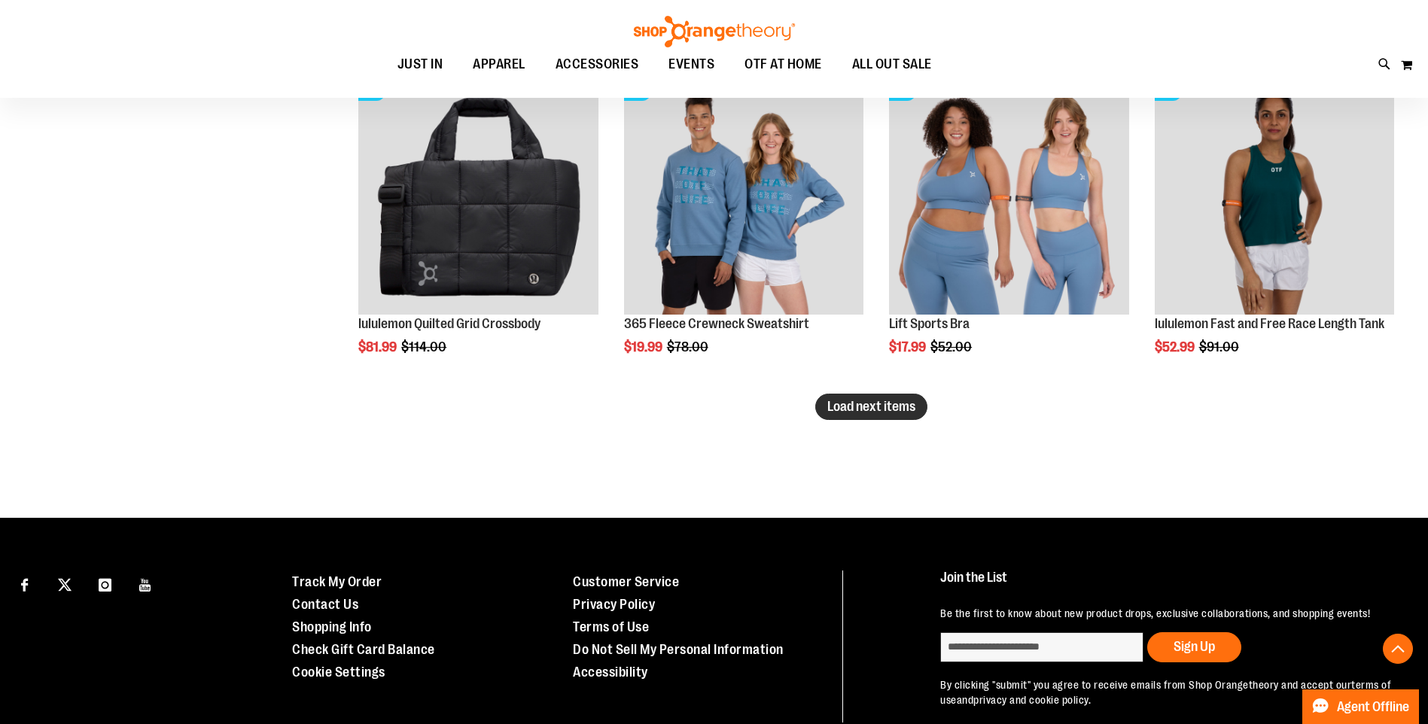
click at [864, 409] on span "Load next items" at bounding box center [871, 406] width 88 height 15
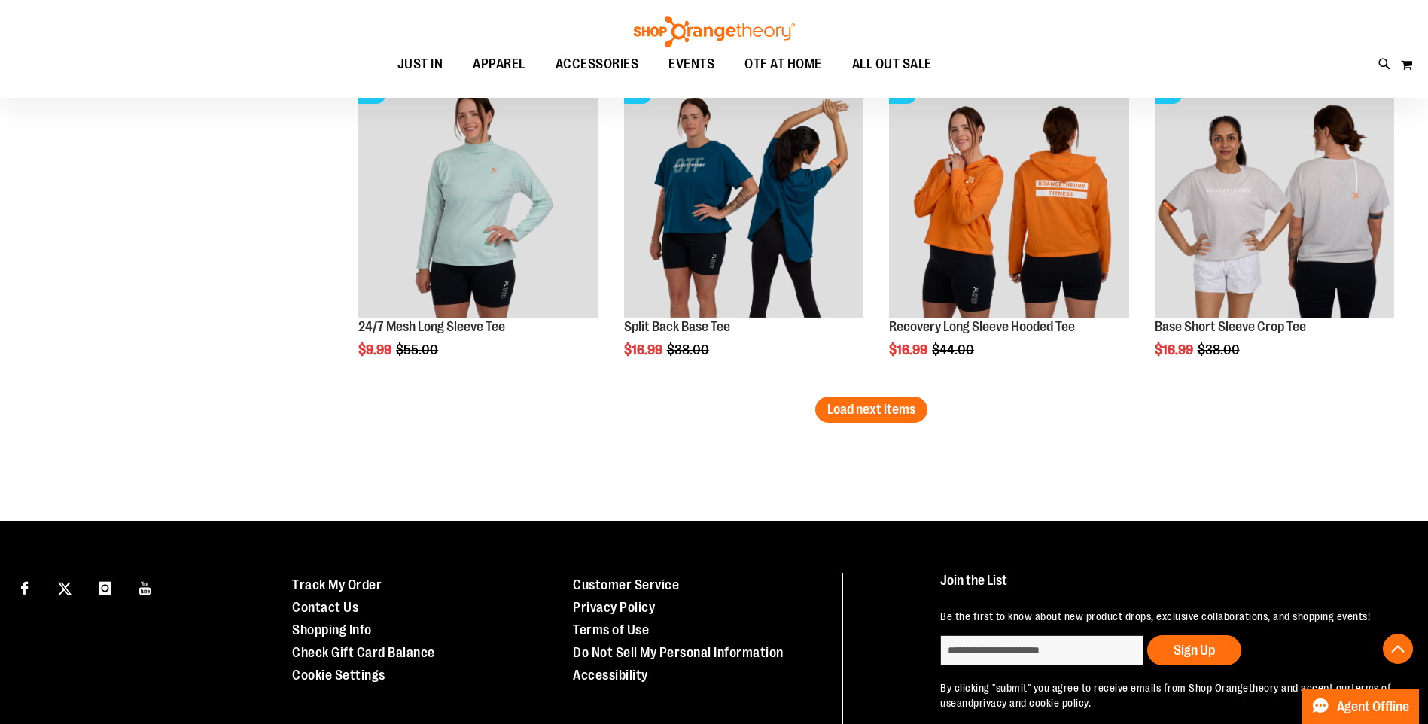
scroll to position [8580, 0]
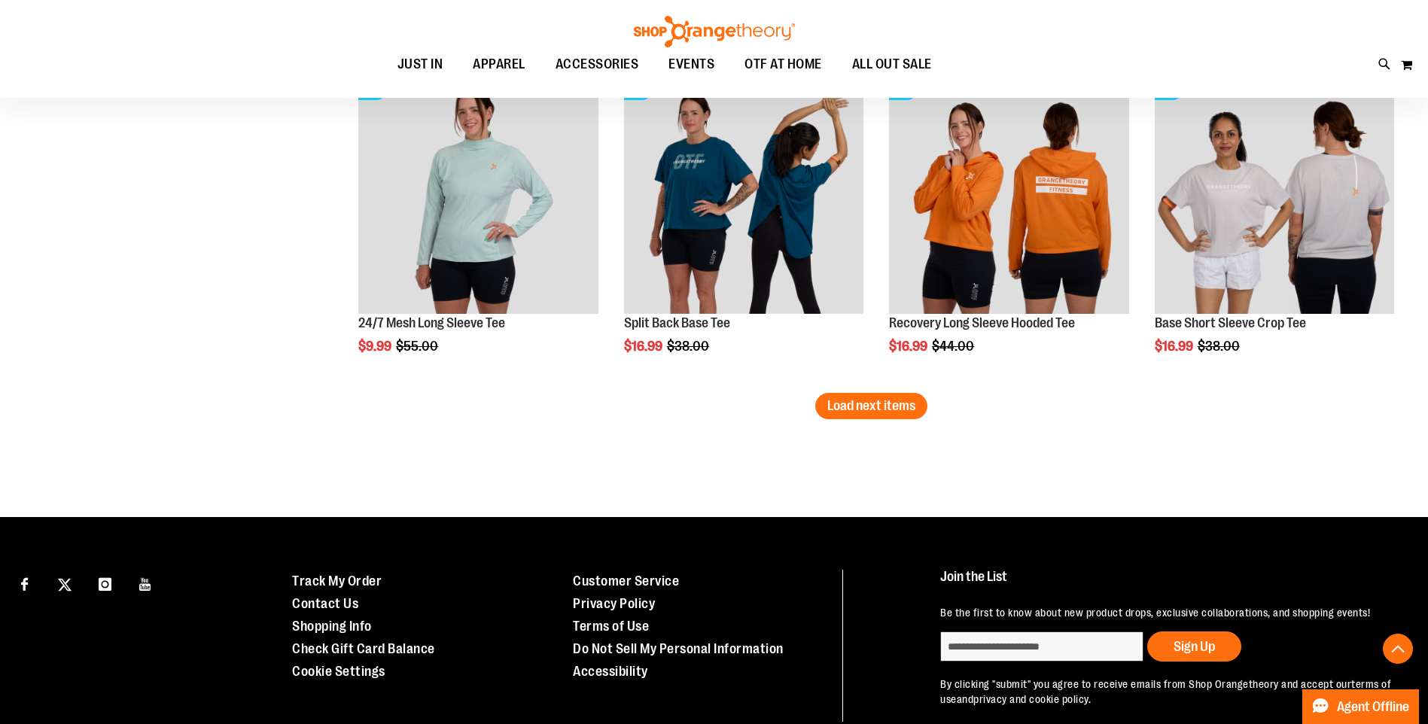
click at [899, 409] on span "Load next items" at bounding box center [871, 405] width 88 height 15
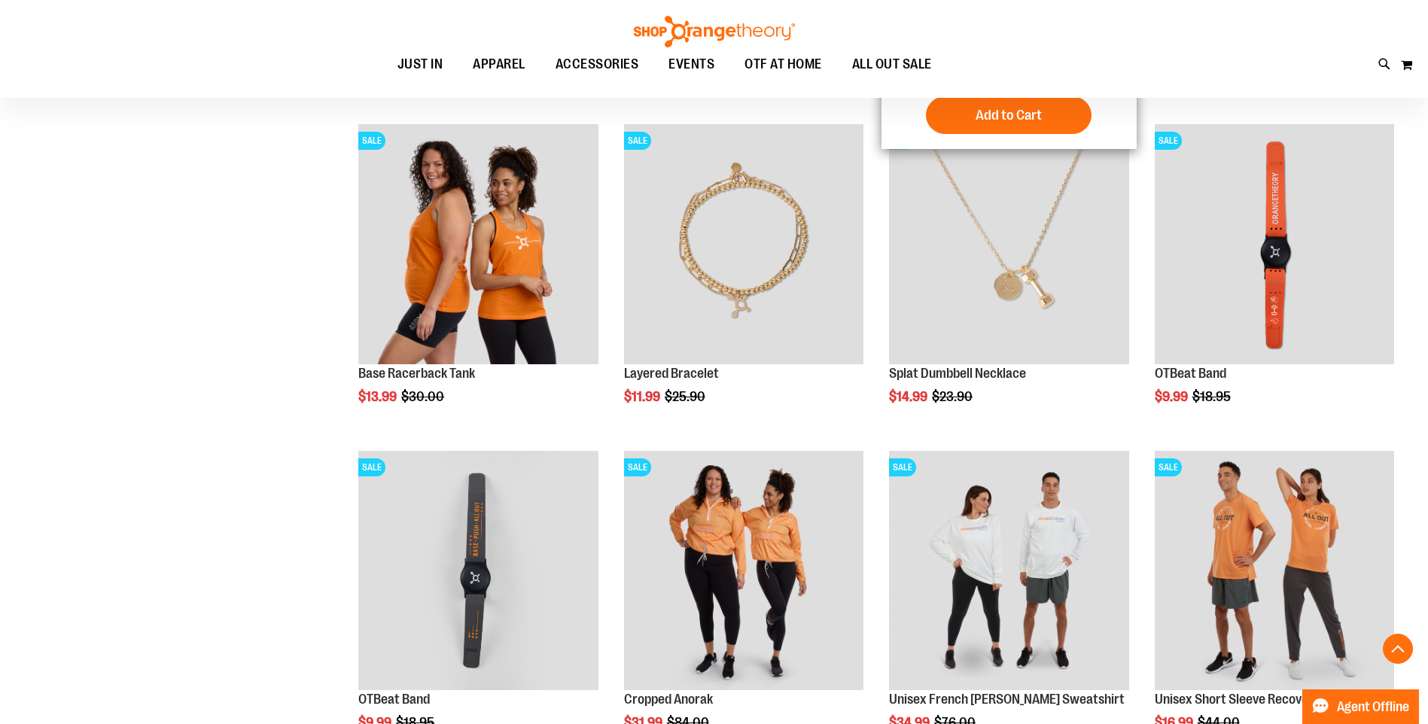
scroll to position [9559, 0]
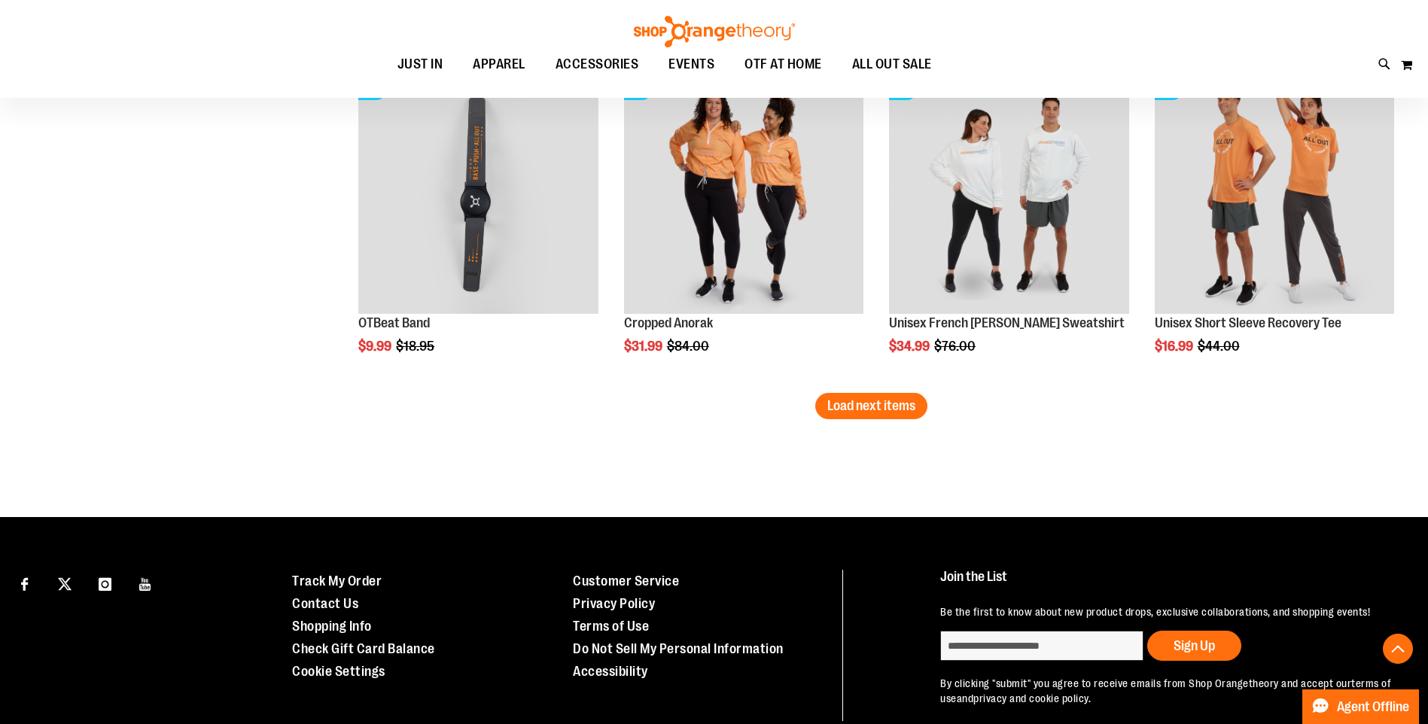
click at [858, 412] on span "Load next items" at bounding box center [871, 405] width 88 height 15
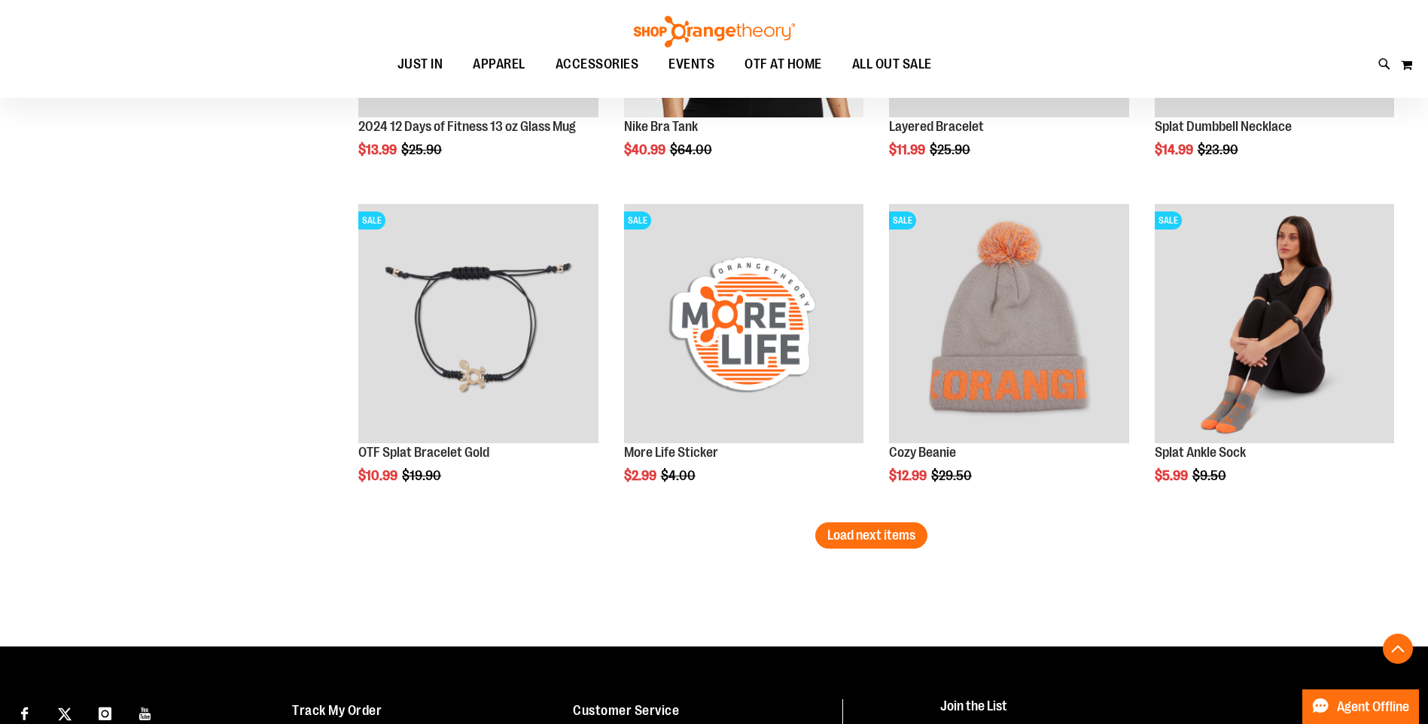
scroll to position [10537, 0]
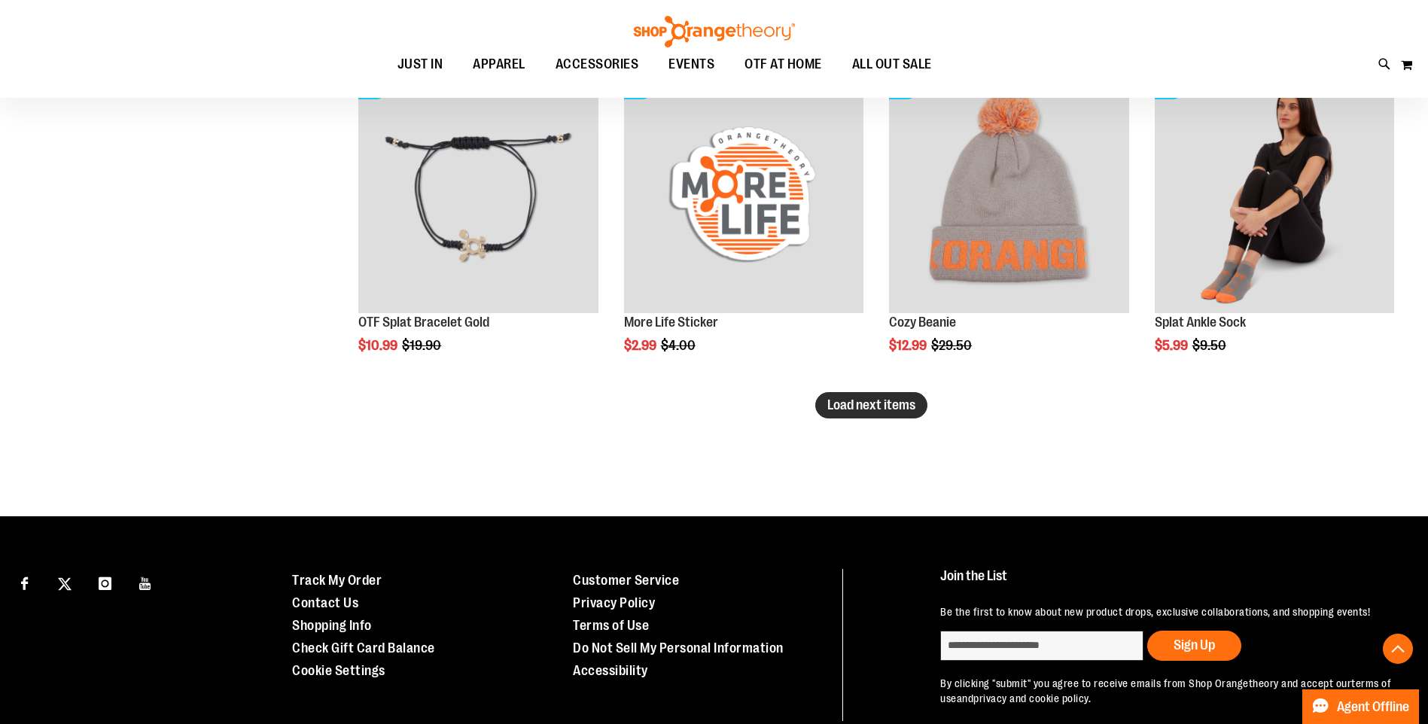
click at [890, 409] on span "Load next items" at bounding box center [871, 404] width 88 height 15
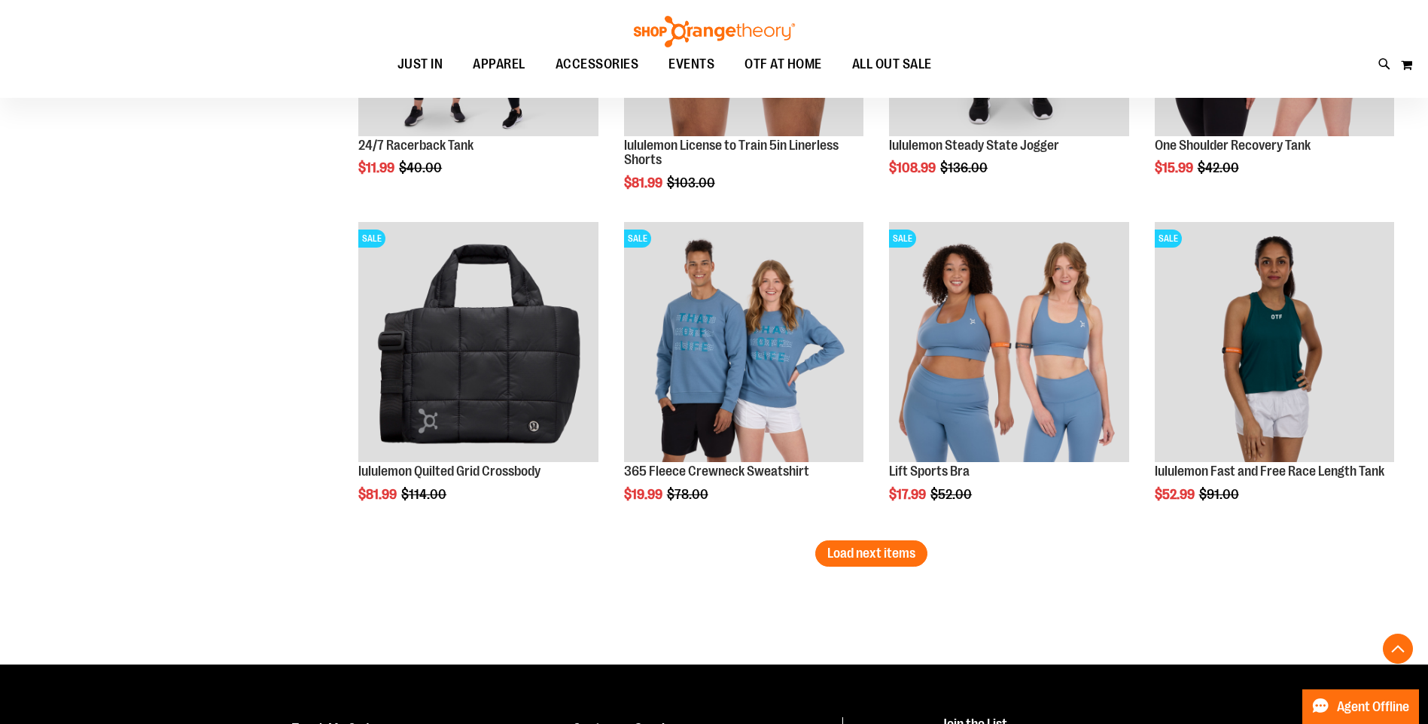
scroll to position [11588, 0]
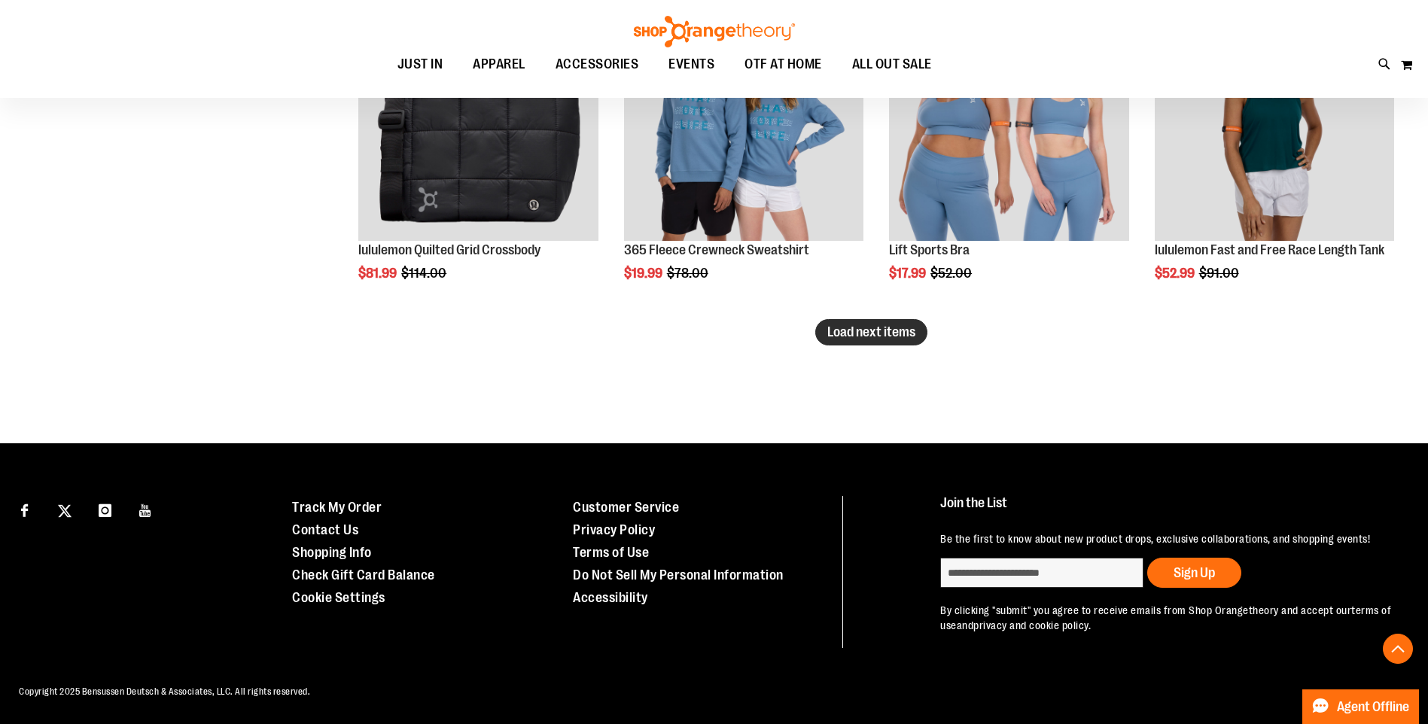
click at [864, 341] on button "Load next items" at bounding box center [871, 332] width 112 height 26
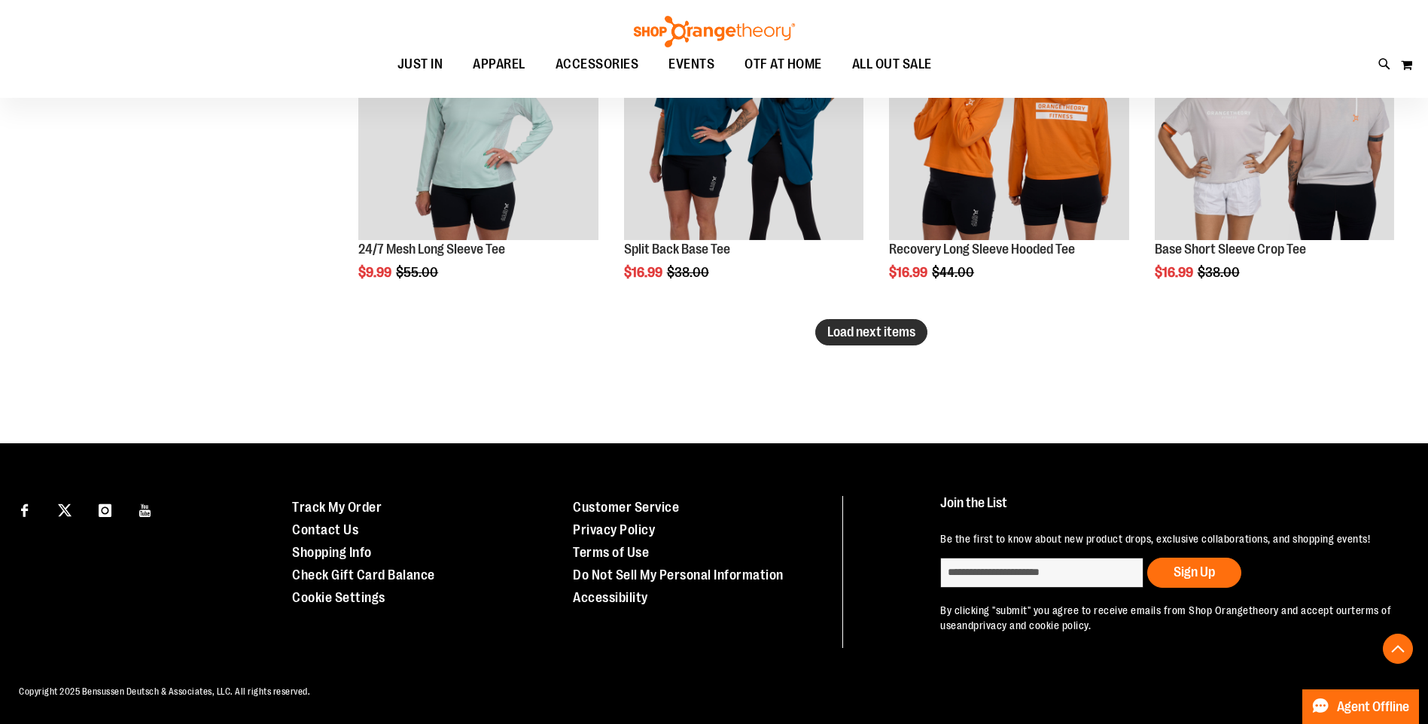
click at [893, 341] on button "Load next items" at bounding box center [871, 332] width 112 height 26
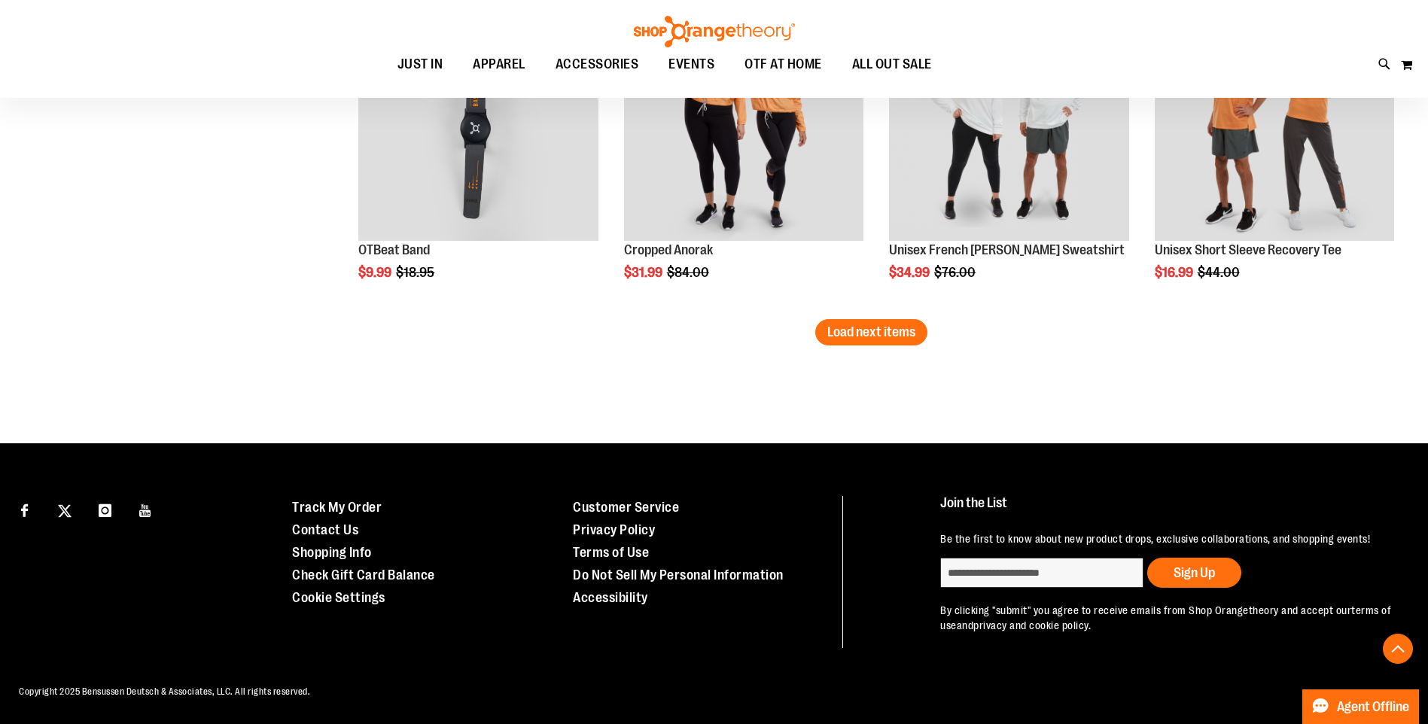
click at [848, 332] on span "Load next items" at bounding box center [871, 331] width 88 height 15
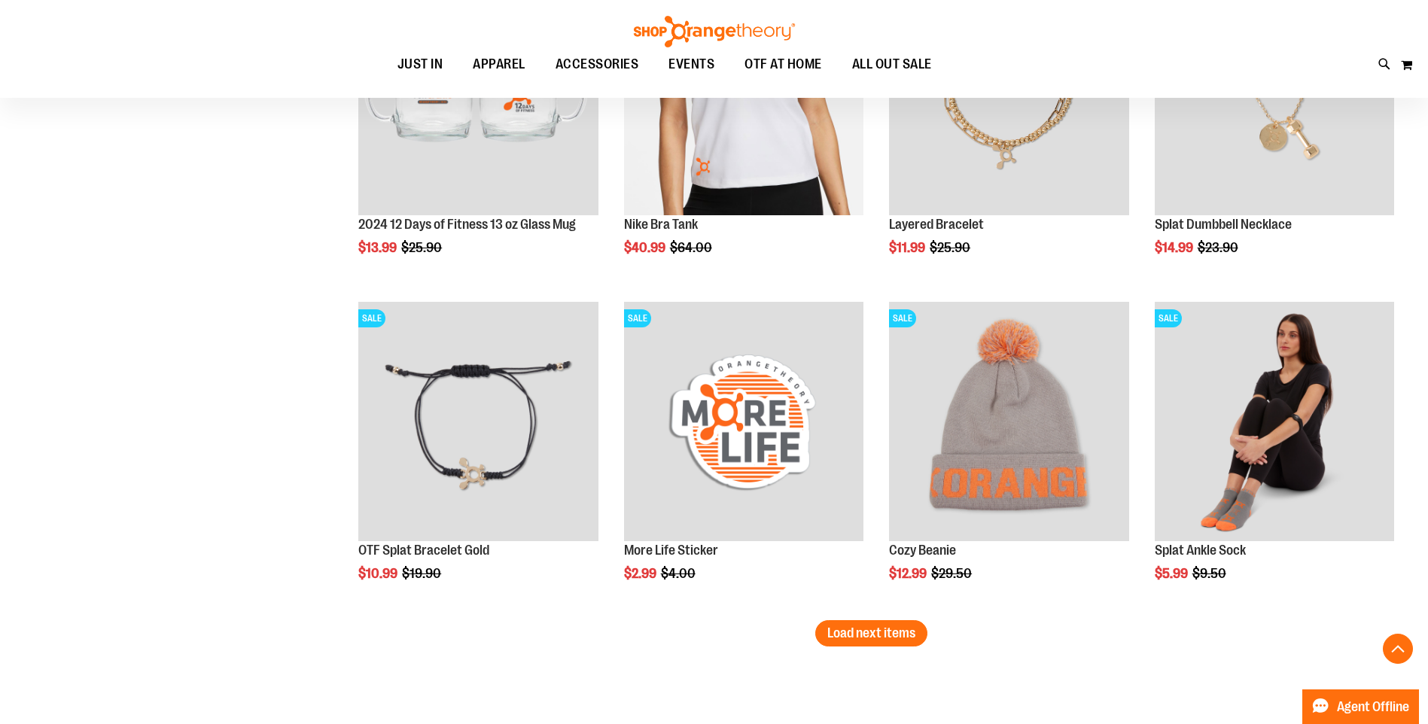
scroll to position [14523, 0]
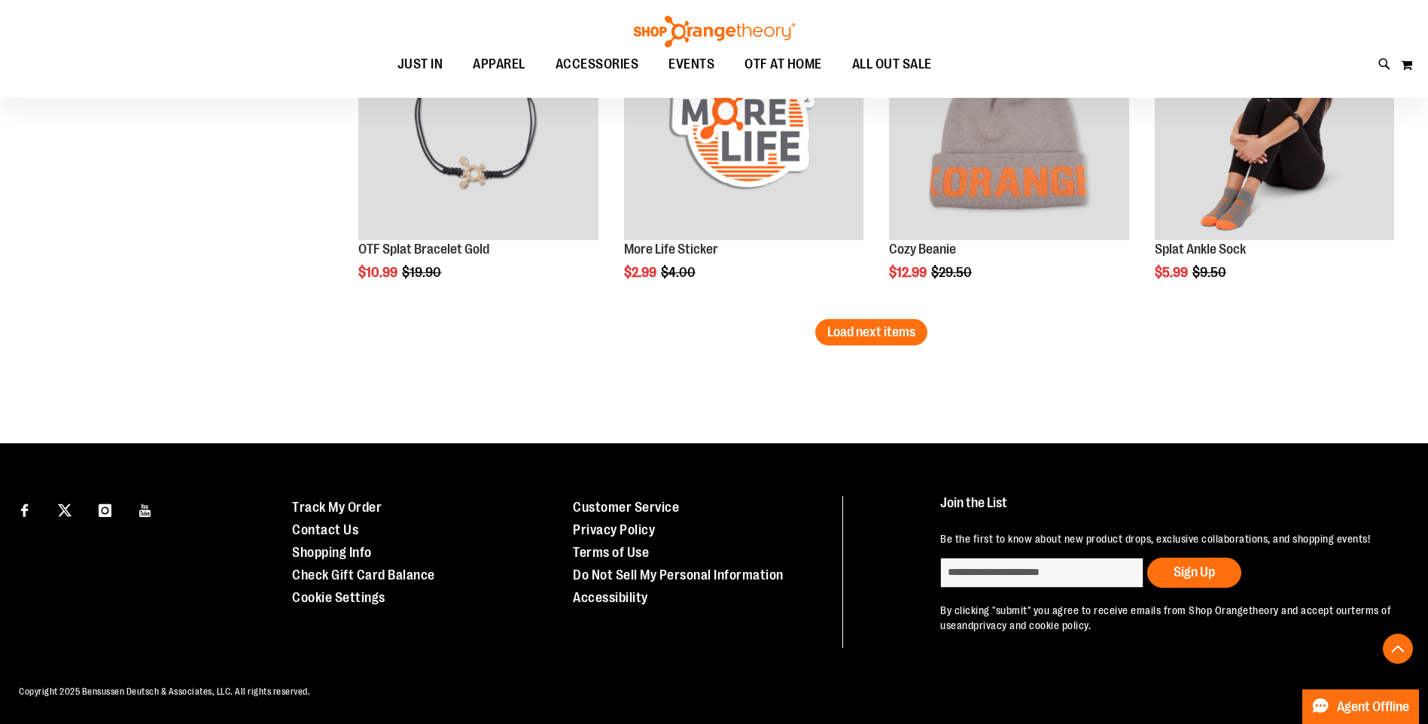
click at [886, 338] on span "Load next items" at bounding box center [871, 331] width 88 height 15
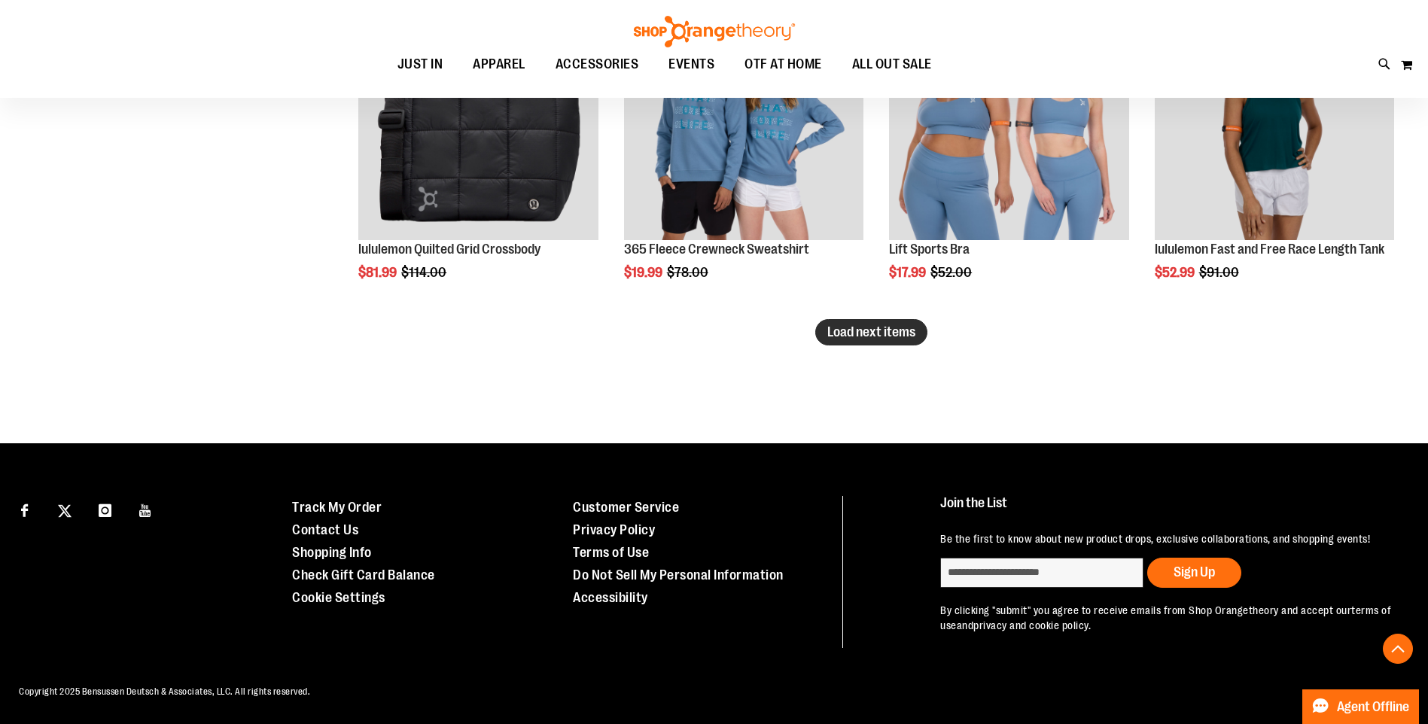
click at [884, 342] on button "Load next items" at bounding box center [871, 332] width 112 height 26
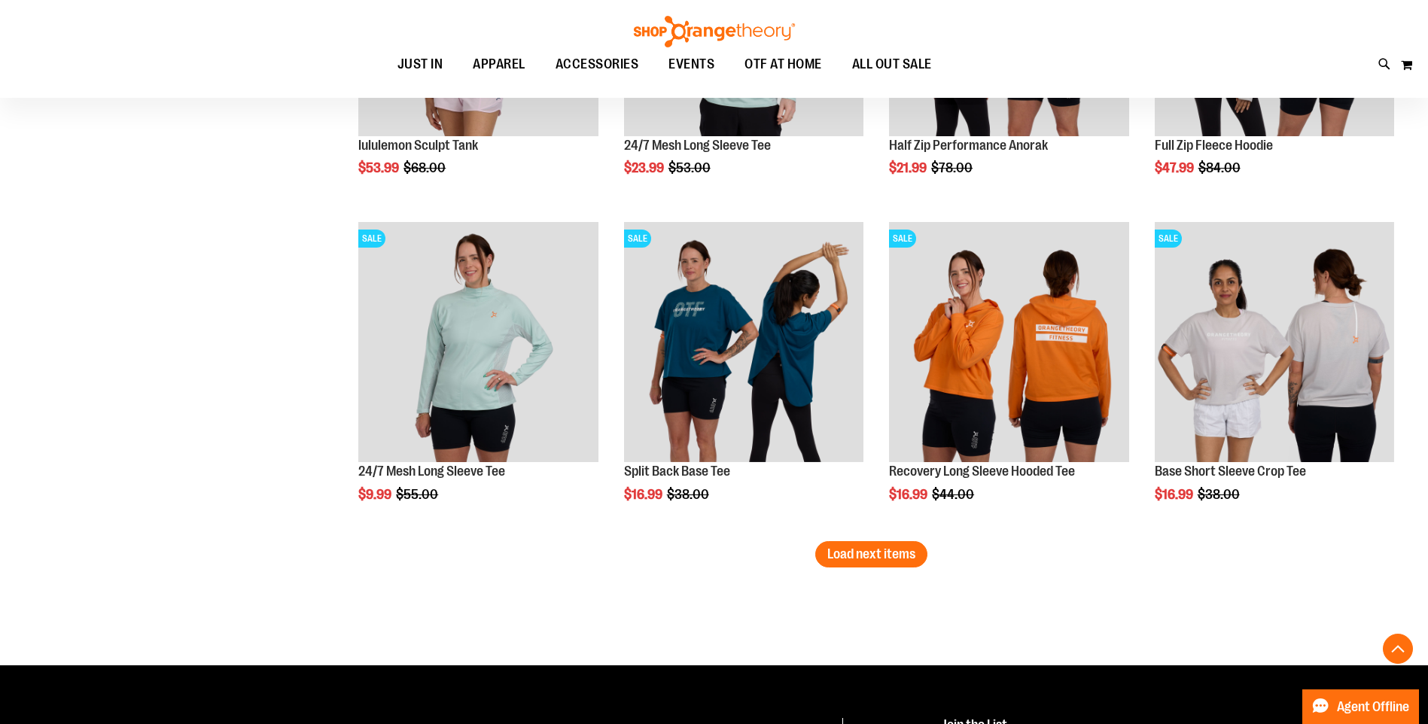
scroll to position [16404, 0]
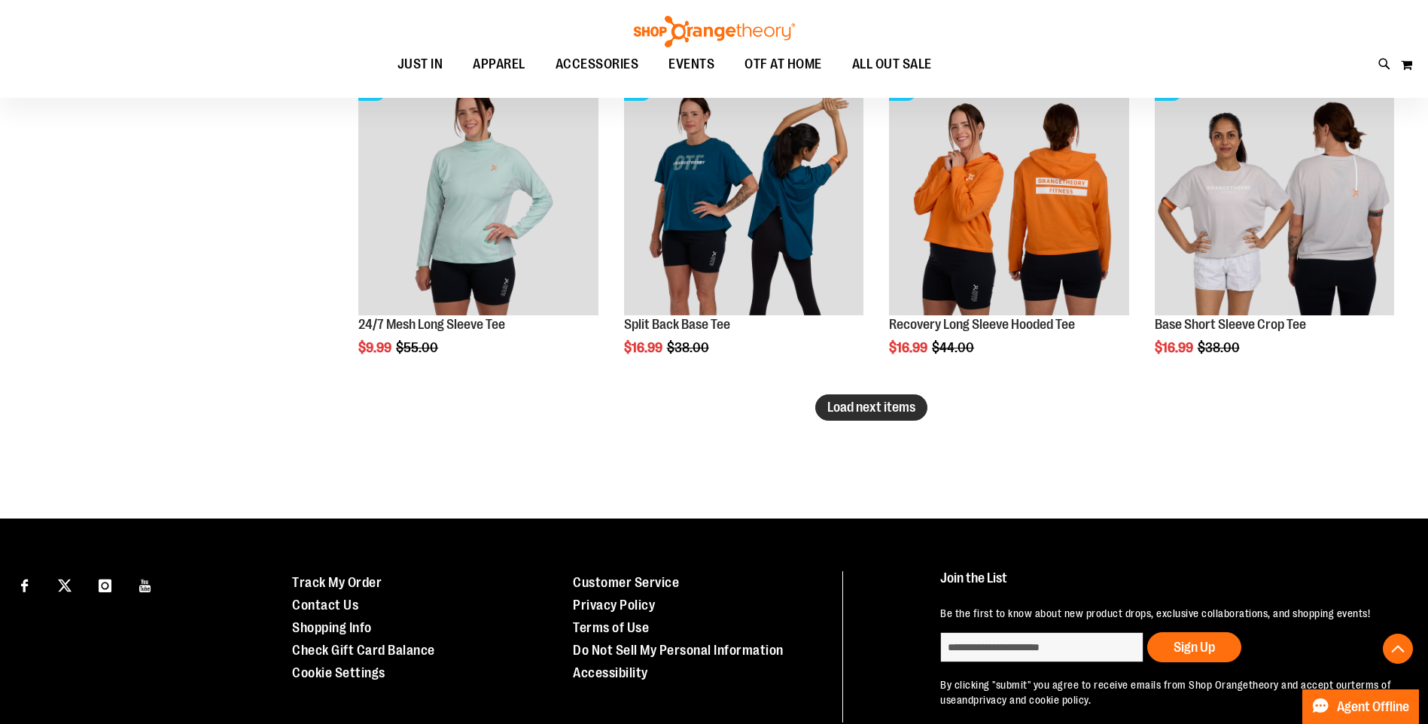
click at [855, 402] on span "Load next items" at bounding box center [871, 407] width 88 height 15
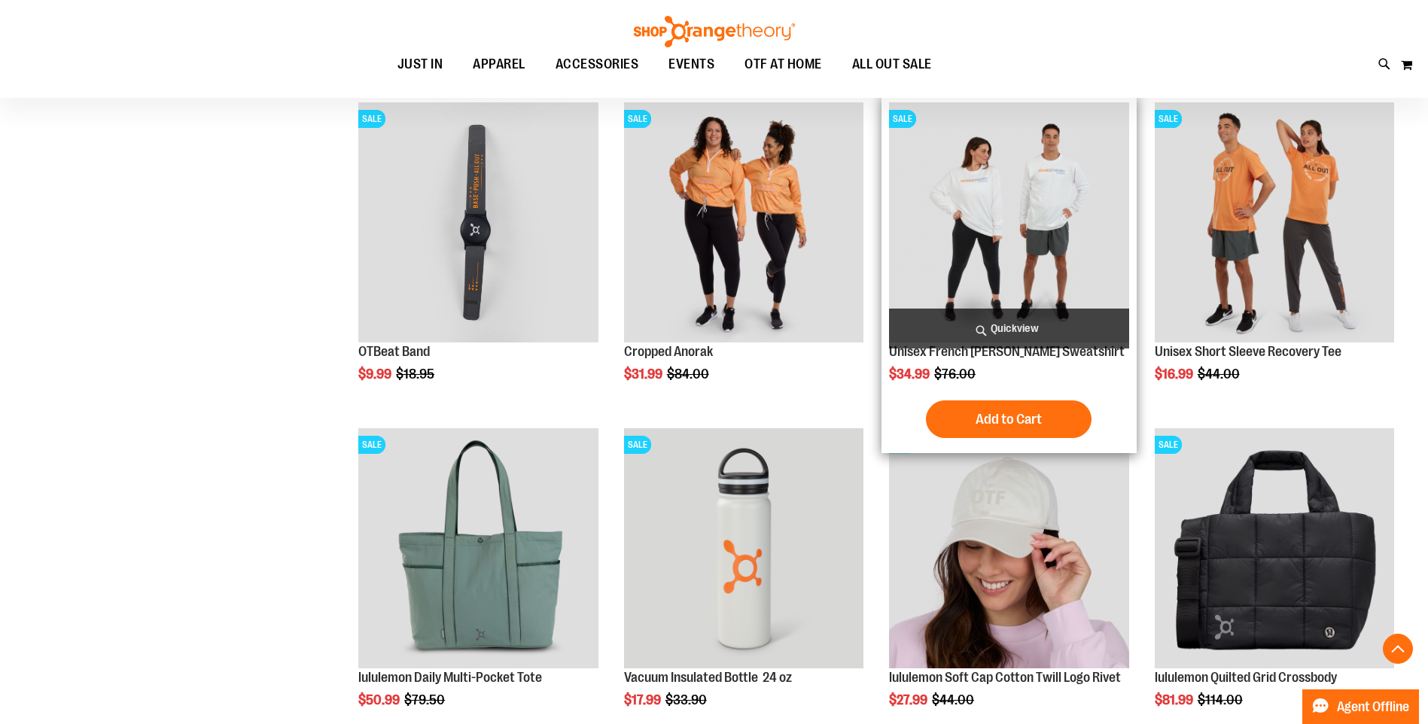
scroll to position [13544, 0]
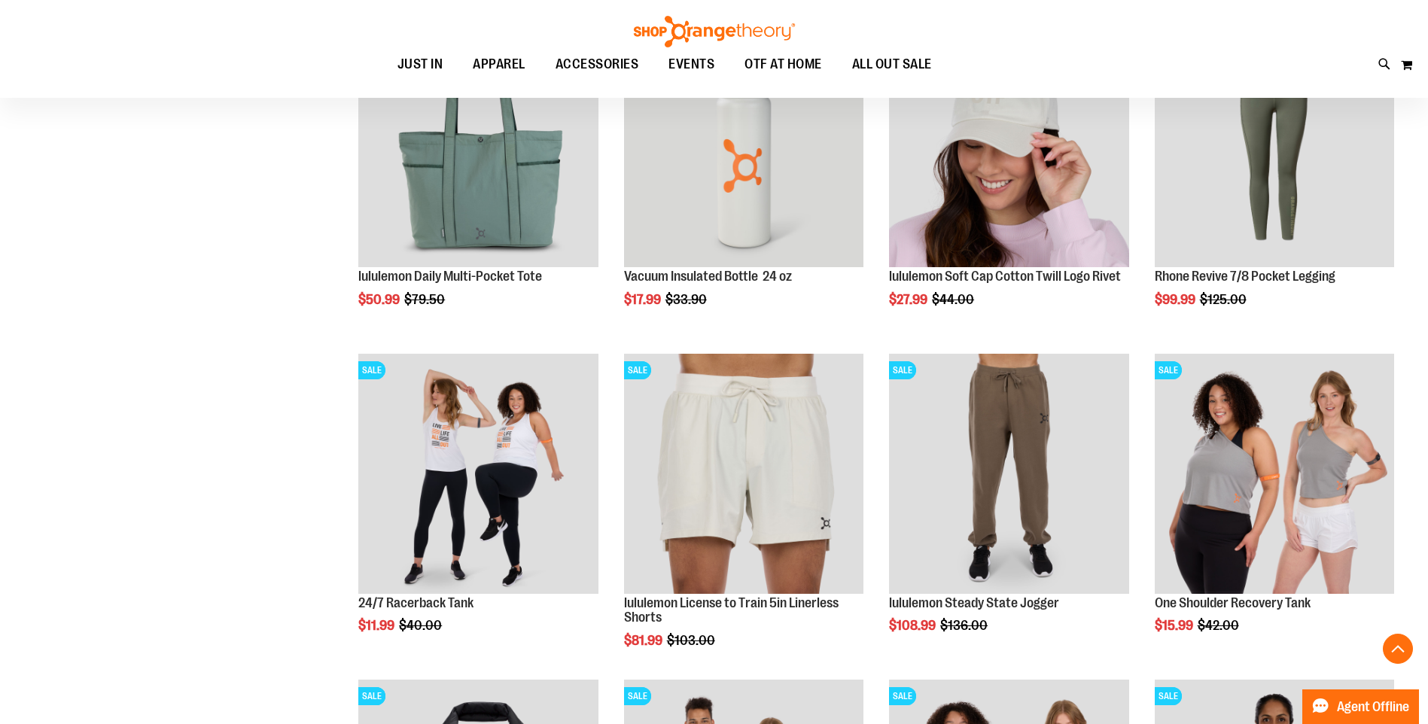
scroll to position [10834, 0]
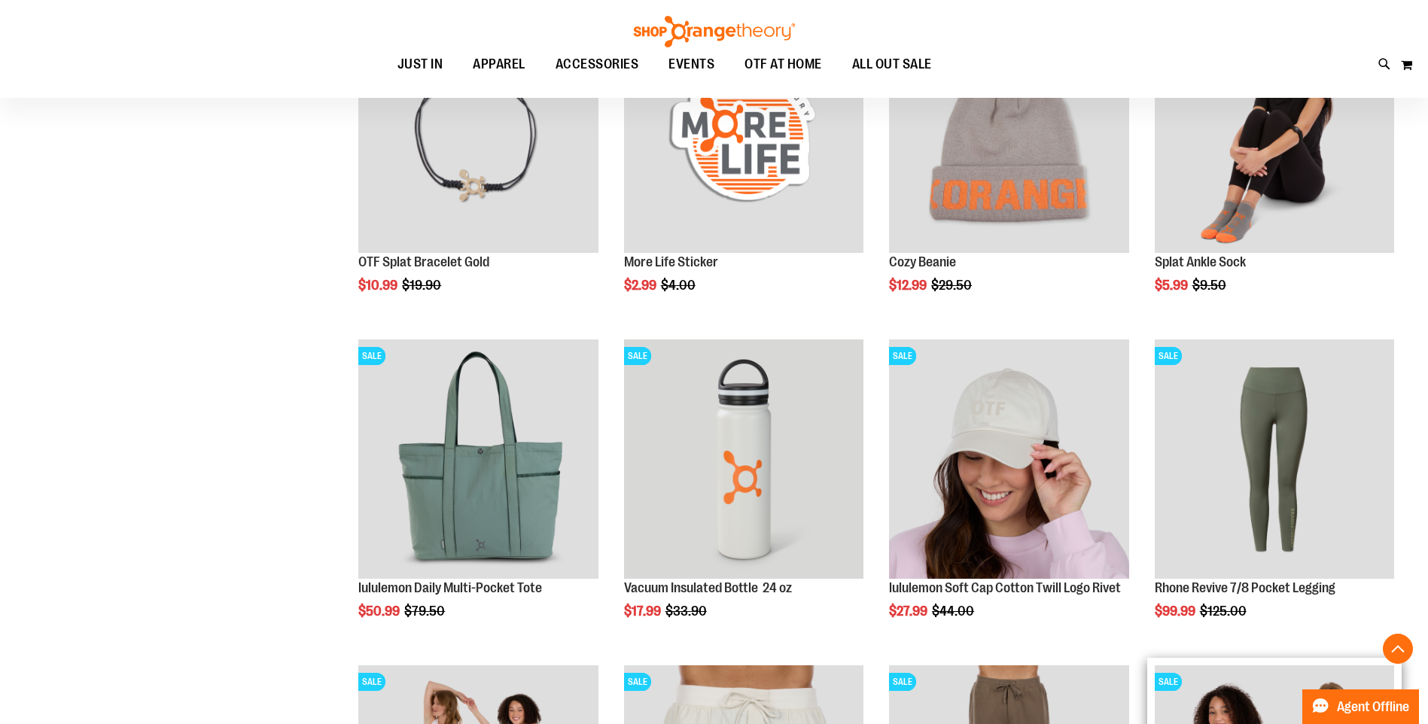
scroll to position [10608, 0]
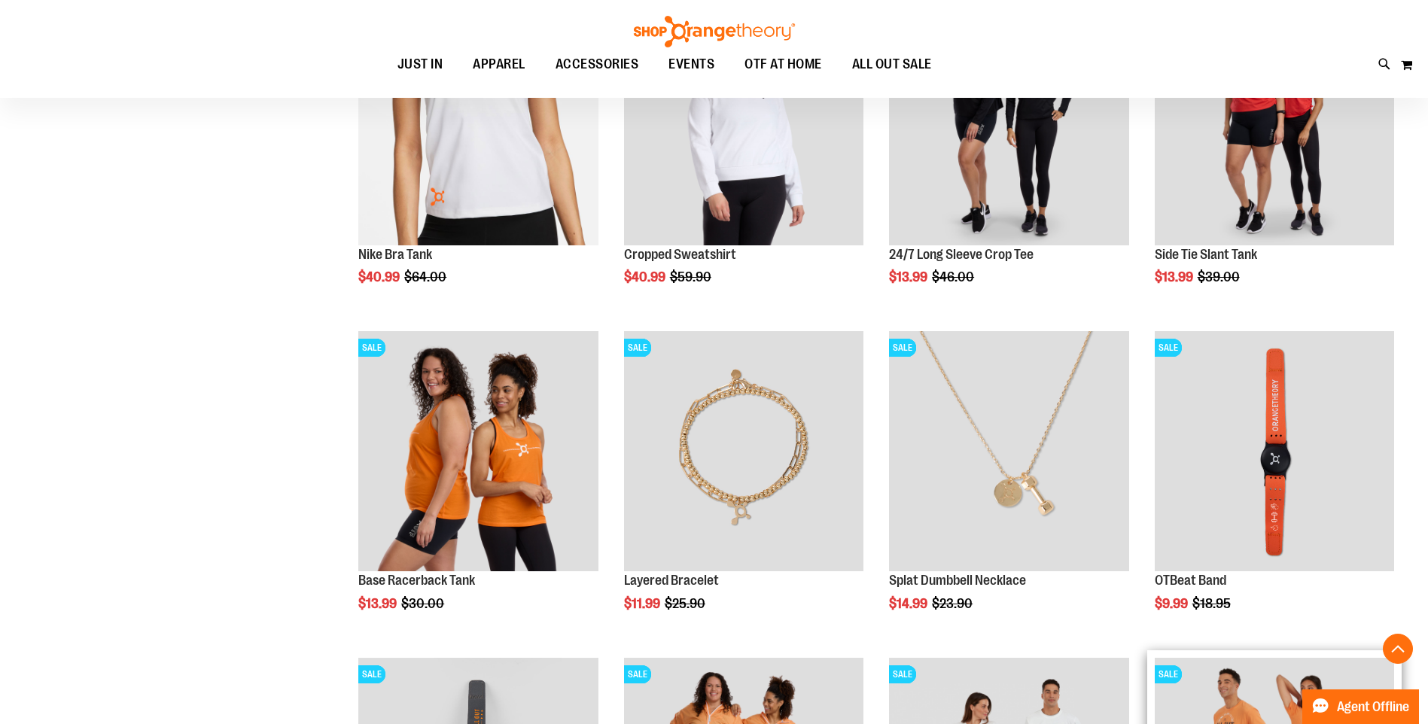
scroll to position [8952, 0]
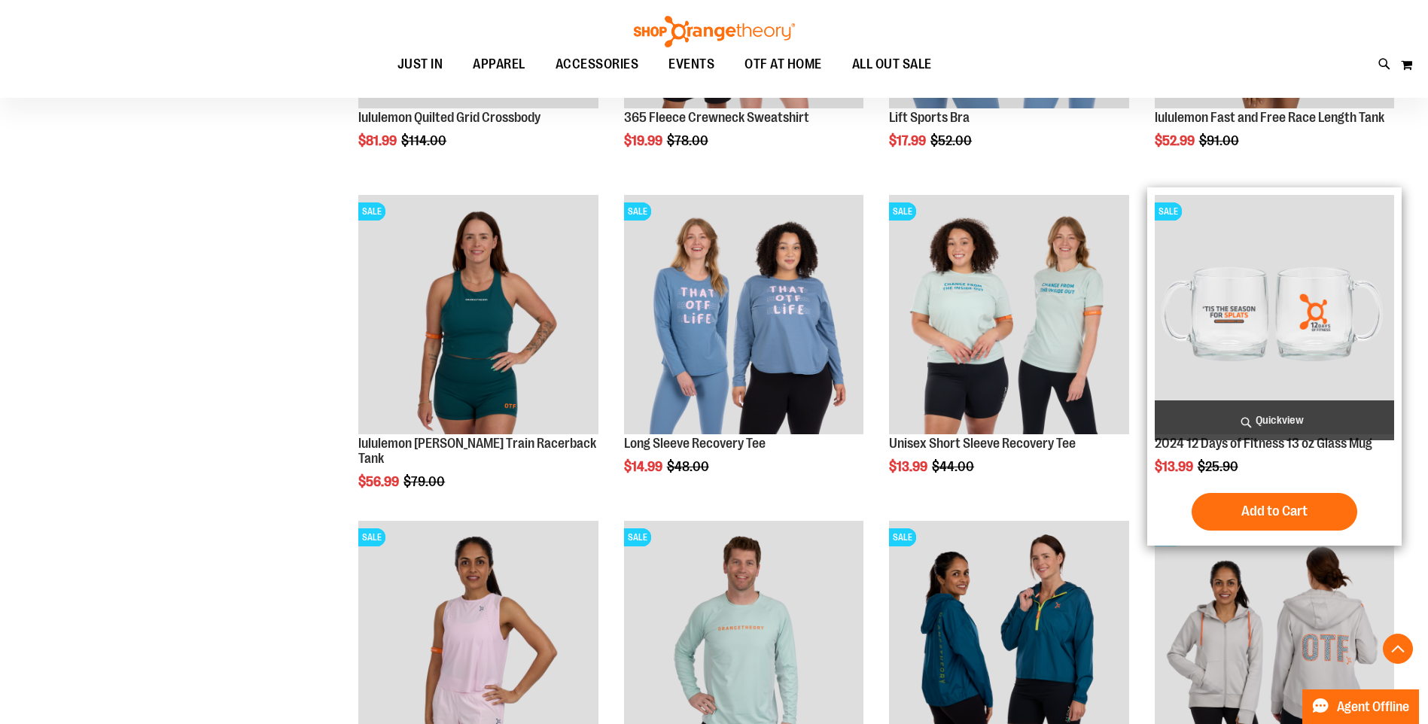
scroll to position [7823, 0]
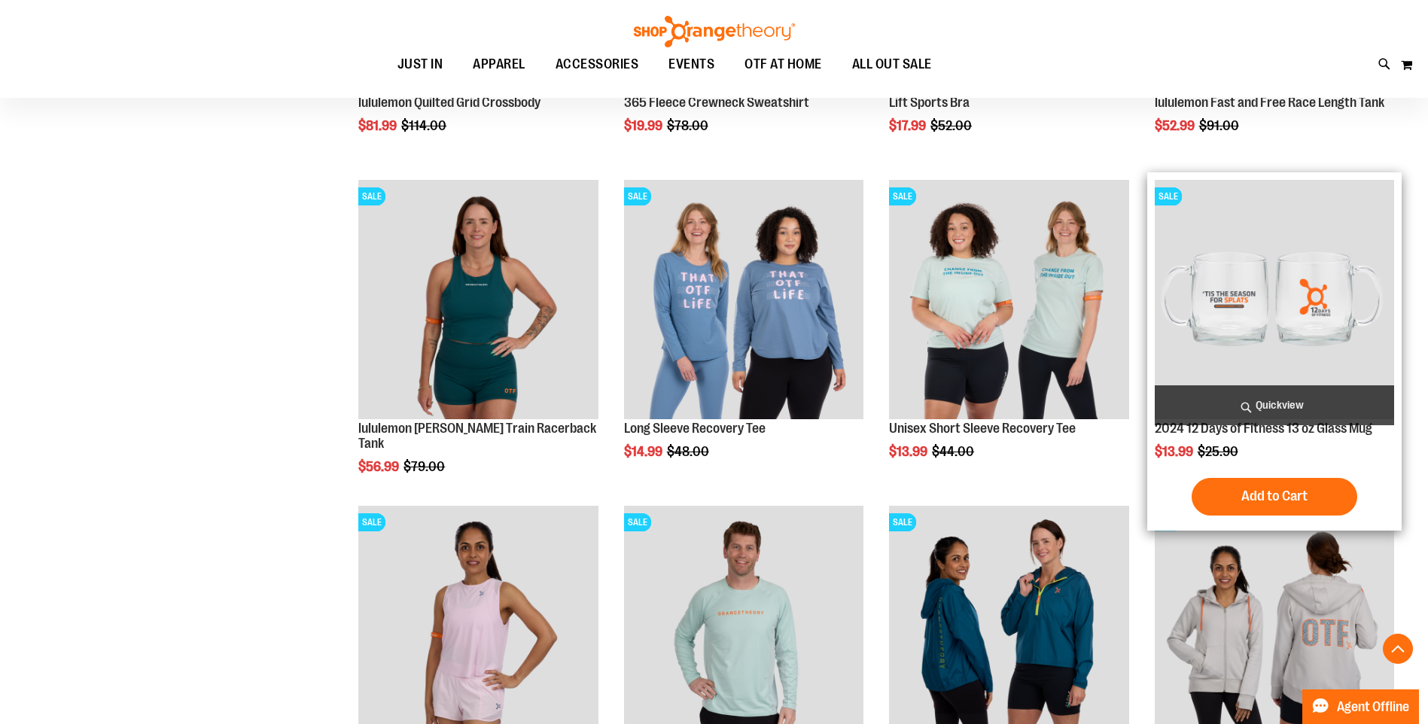
click at [1337, 302] on img "product" at bounding box center [1274, 299] width 239 height 239
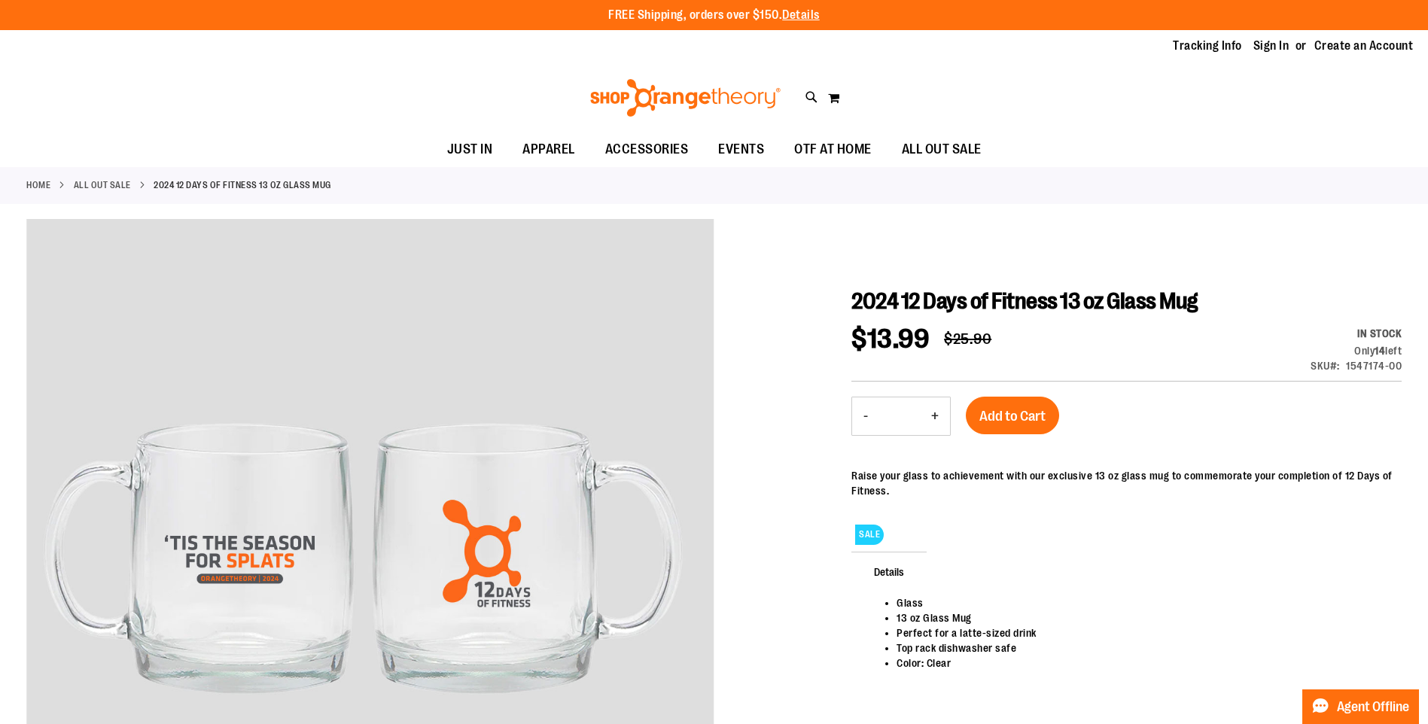
scroll to position [75, 0]
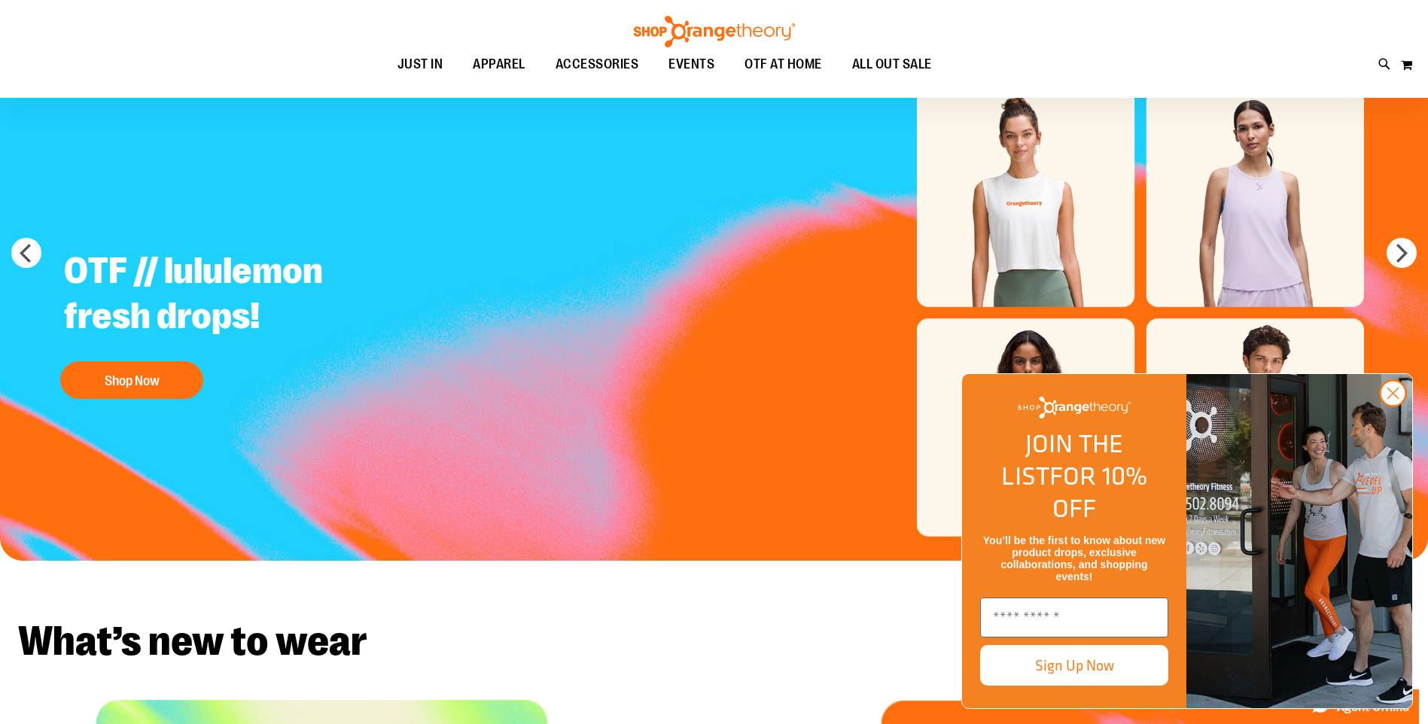
scroll to position [75, 0]
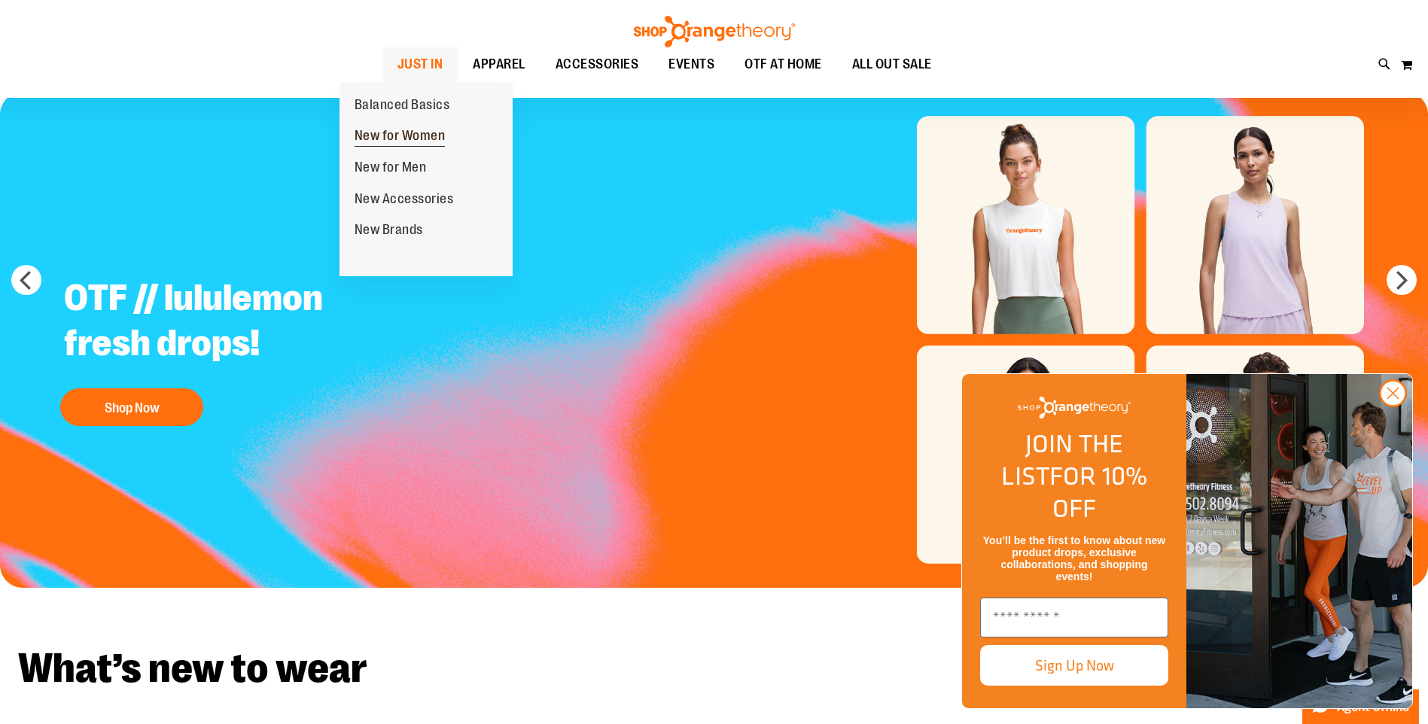
click at [414, 129] on span "New for Women" at bounding box center [400, 137] width 91 height 19
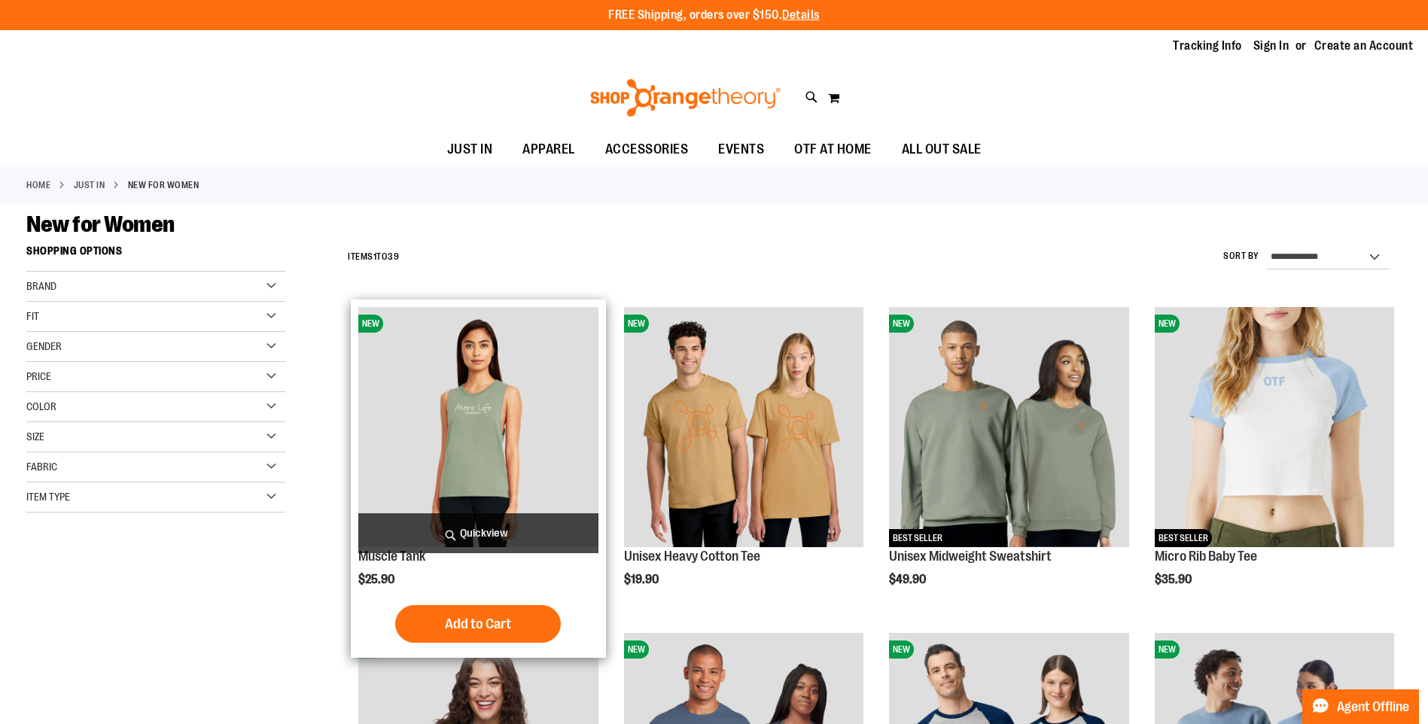
click at [569, 388] on img "product" at bounding box center [477, 426] width 239 height 239
click at [531, 380] on img "product" at bounding box center [477, 426] width 239 height 239
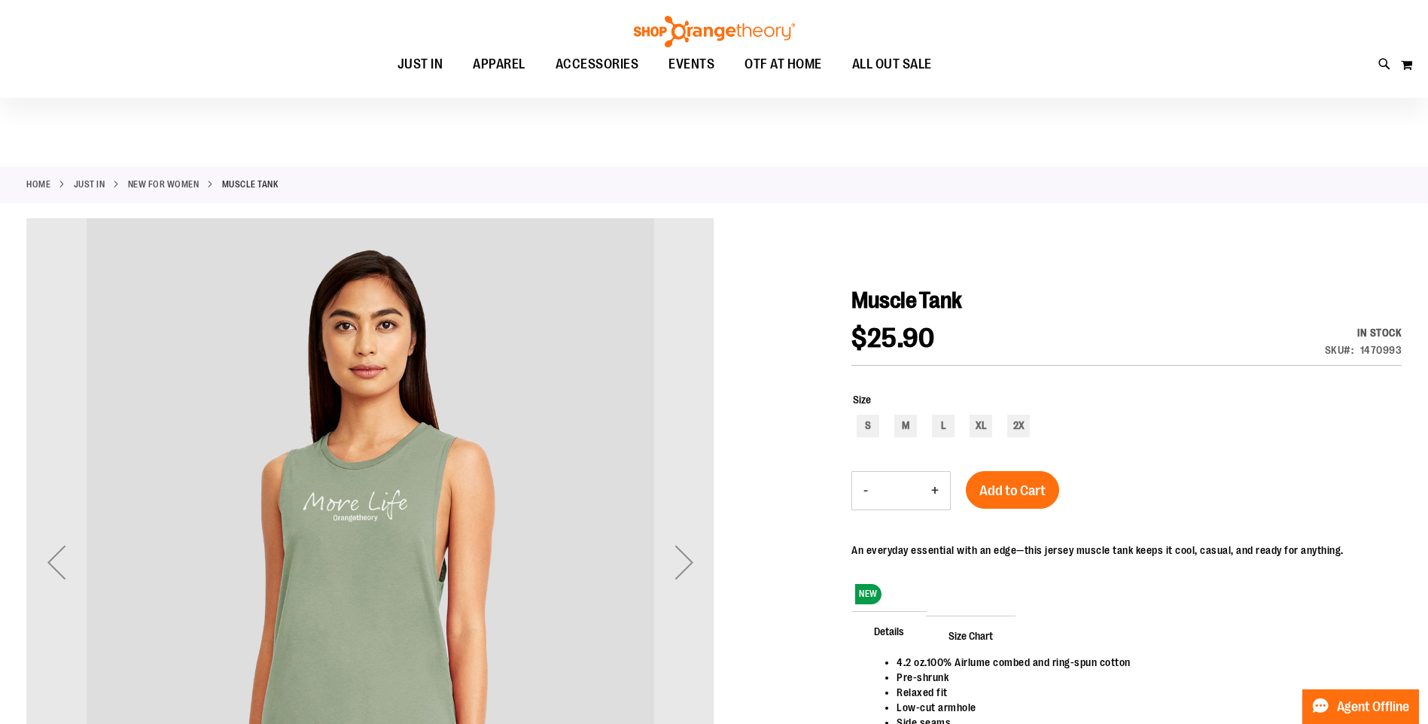
scroll to position [75, 0]
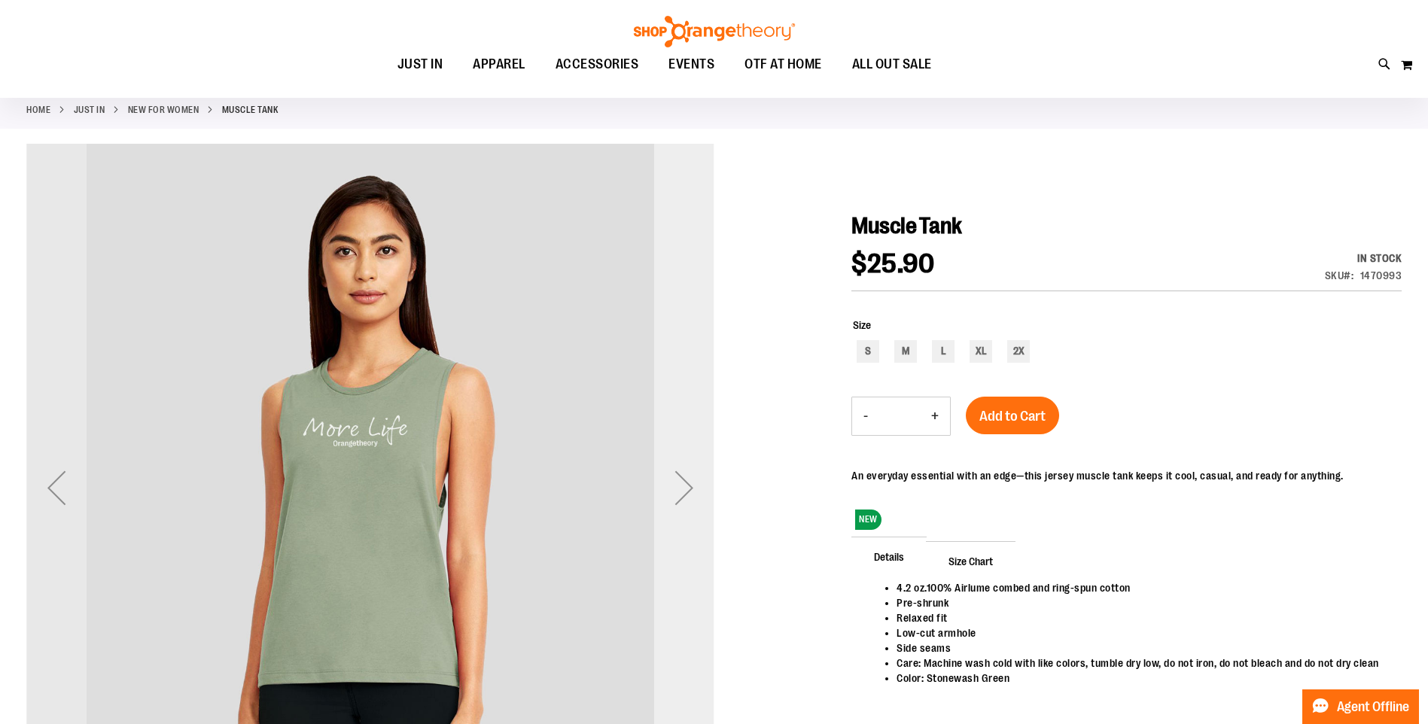
click at [690, 492] on div "Next" at bounding box center [684, 488] width 60 height 60
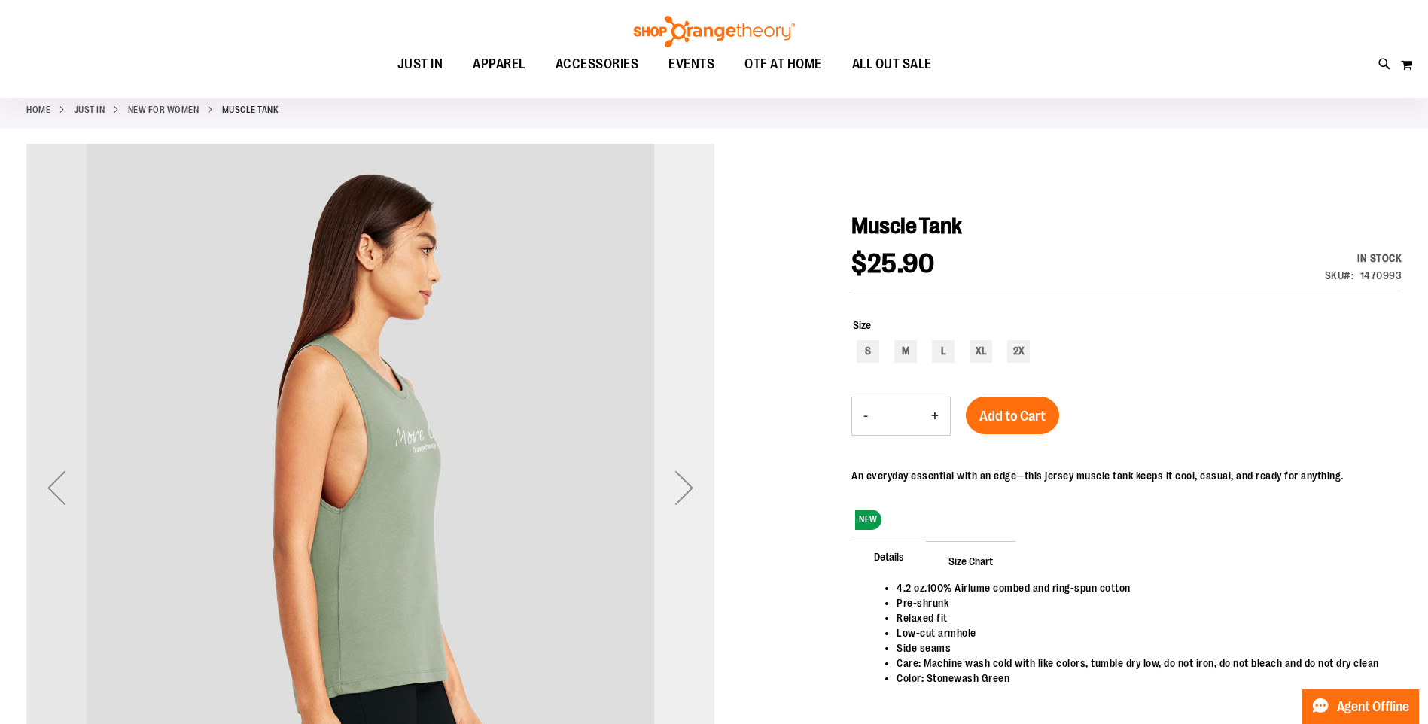
click at [689, 492] on div "Next" at bounding box center [684, 488] width 60 height 60
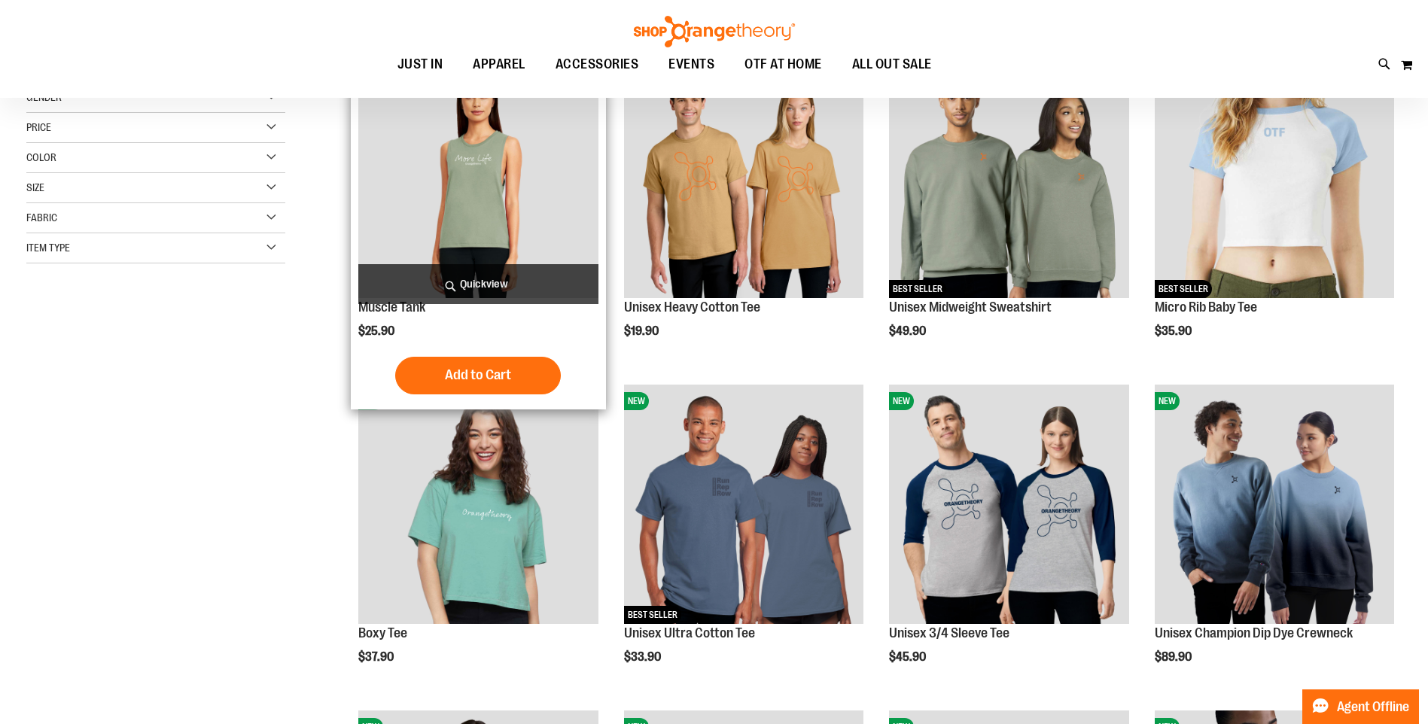
scroll to position [300, 0]
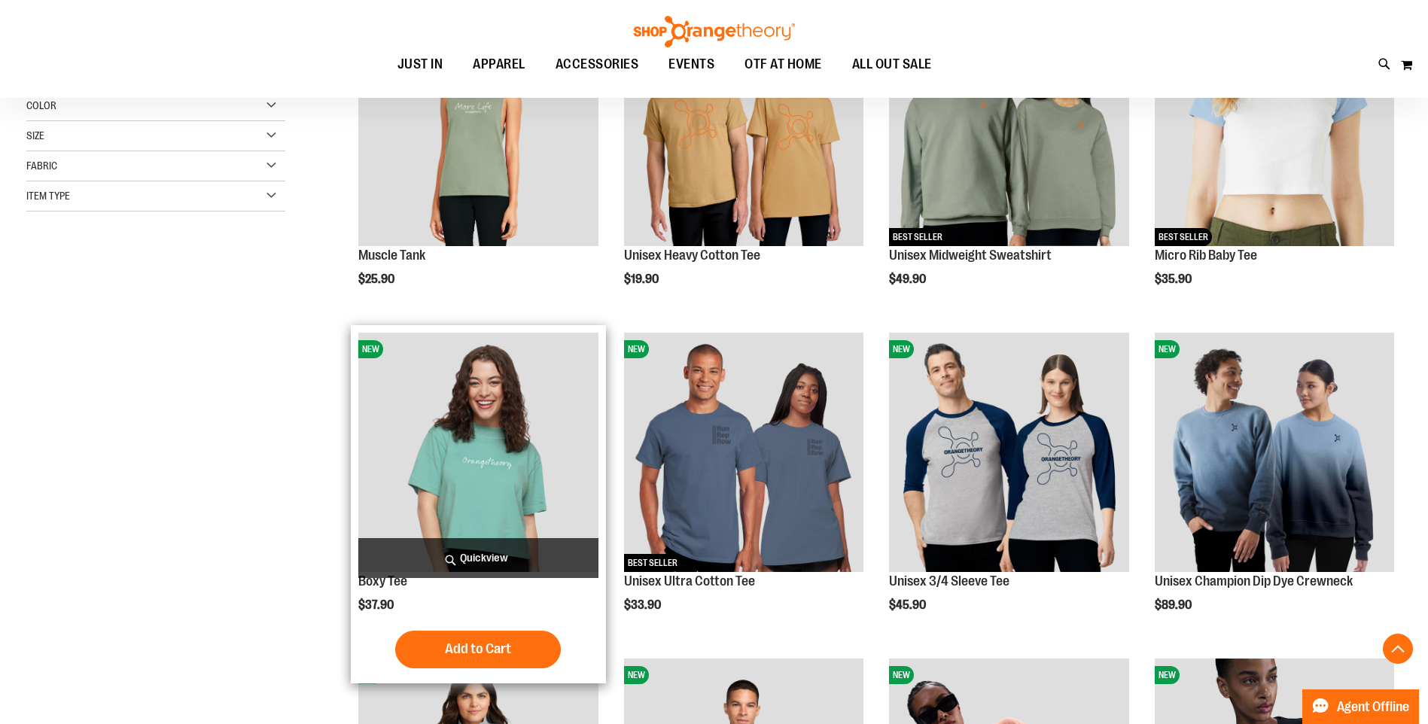
click at [548, 411] on img "product" at bounding box center [477, 452] width 239 height 239
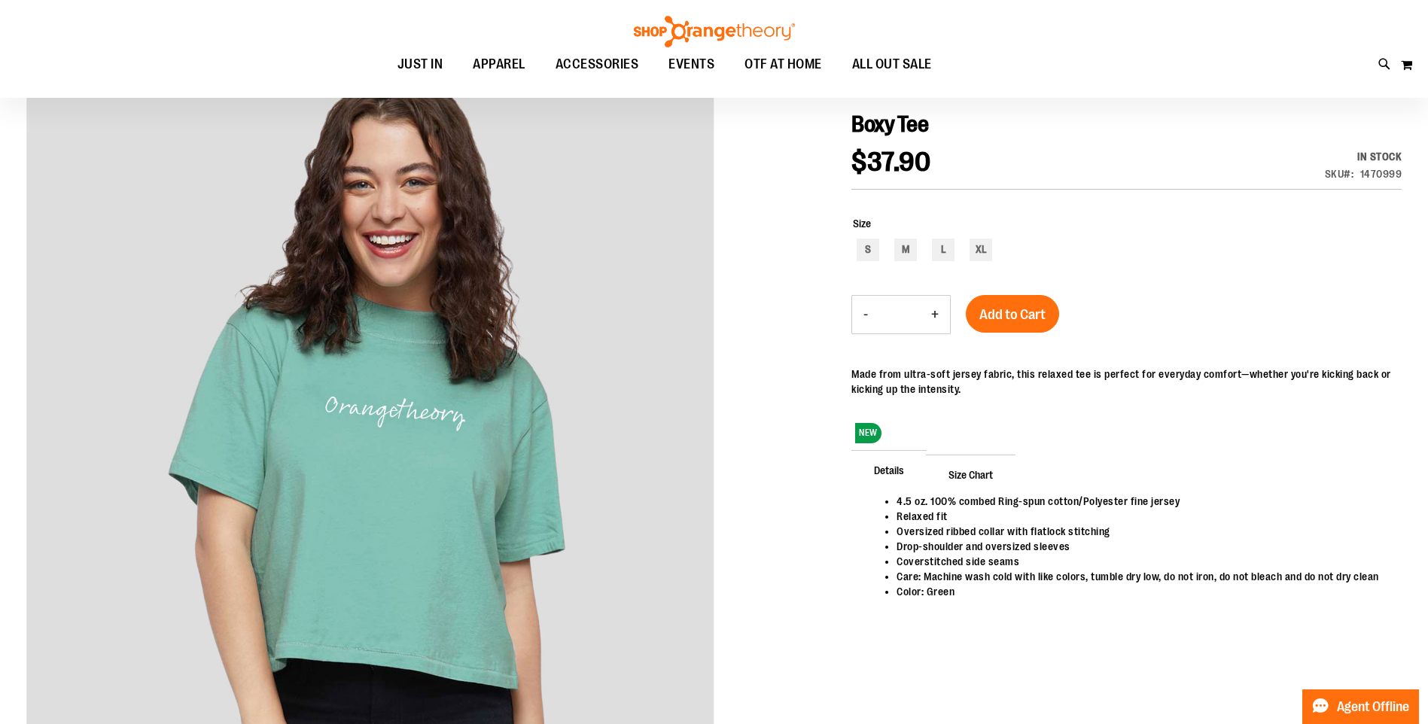
scroll to position [150, 0]
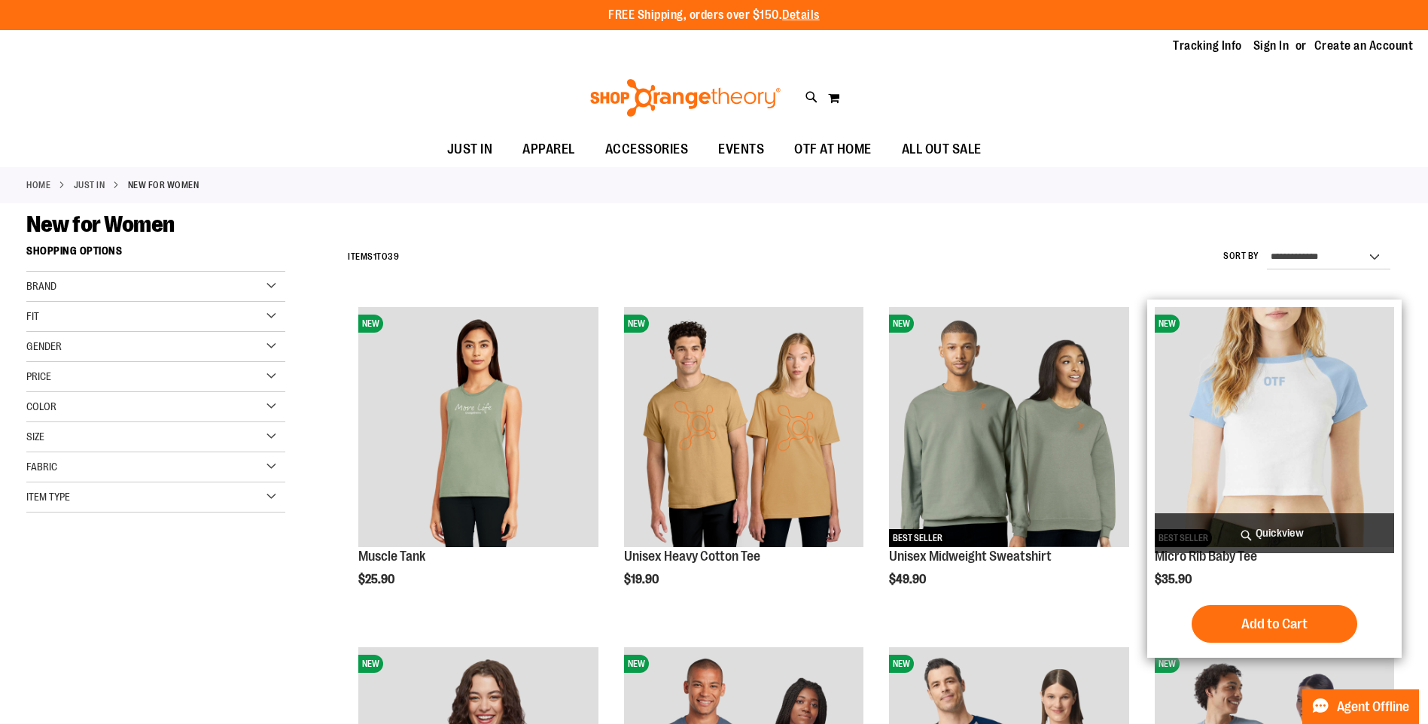
click at [1275, 379] on img "product" at bounding box center [1274, 426] width 239 height 239
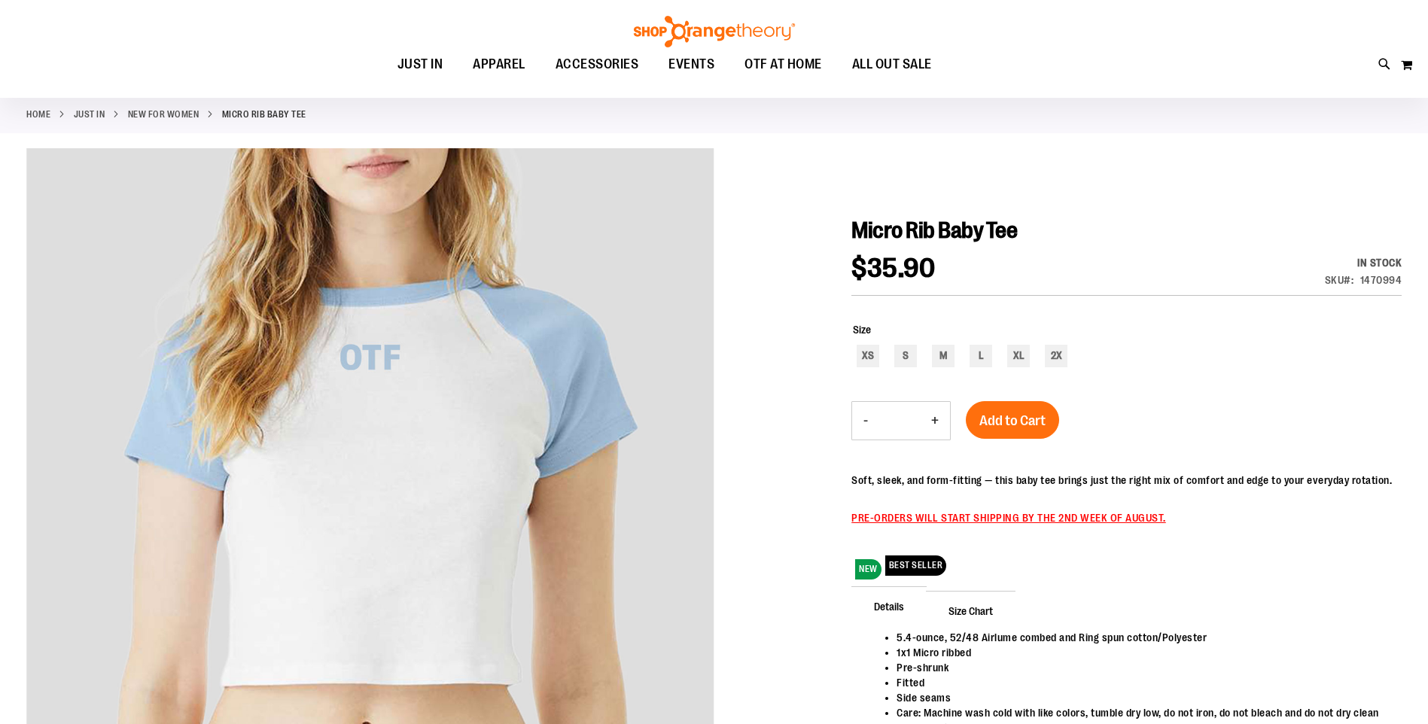
scroll to position [150, 0]
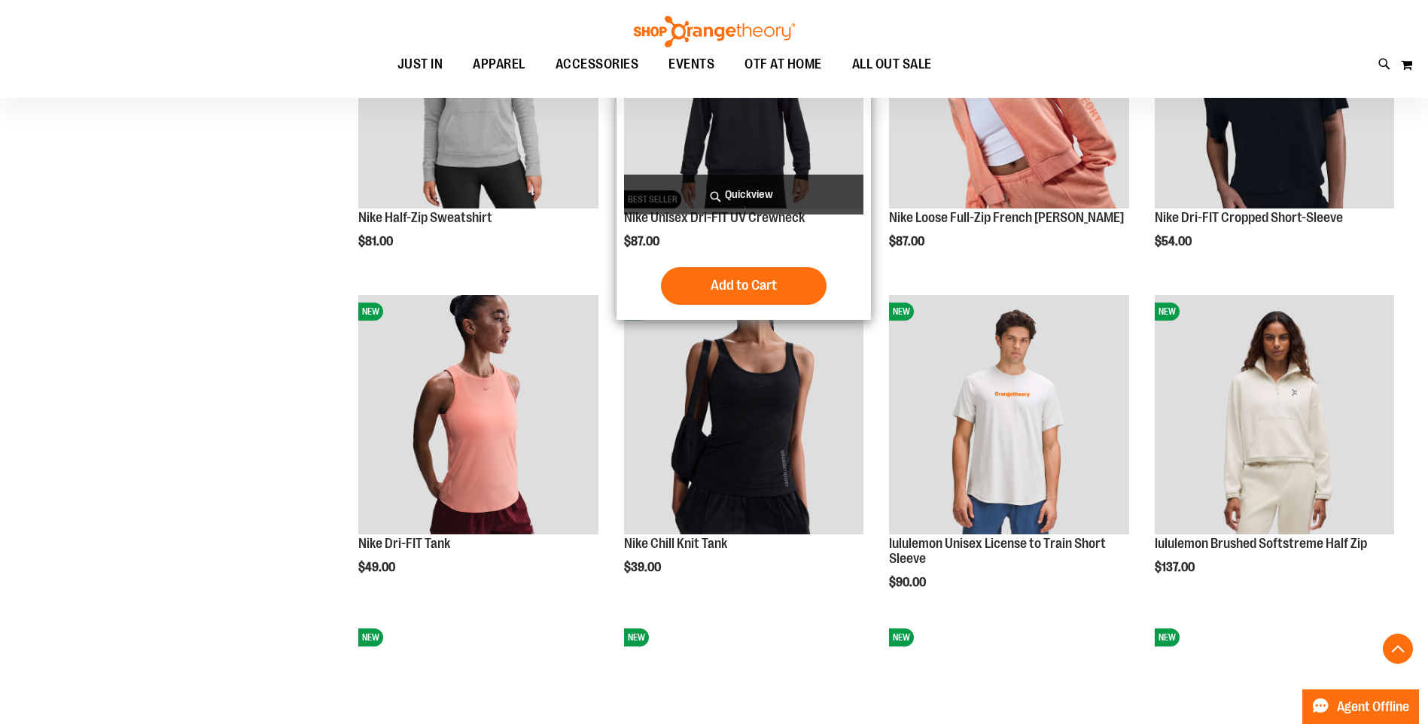
scroll to position [827, 0]
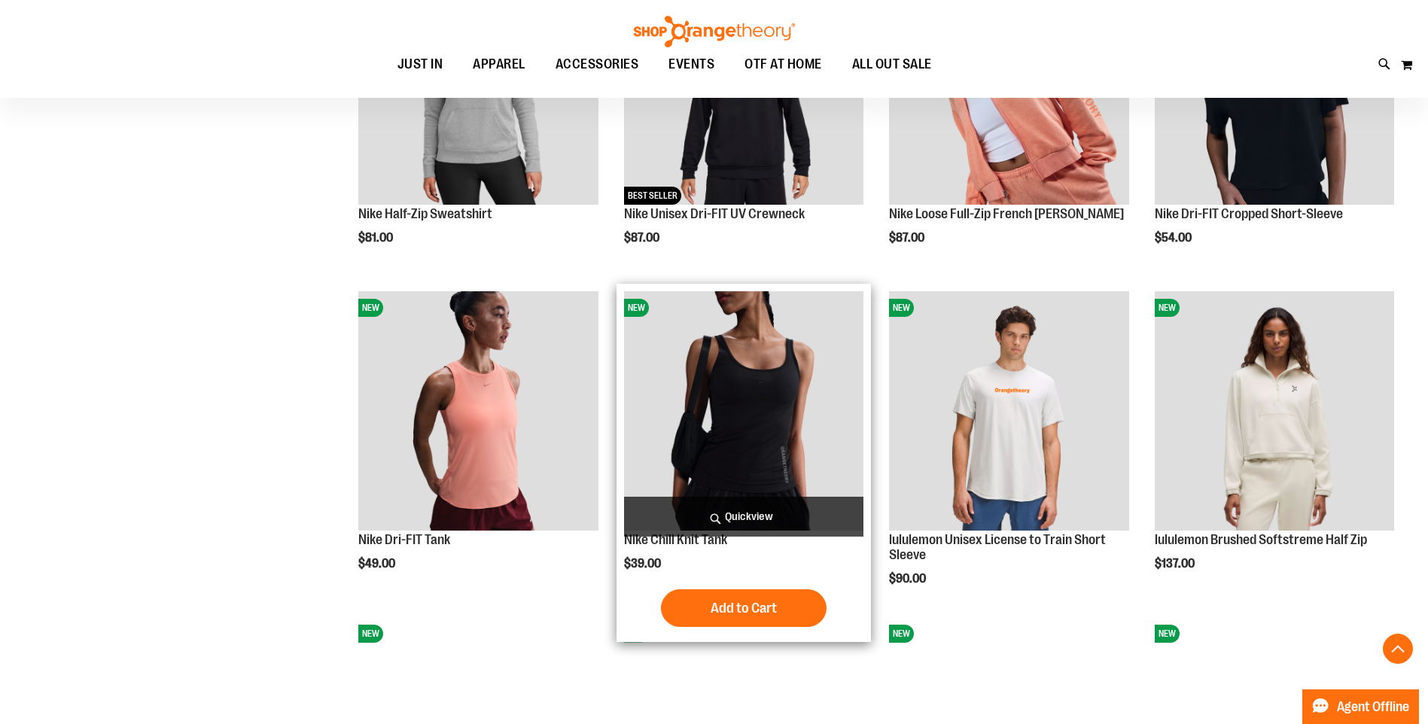
drag, startPoint x: 729, startPoint y: 400, endPoint x: 763, endPoint y: 482, distance: 89.7
click at [729, 400] on img "product" at bounding box center [743, 410] width 239 height 239
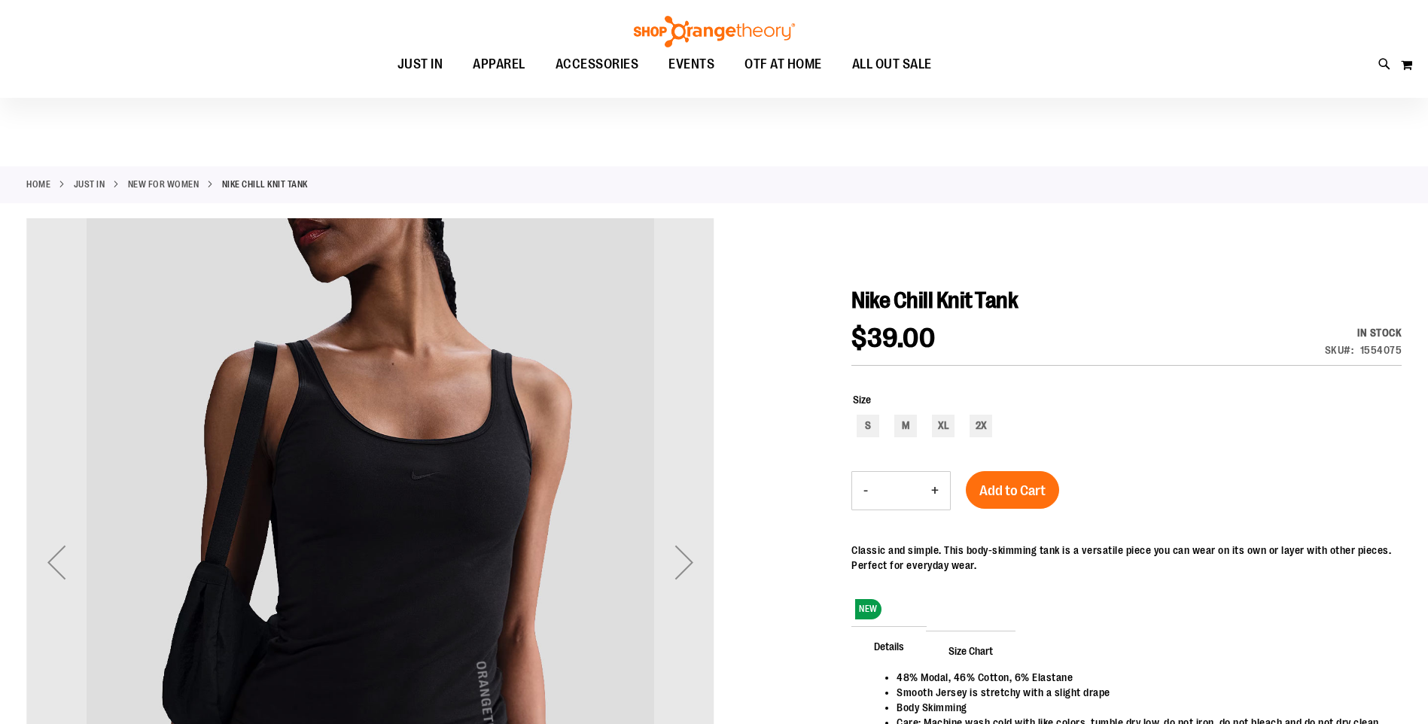
scroll to position [75, 0]
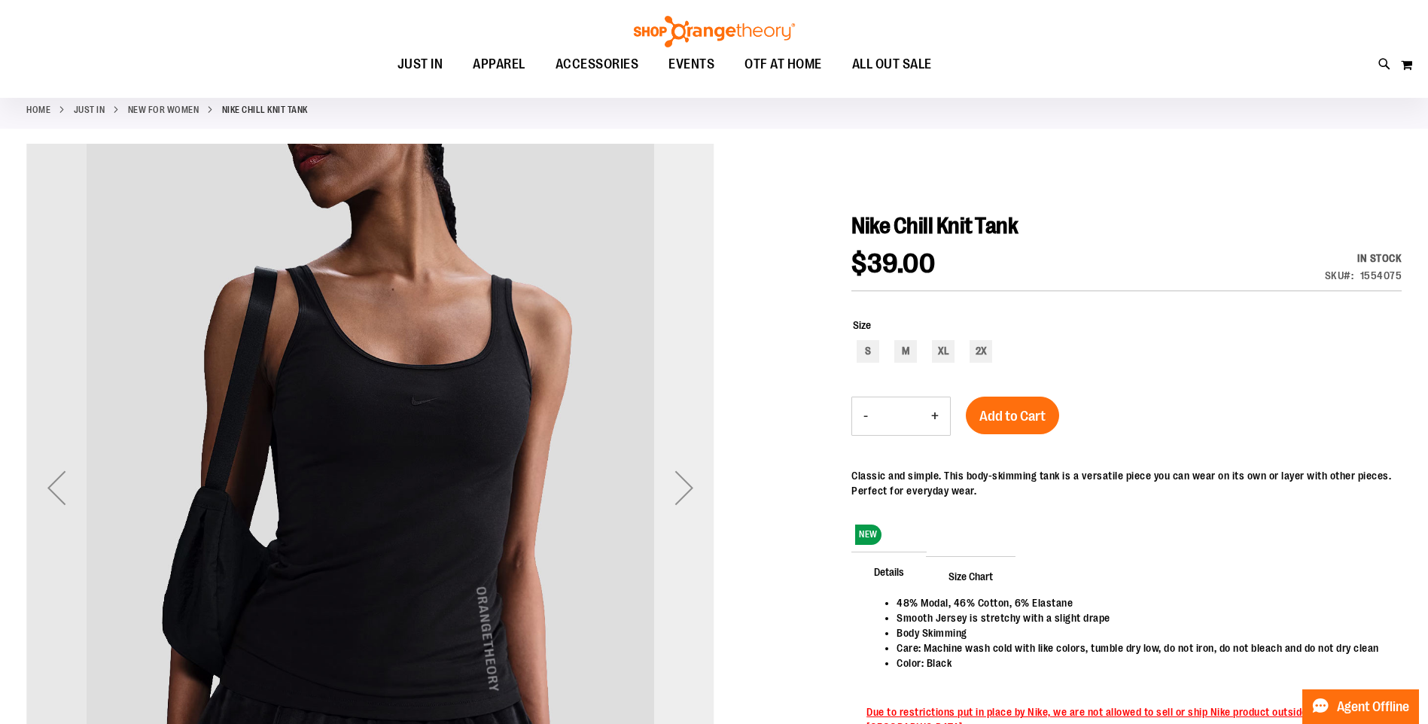
click at [674, 492] on div "Next" at bounding box center [684, 488] width 60 height 60
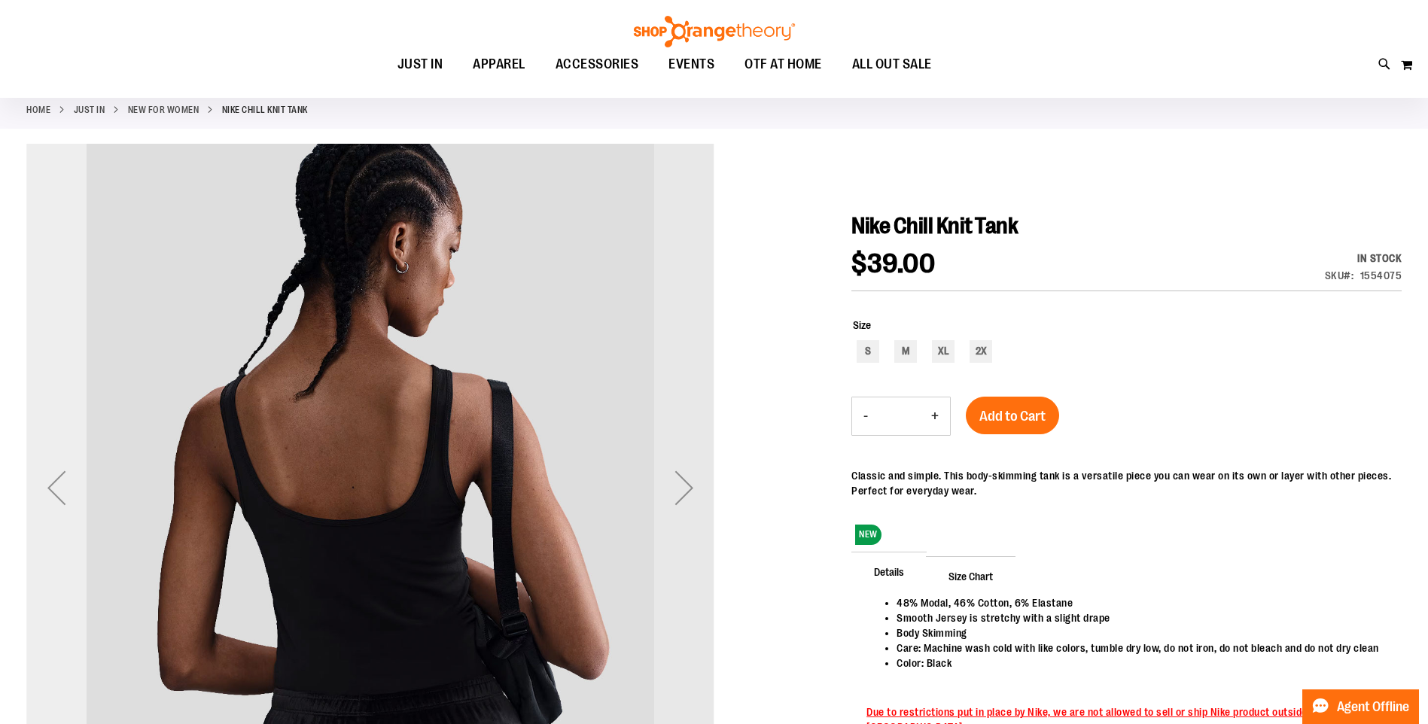
click at [58, 475] on div "Previous" at bounding box center [56, 488] width 60 height 60
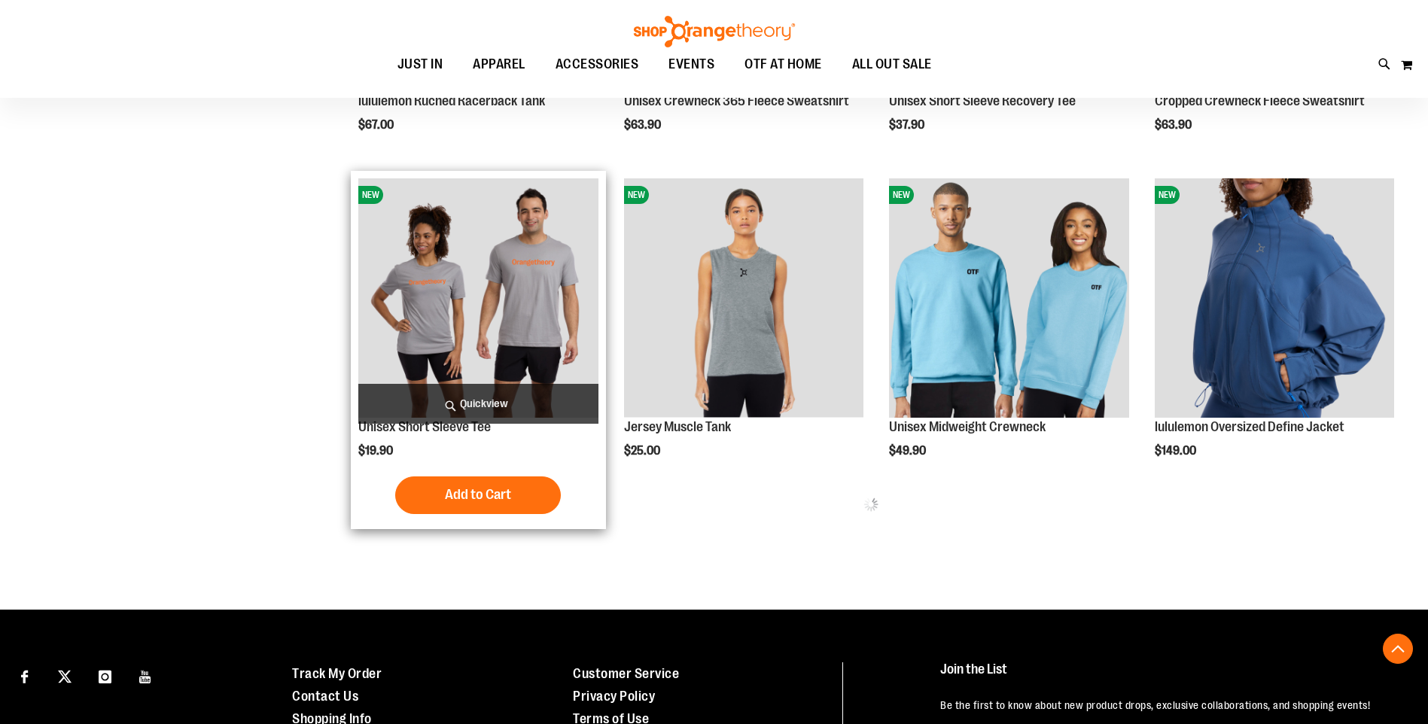
scroll to position [781, 0]
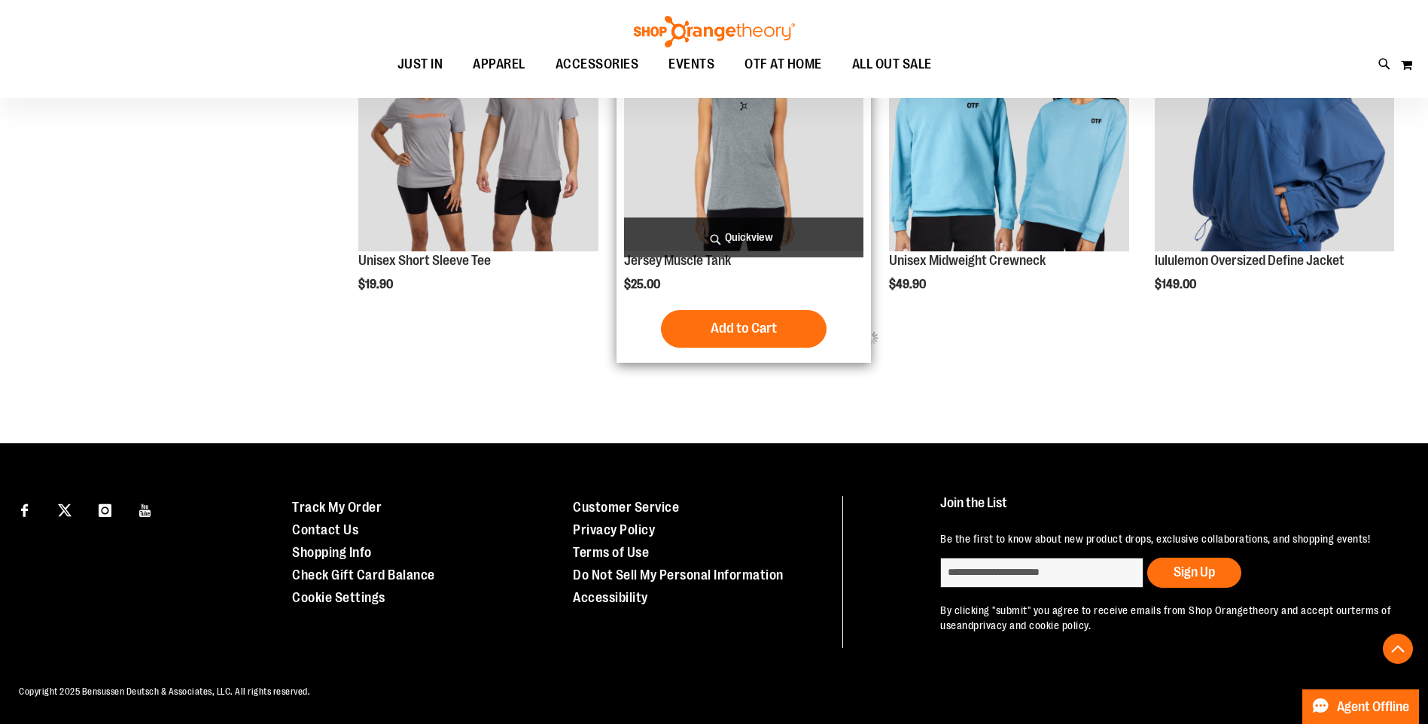
click at [761, 179] on img "product" at bounding box center [743, 131] width 239 height 239
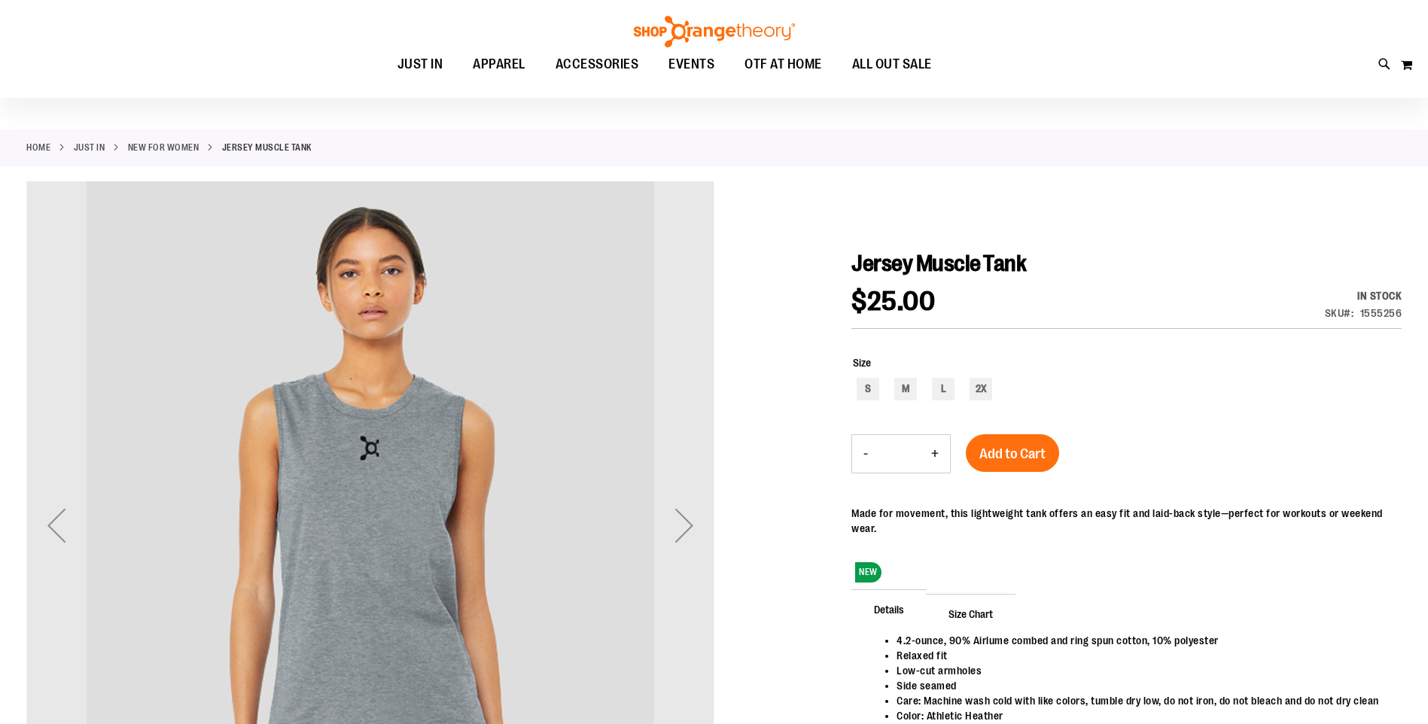
scroll to position [75, 0]
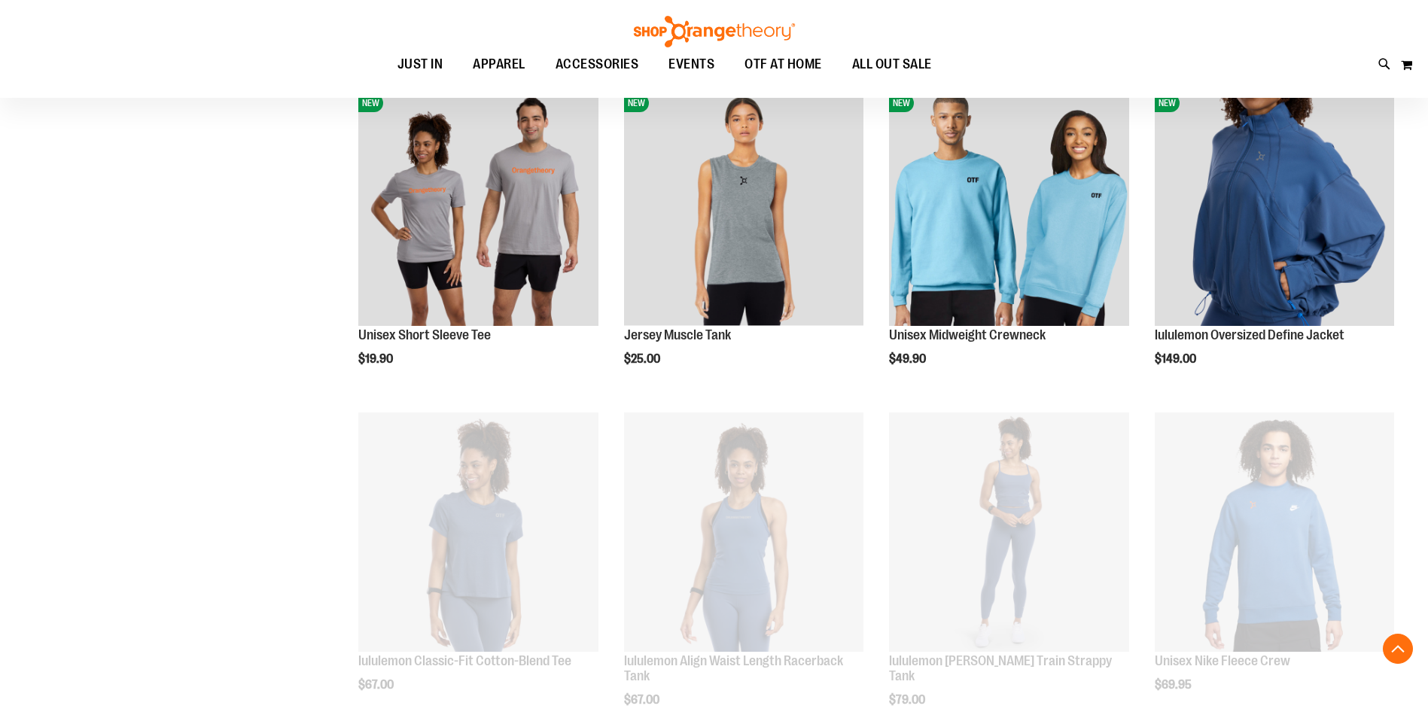
scroll to position [705, 0]
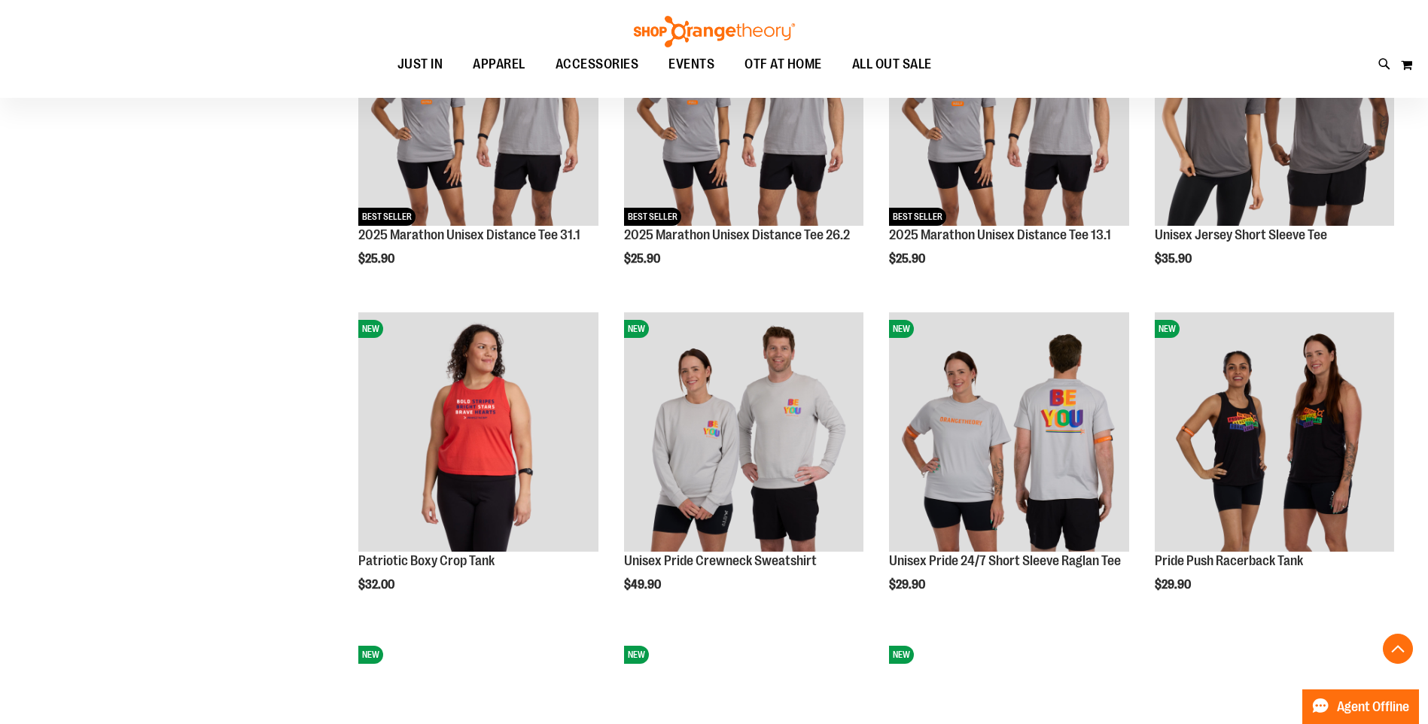
scroll to position [1759, 0]
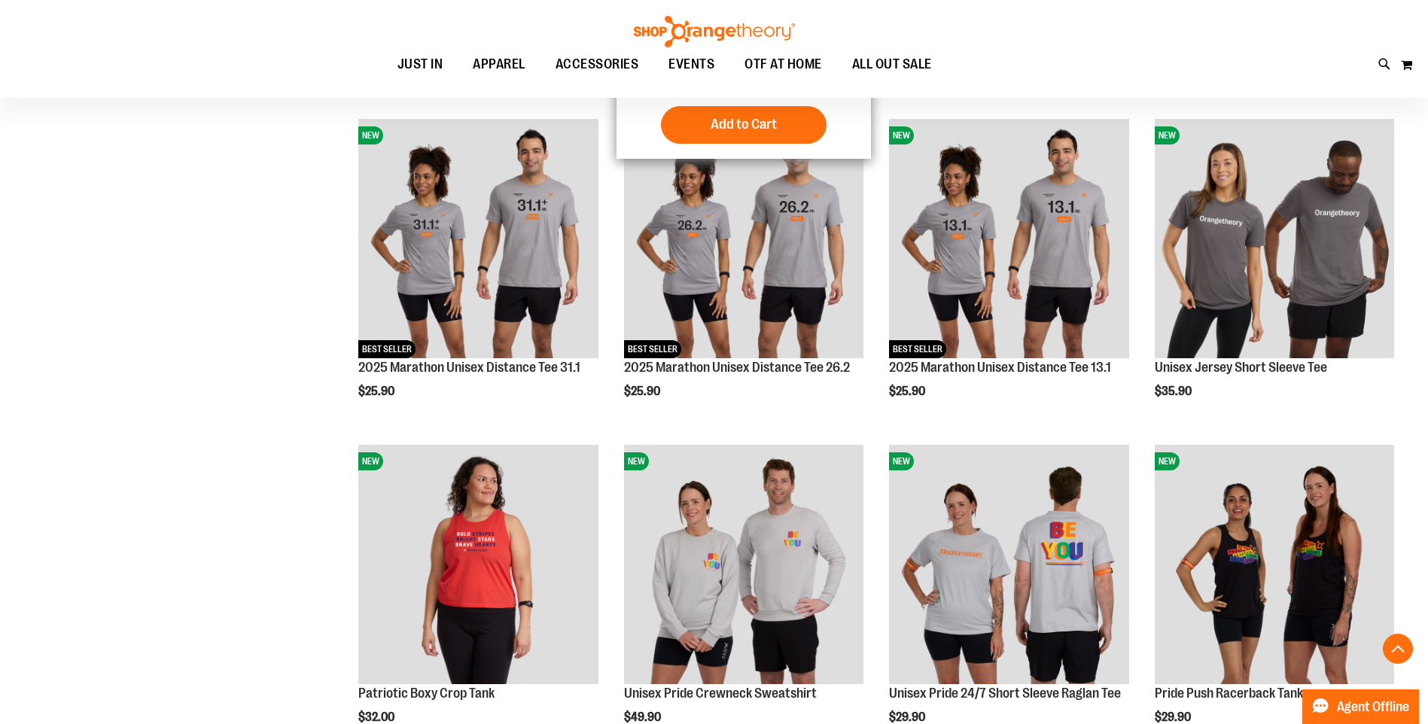
scroll to position [1317, 0]
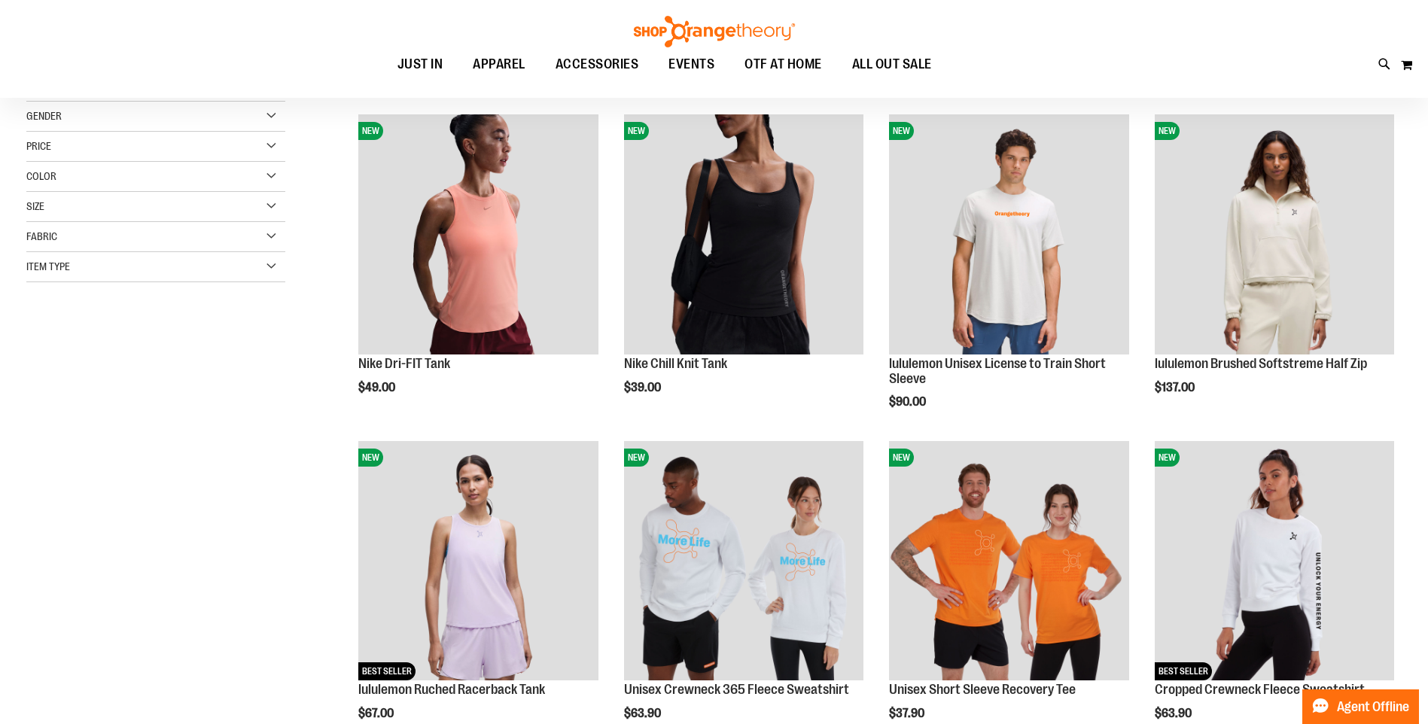
scroll to position [37, 0]
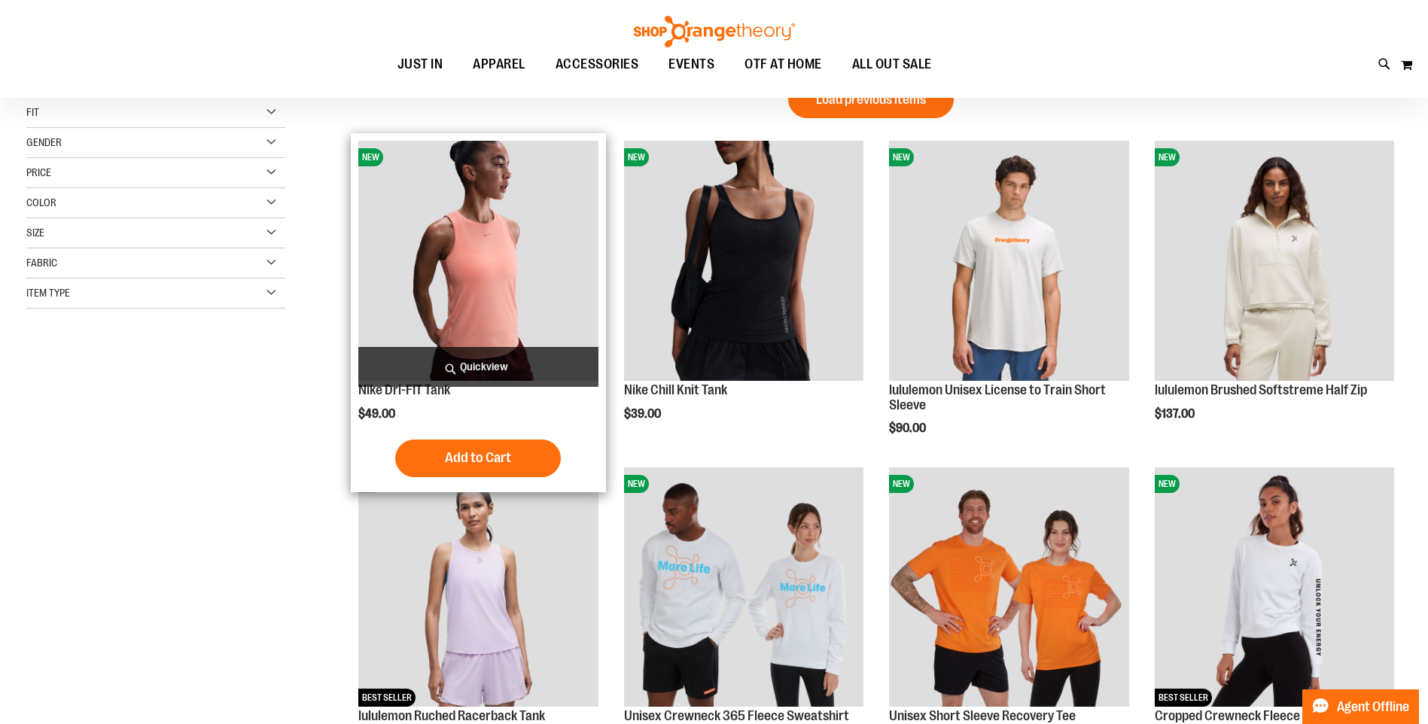
click at [525, 303] on img "product" at bounding box center [477, 260] width 239 height 239
click at [525, 297] on img "product" at bounding box center [477, 260] width 239 height 239
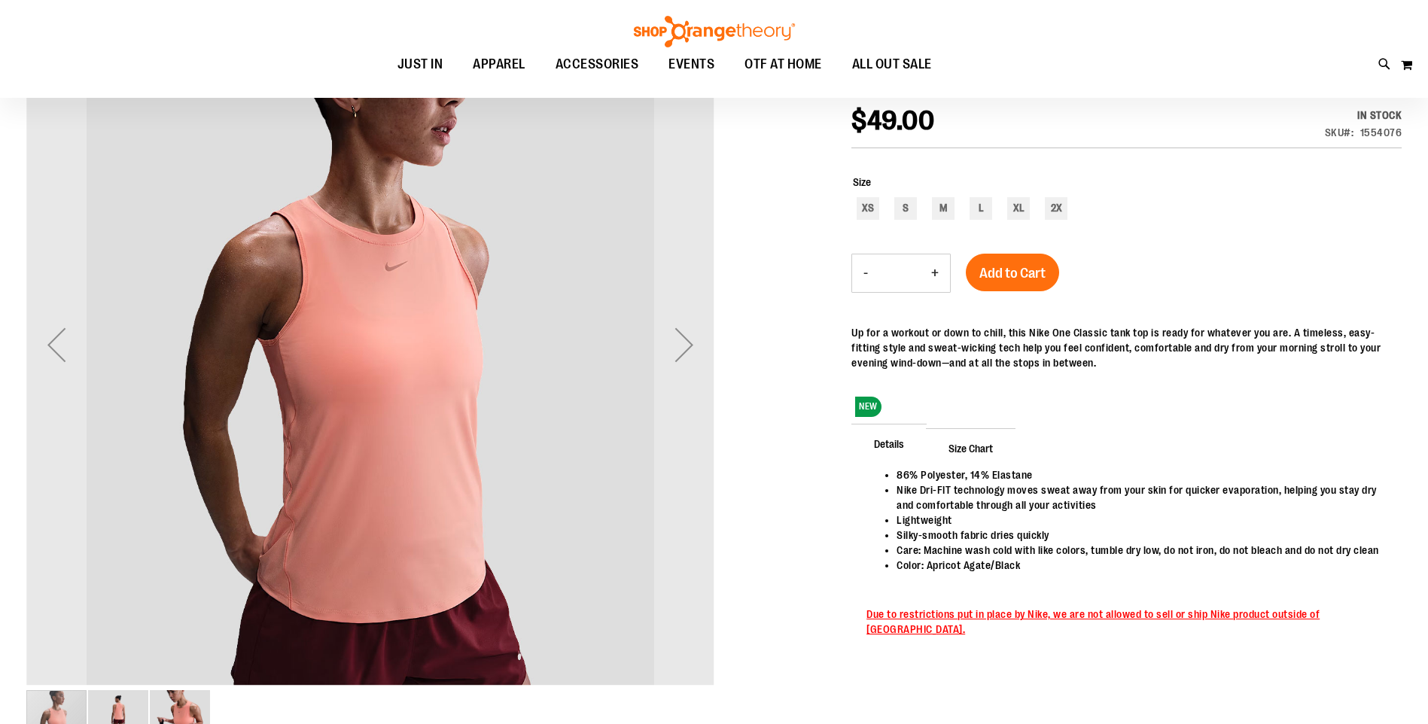
scroll to position [225, 0]
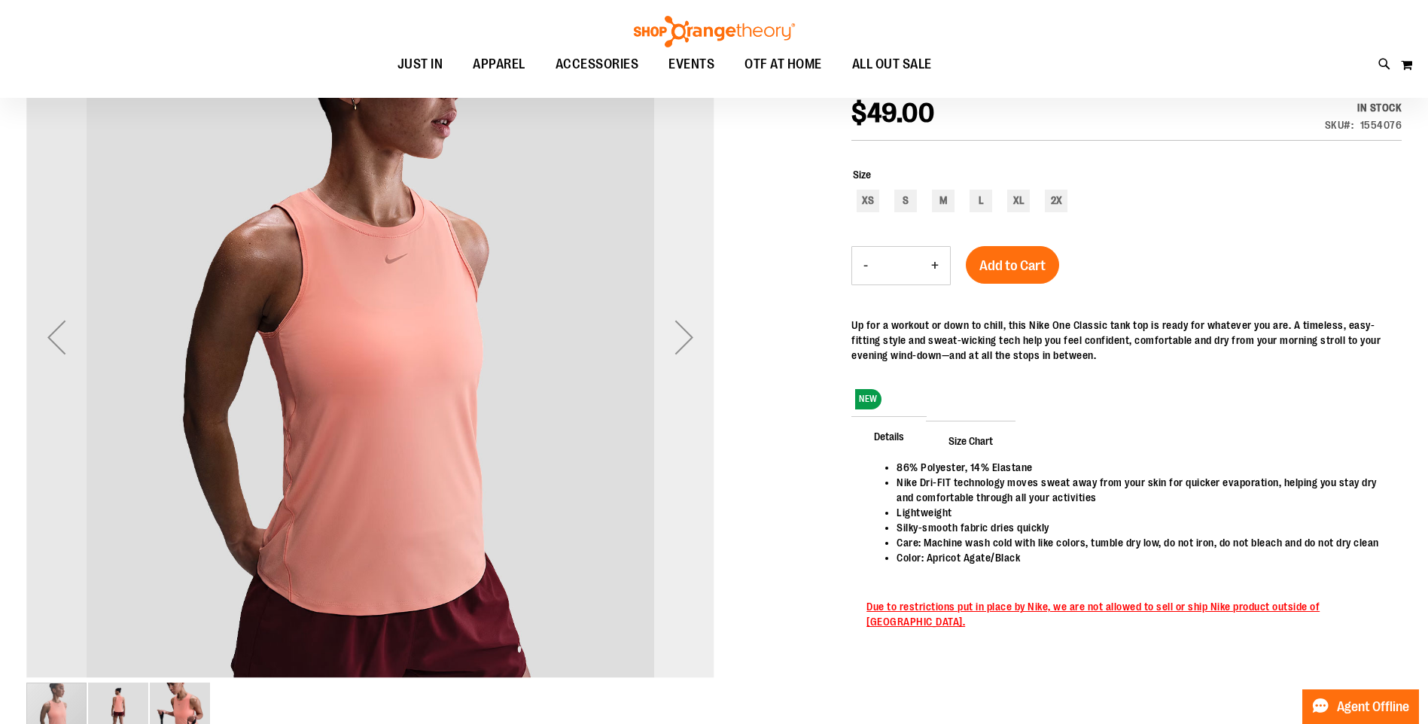
click at [694, 334] on div "Next" at bounding box center [684, 337] width 60 height 60
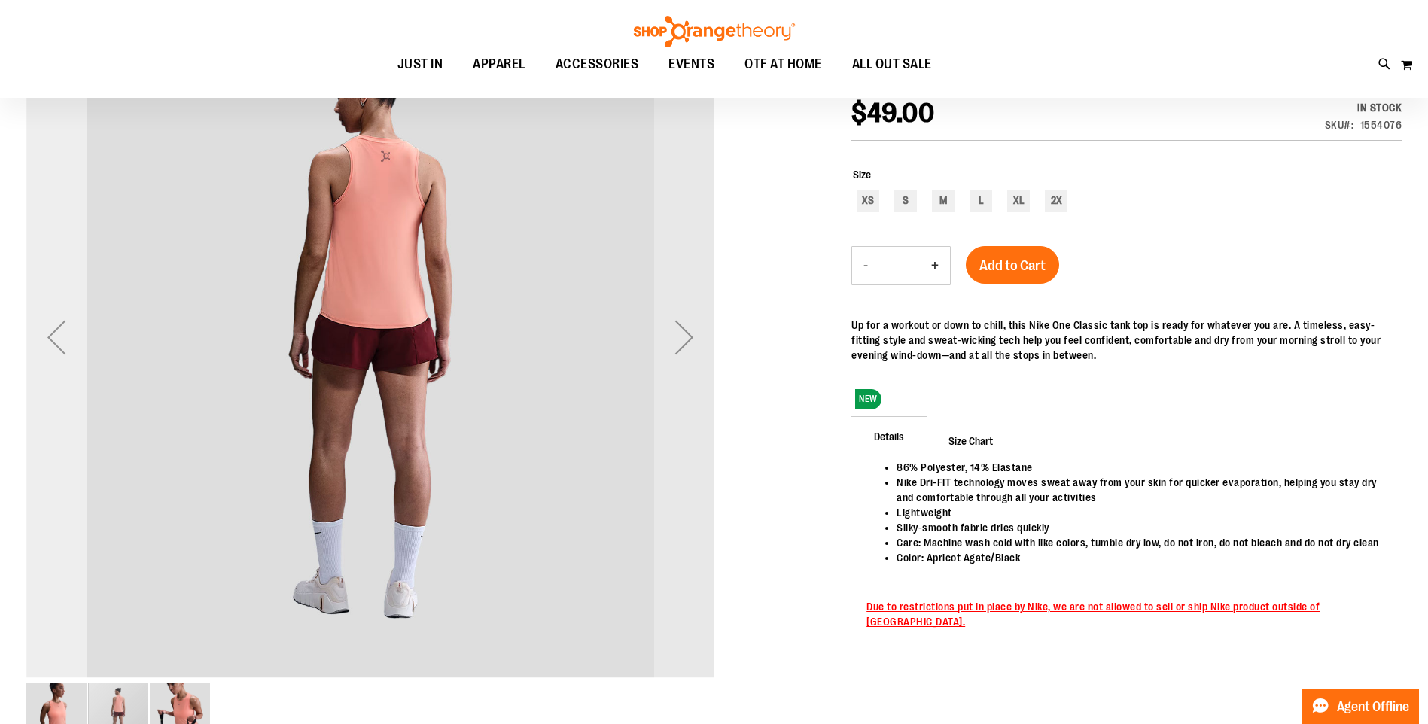
click at [75, 328] on div "Previous" at bounding box center [56, 337] width 60 height 60
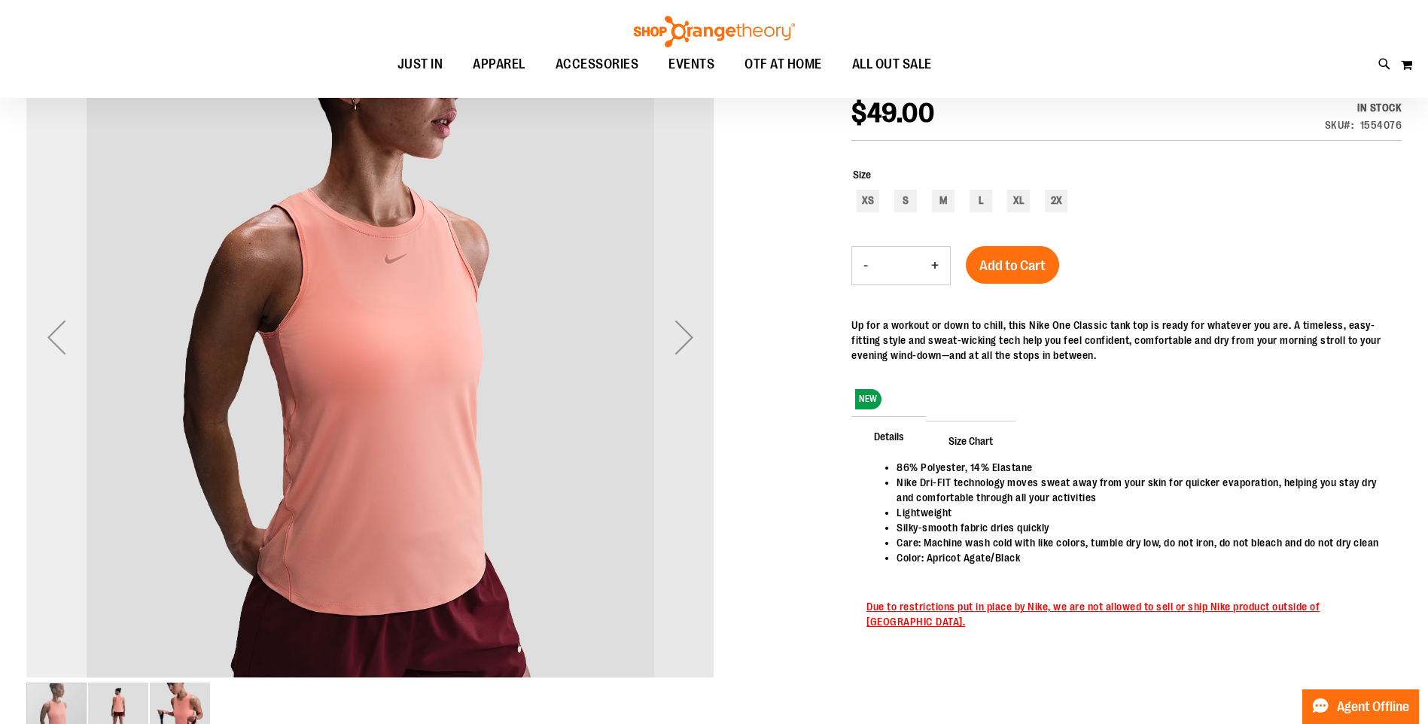
scroll to position [150, 0]
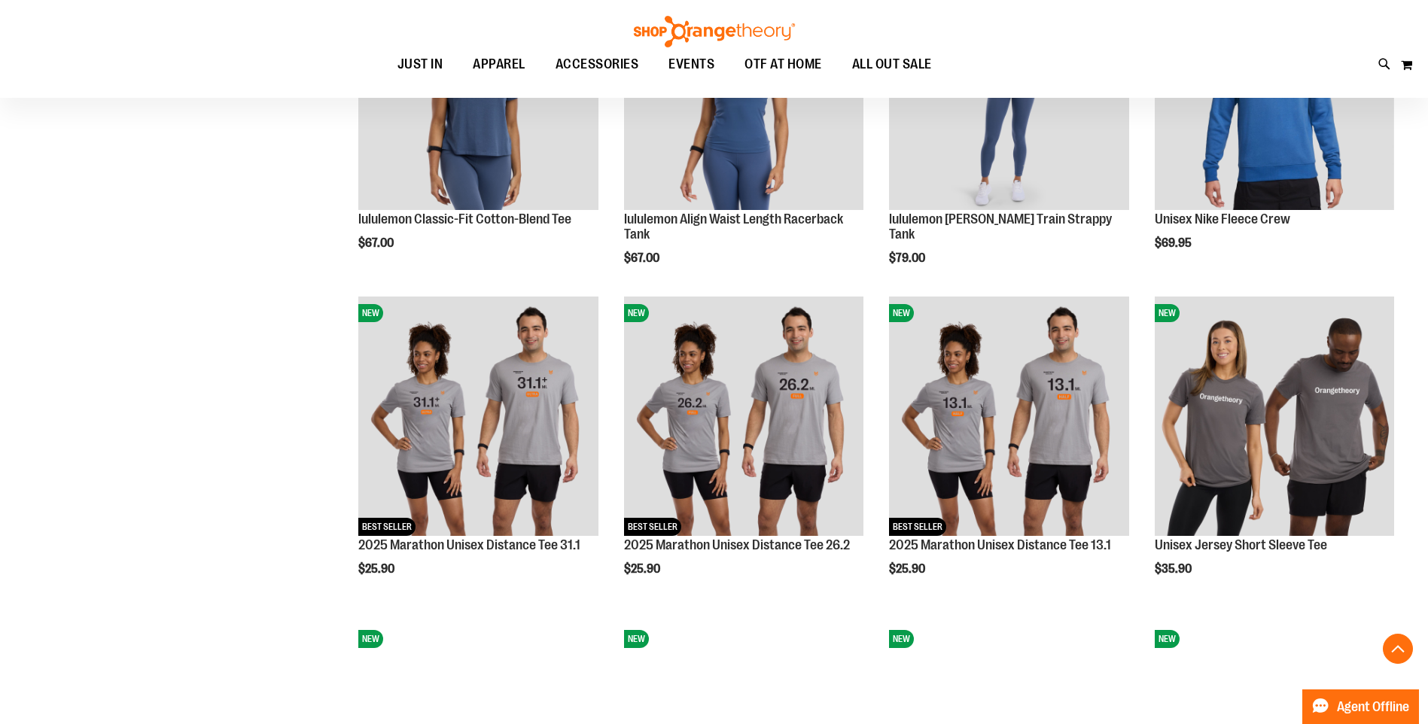
scroll to position [1354, 0]
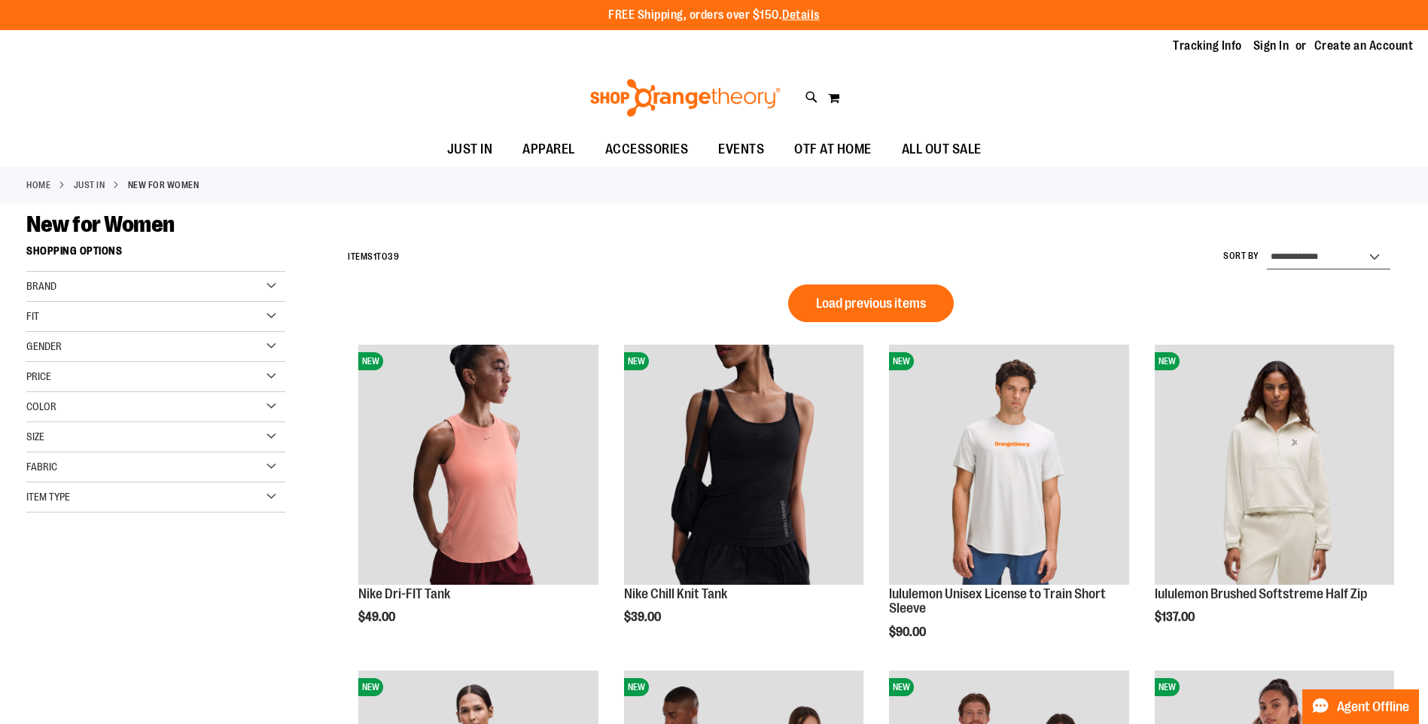
click at [1286, 252] on select "**********" at bounding box center [1328, 257] width 123 height 24
select select "*********"
click at [1267, 245] on select "**********" at bounding box center [1328, 257] width 123 height 24
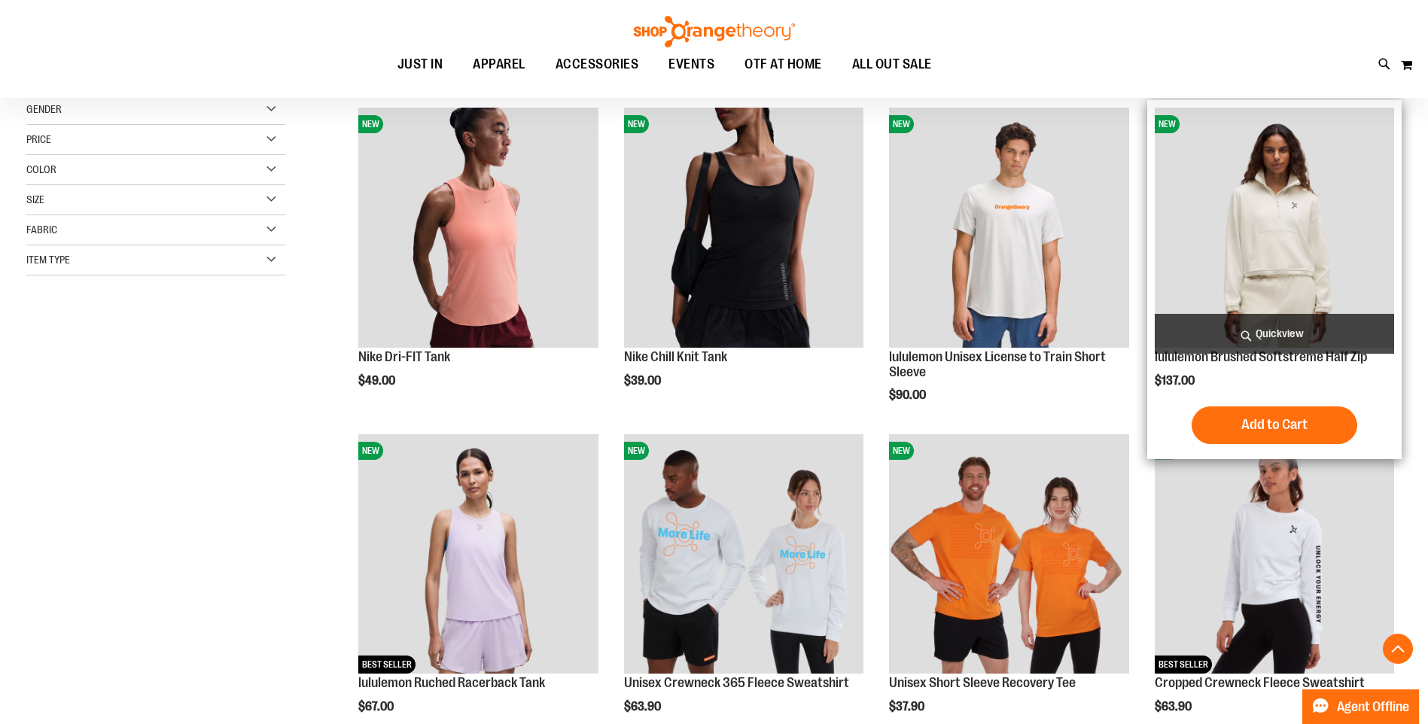
scroll to position [238, 0]
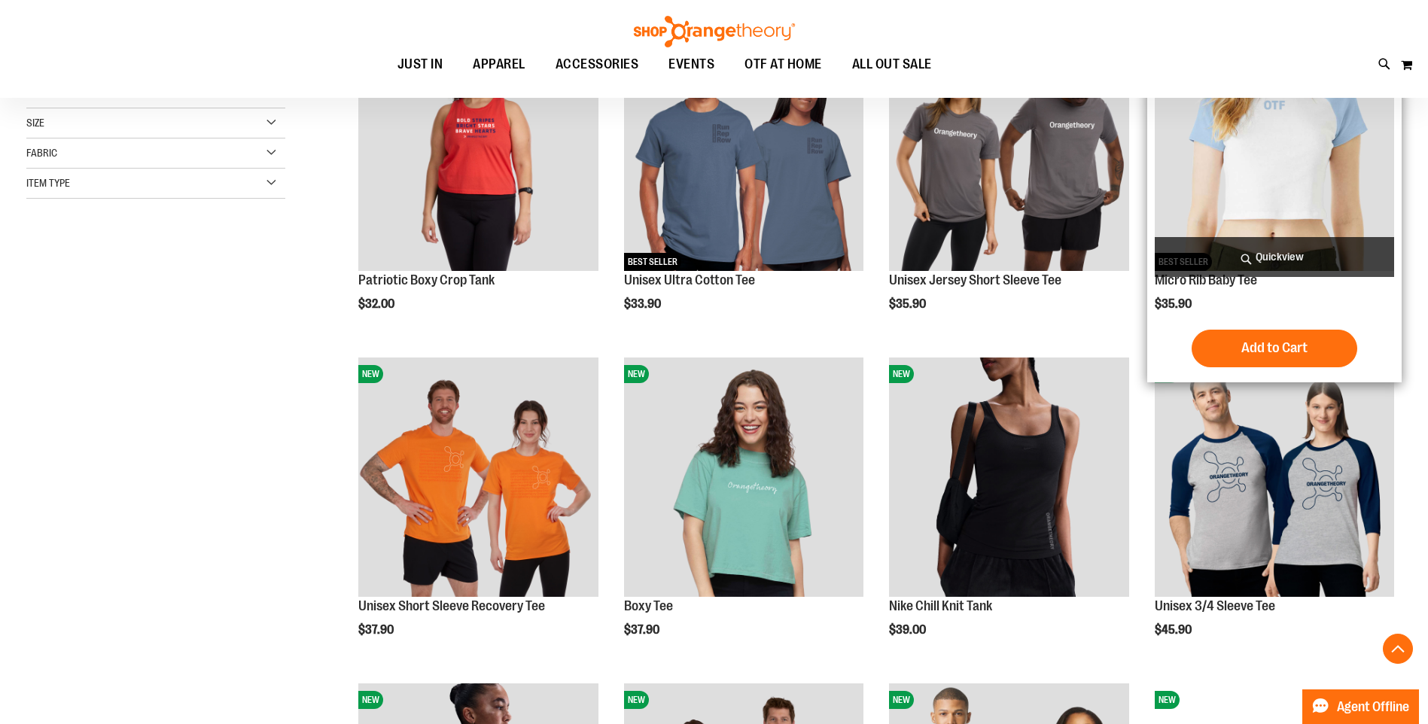
scroll to position [238, 0]
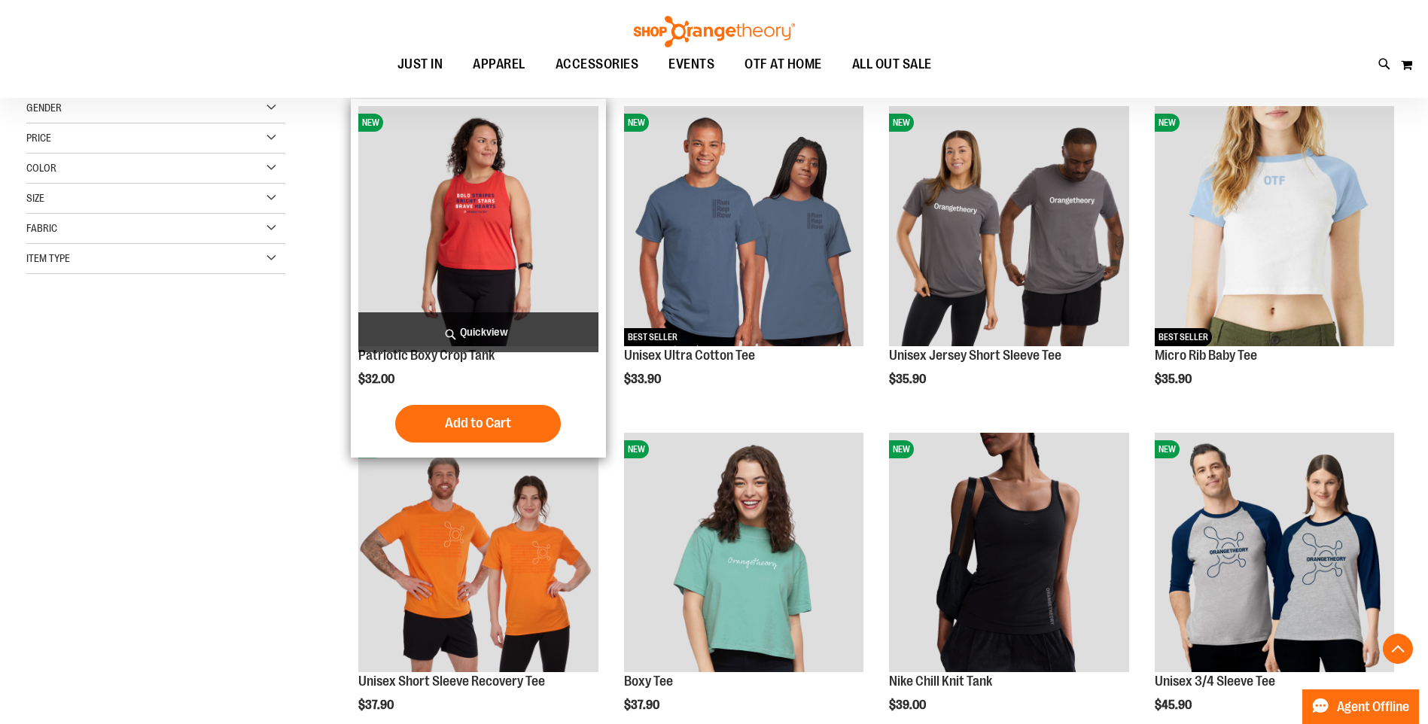
drag, startPoint x: 509, startPoint y: 207, endPoint x: 525, endPoint y: 240, distance: 36.7
click at [509, 206] on img "product" at bounding box center [477, 225] width 239 height 239
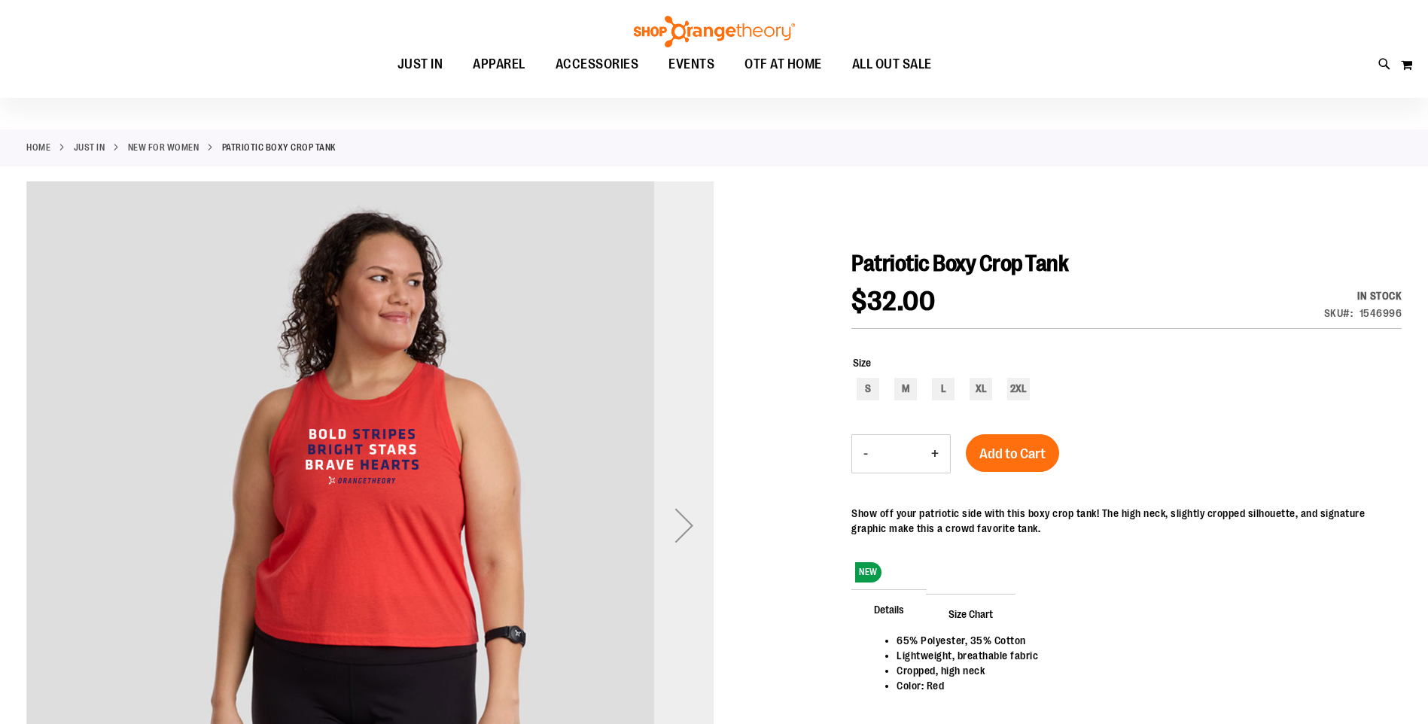
scroll to position [75, 0]
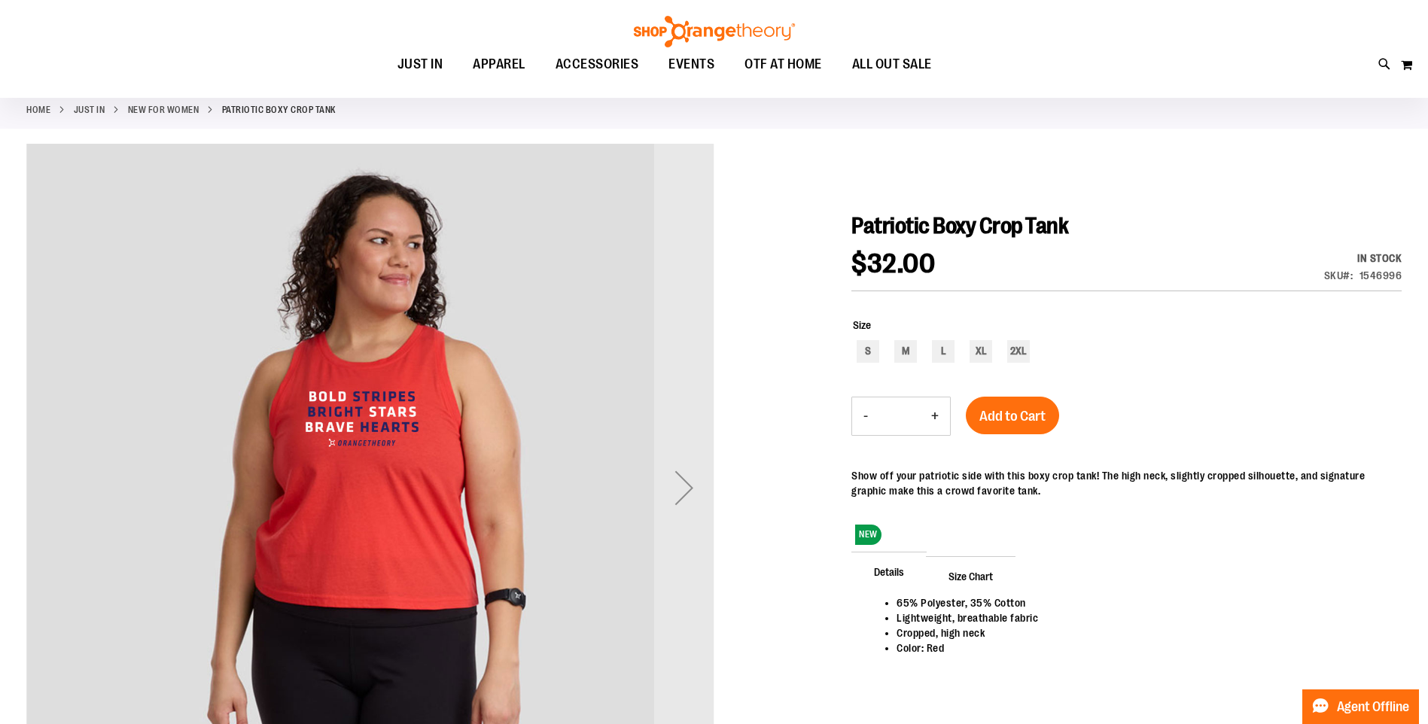
click at [674, 494] on div "Next" at bounding box center [684, 488] width 60 height 60
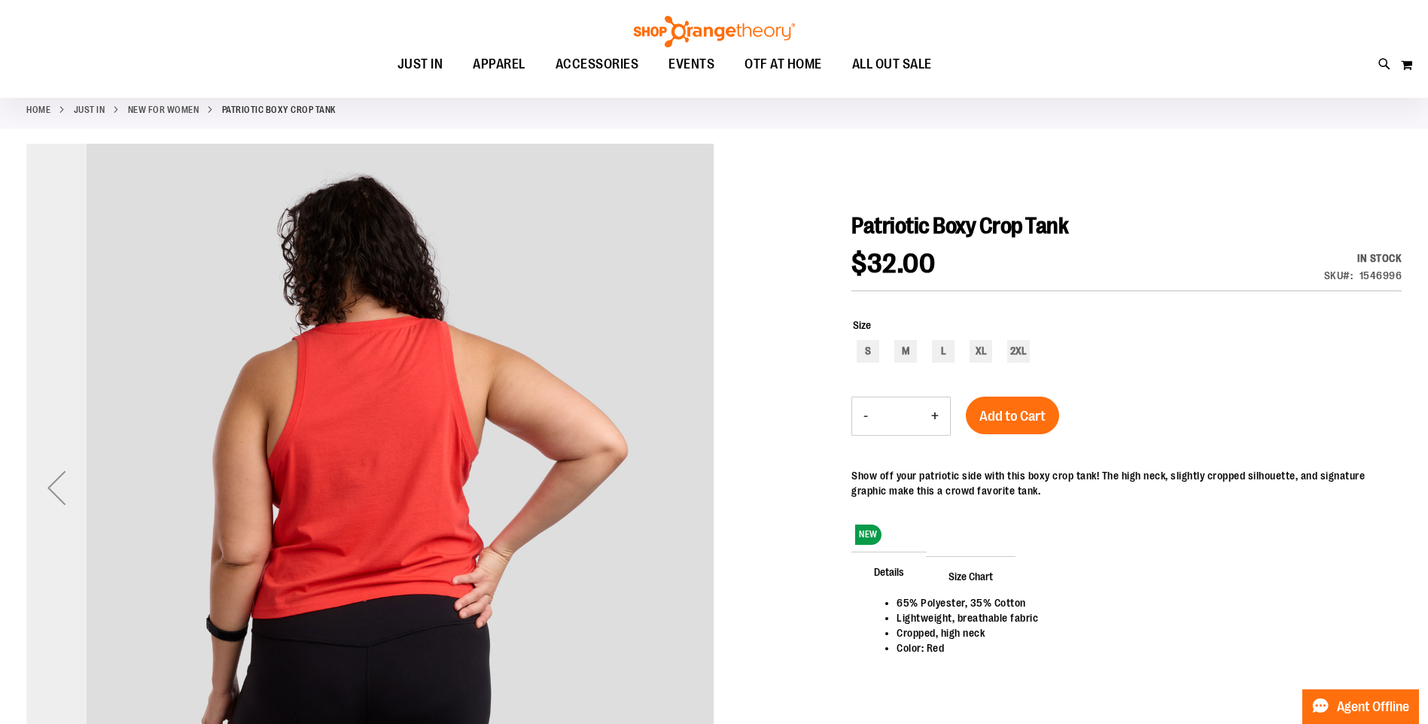
click at [58, 486] on div "Previous" at bounding box center [56, 488] width 60 height 60
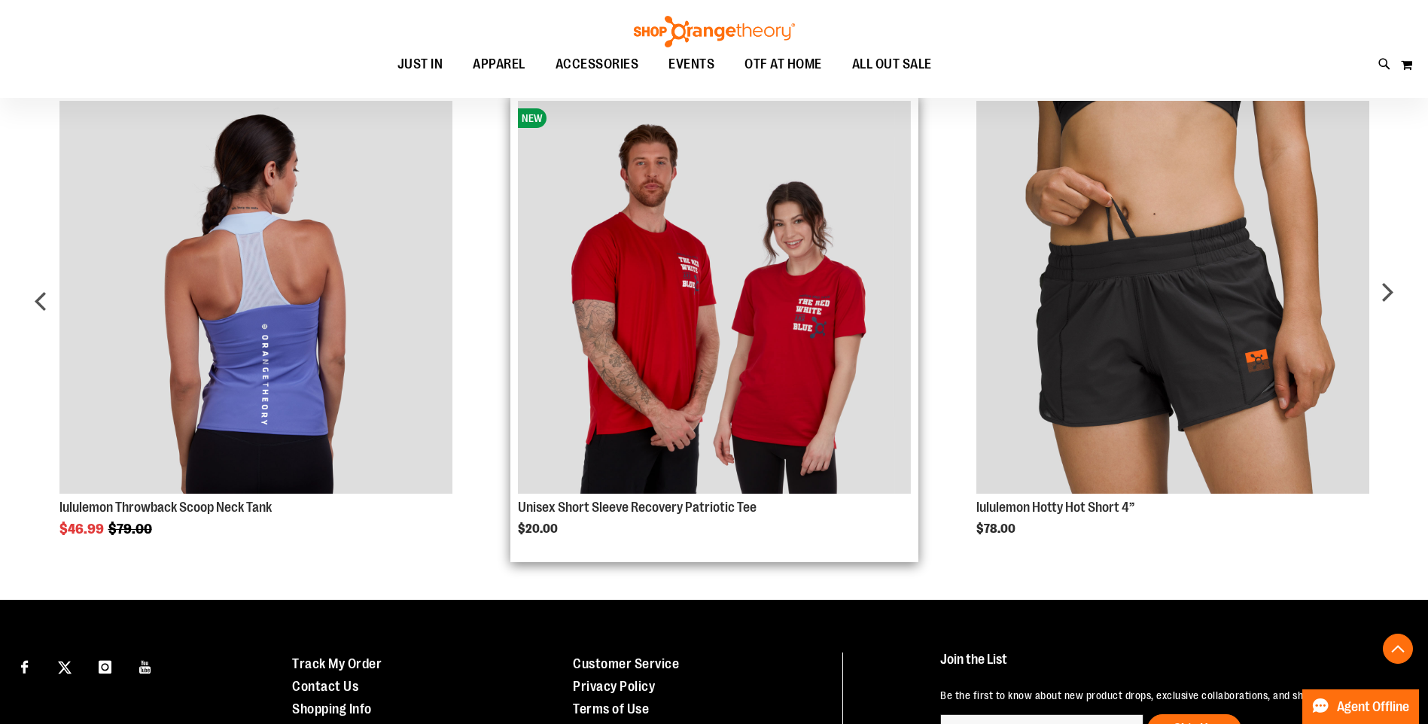
scroll to position [978, 0]
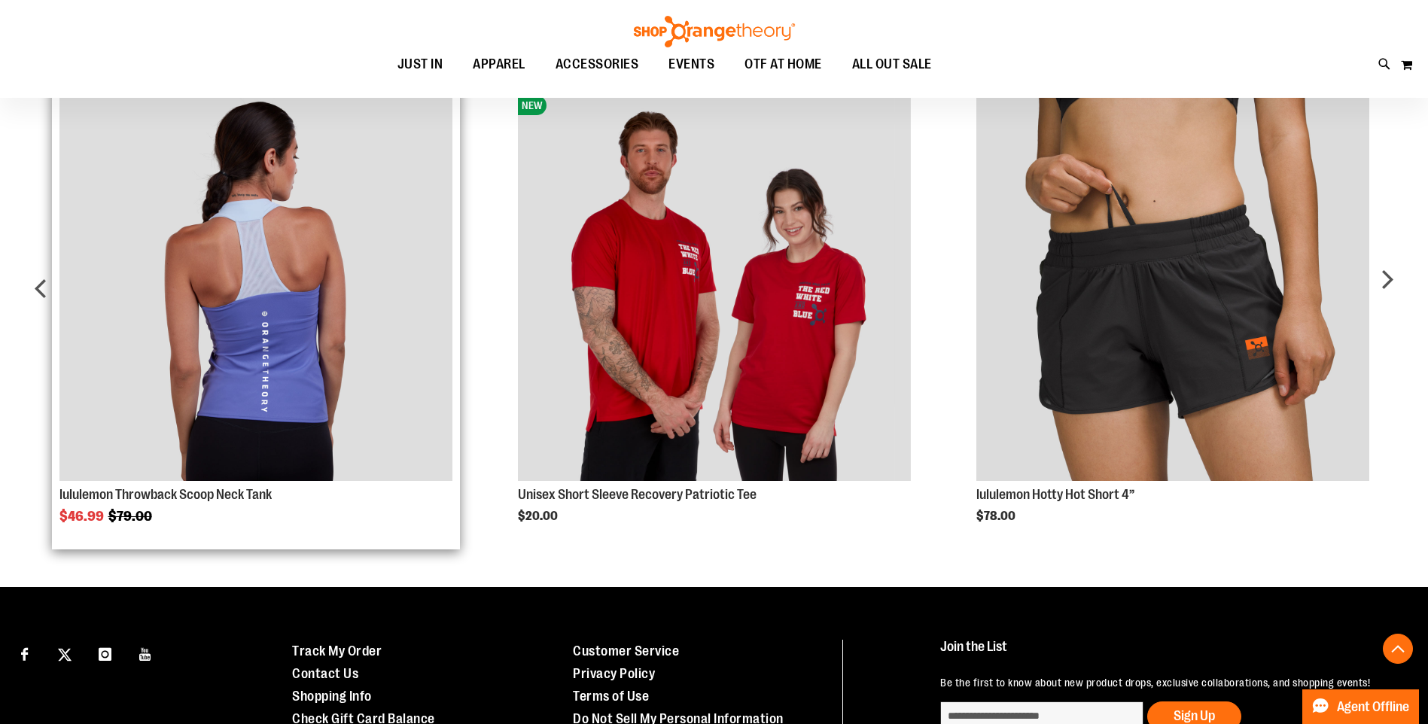
click at [252, 343] on img "Product Page Link" at bounding box center [255, 284] width 393 height 393
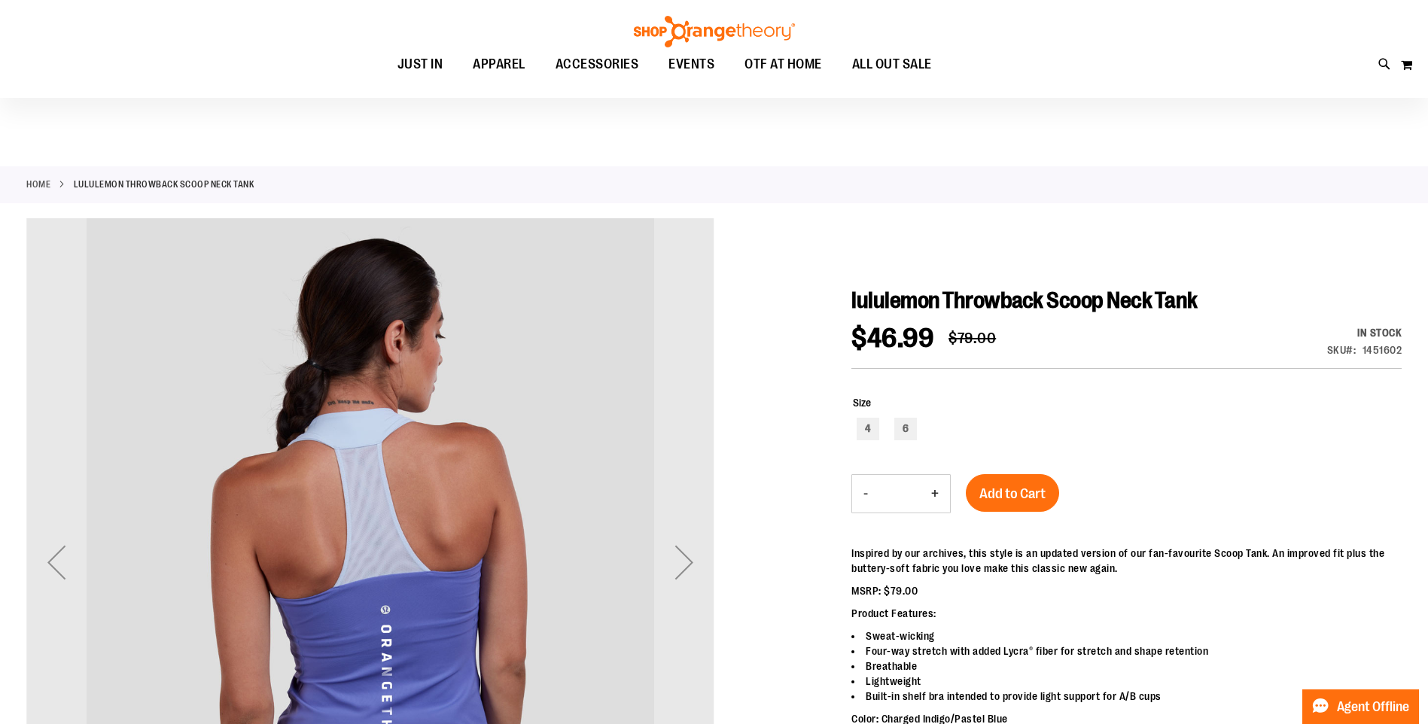
scroll to position [225, 0]
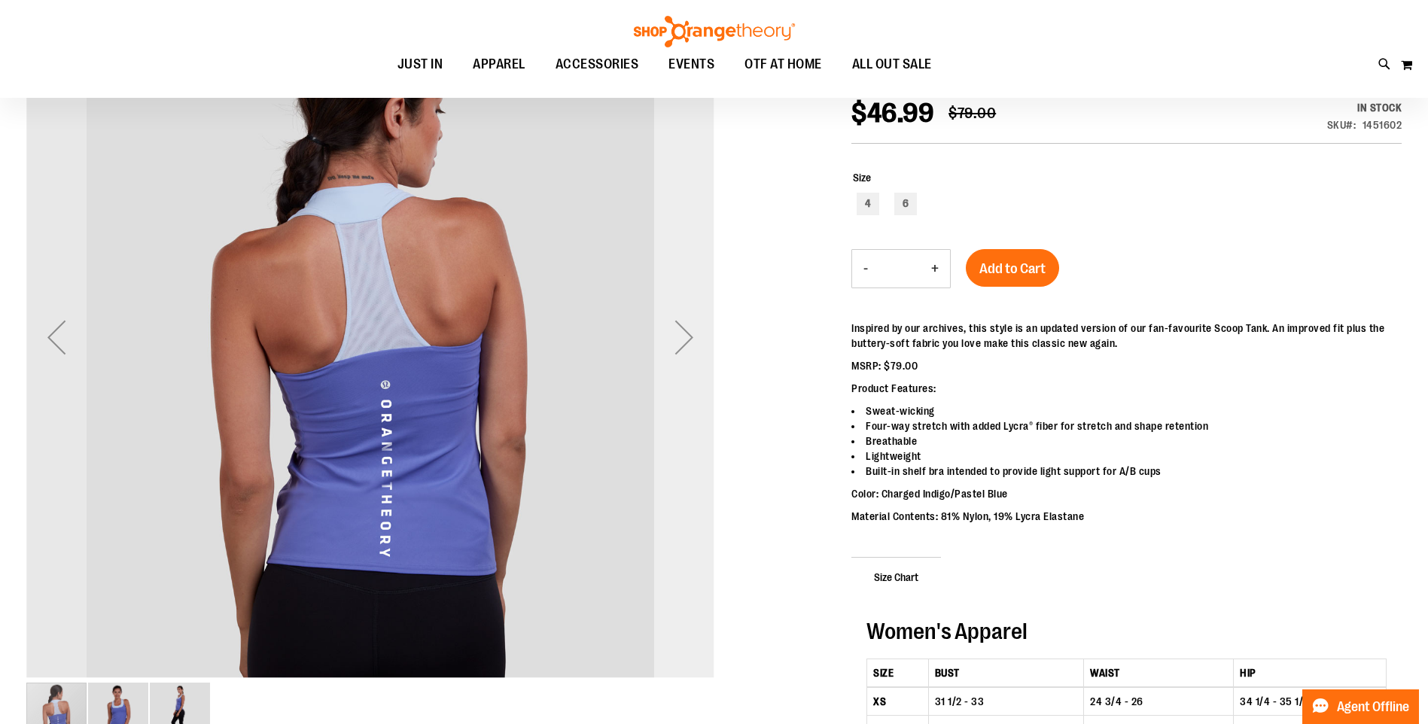
click at [683, 345] on div "Next" at bounding box center [684, 337] width 60 height 60
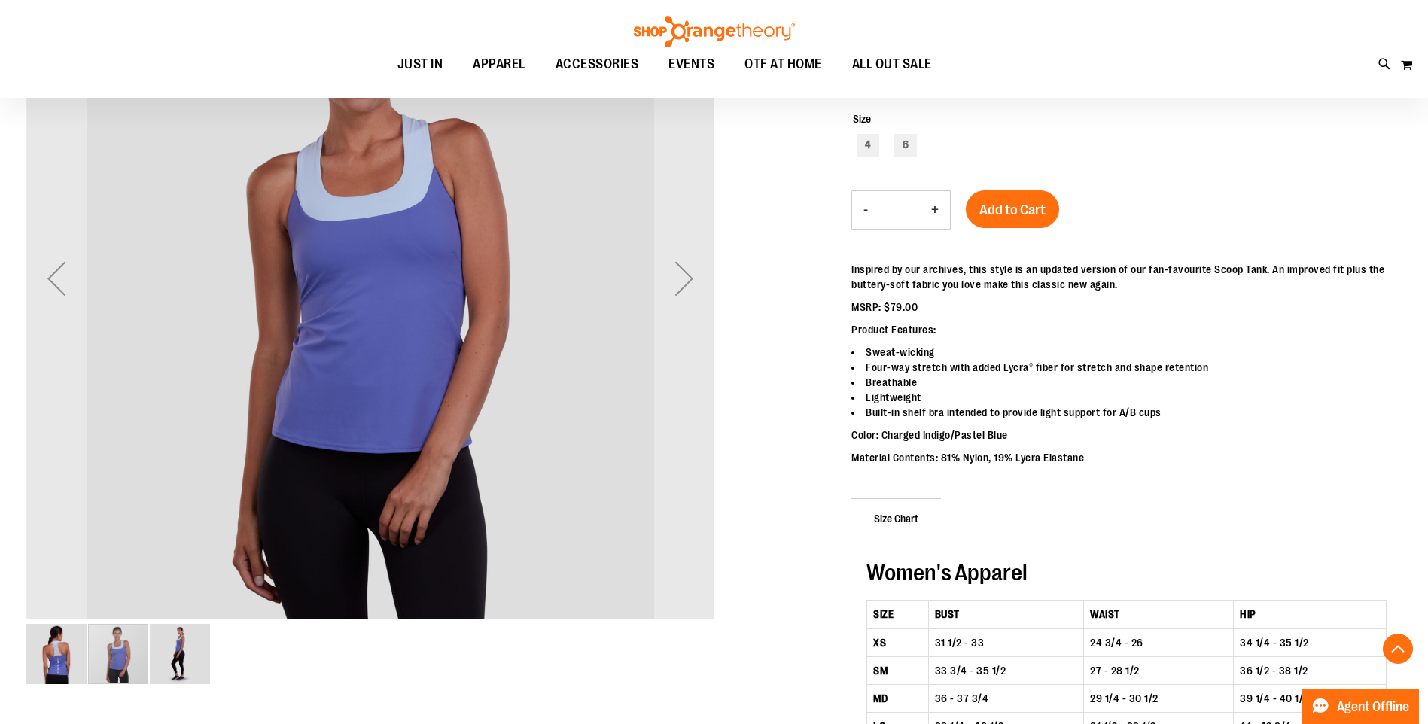
scroll to position [300, 0]
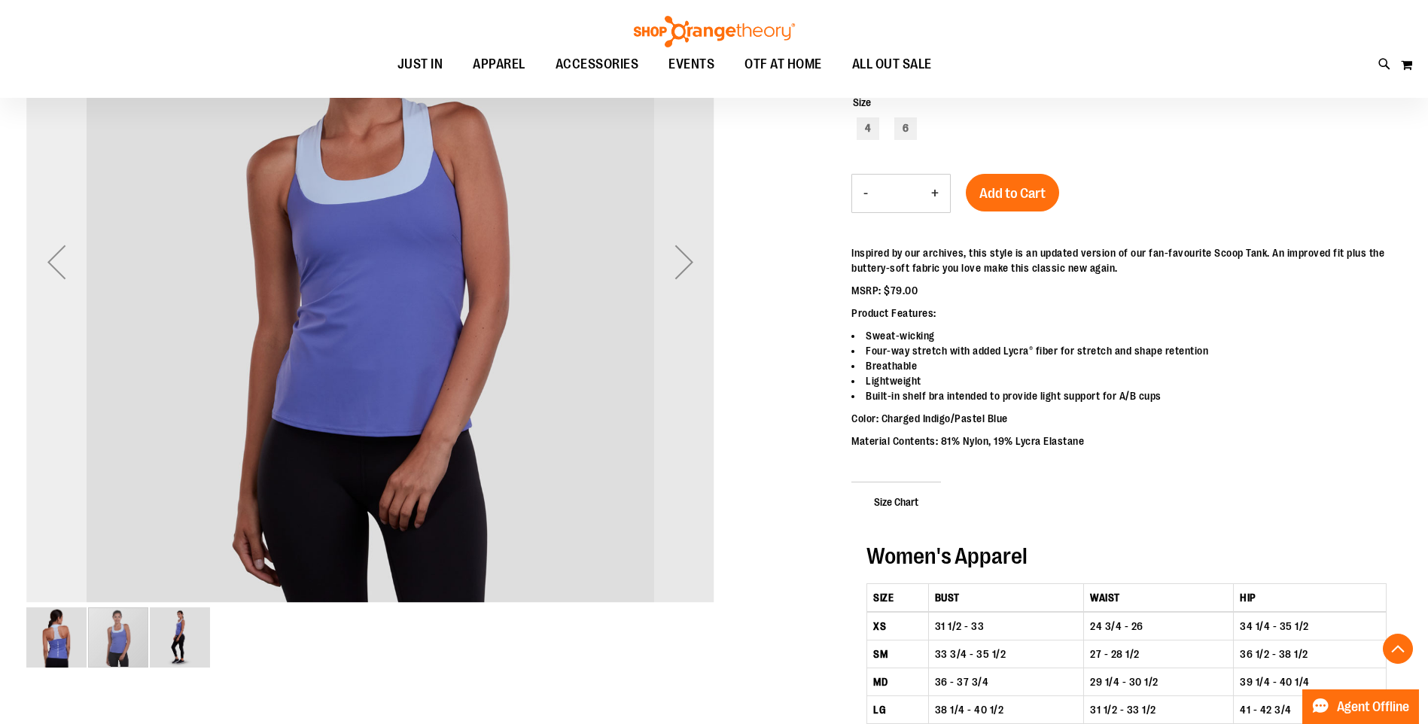
click at [67, 270] on div "Previous" at bounding box center [56, 262] width 60 height 60
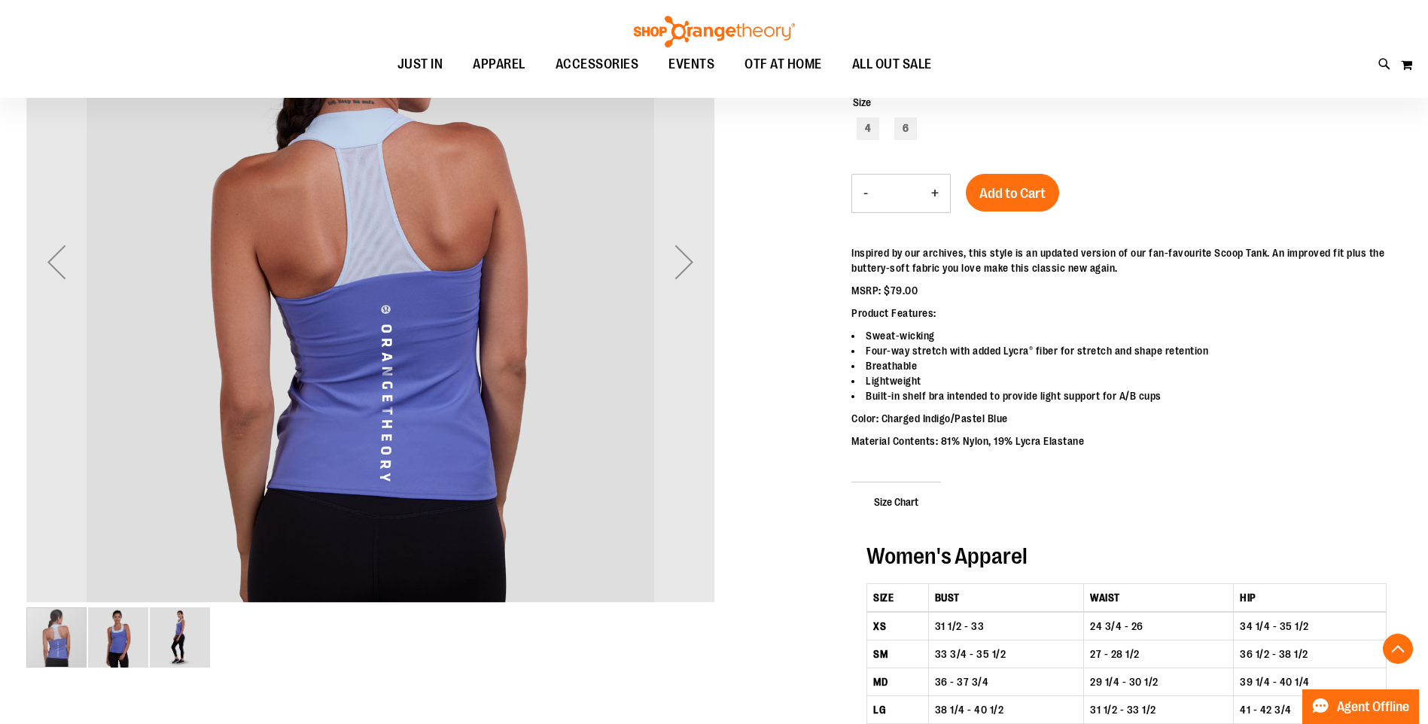
scroll to position [150, 0]
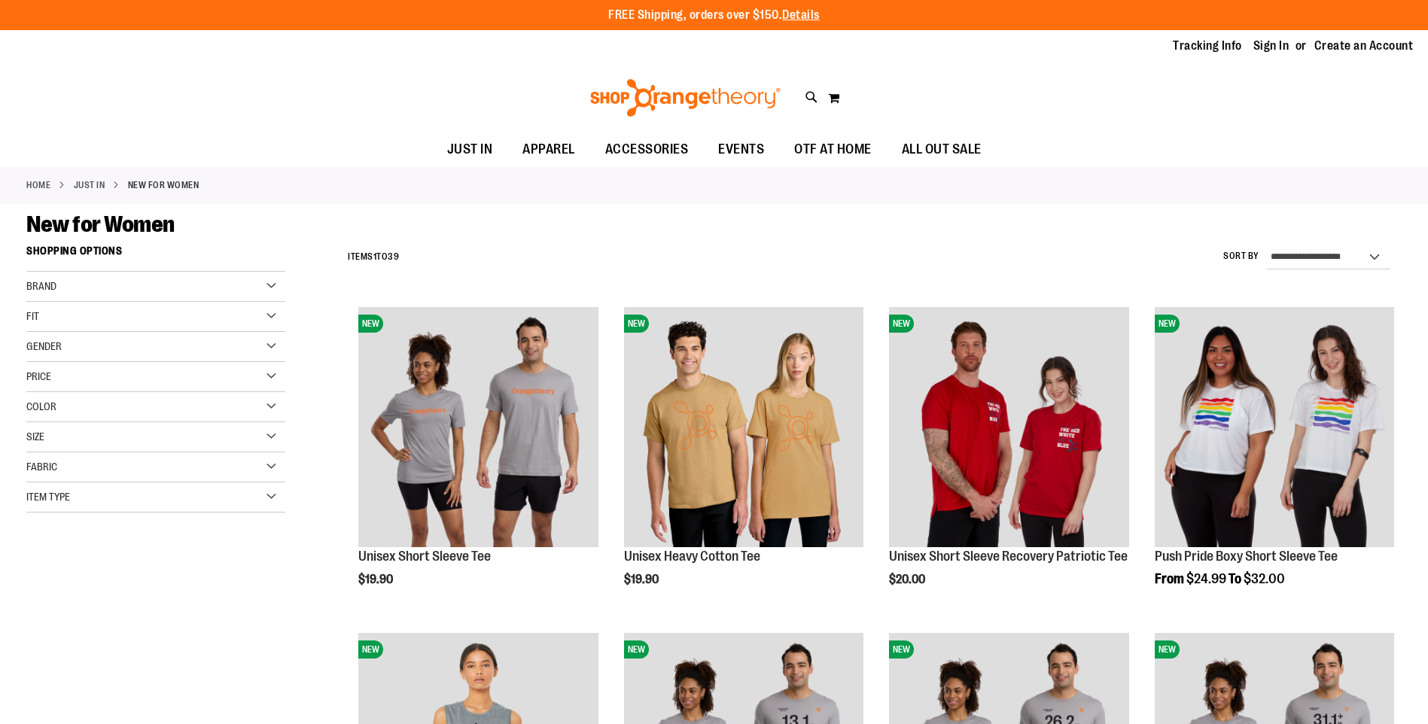
scroll to position [238, 0]
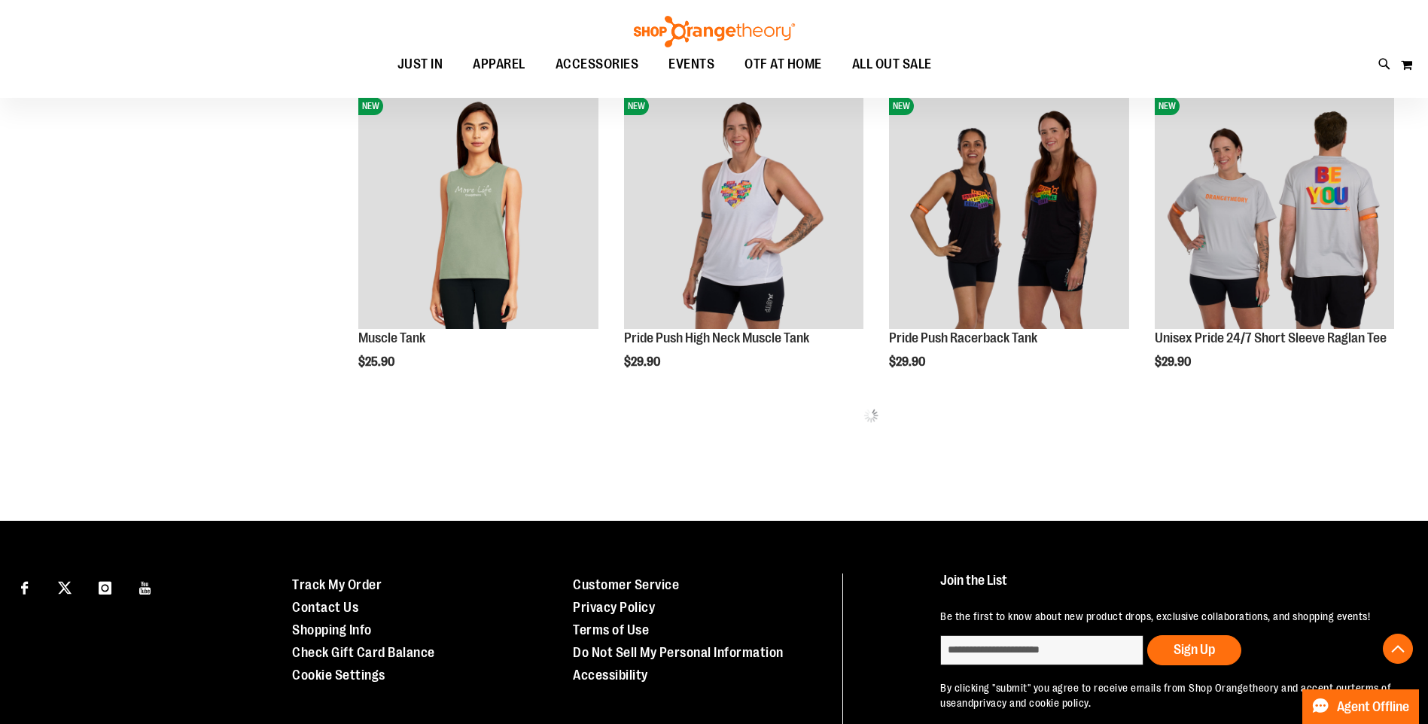
scroll to position [947, 0]
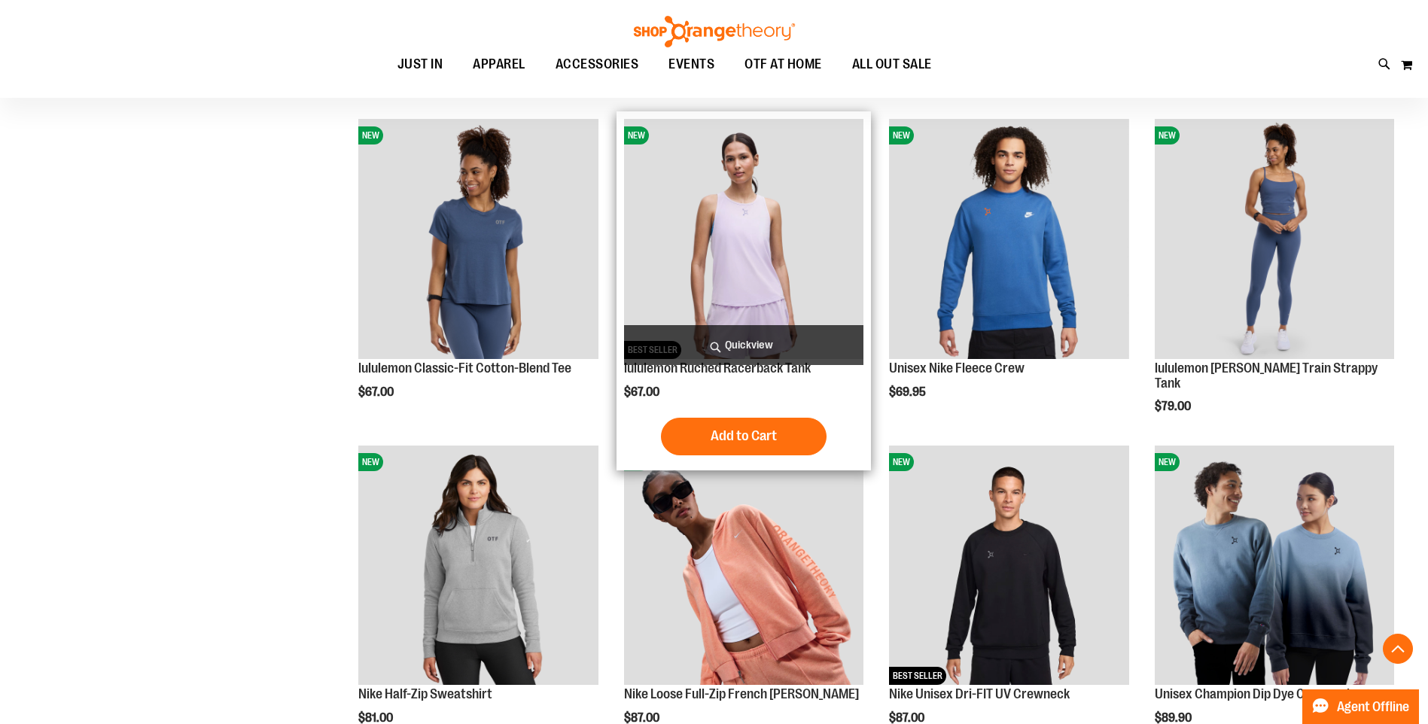
scroll to position [2602, 0]
